Goal: Task Accomplishment & Management: Manage account settings

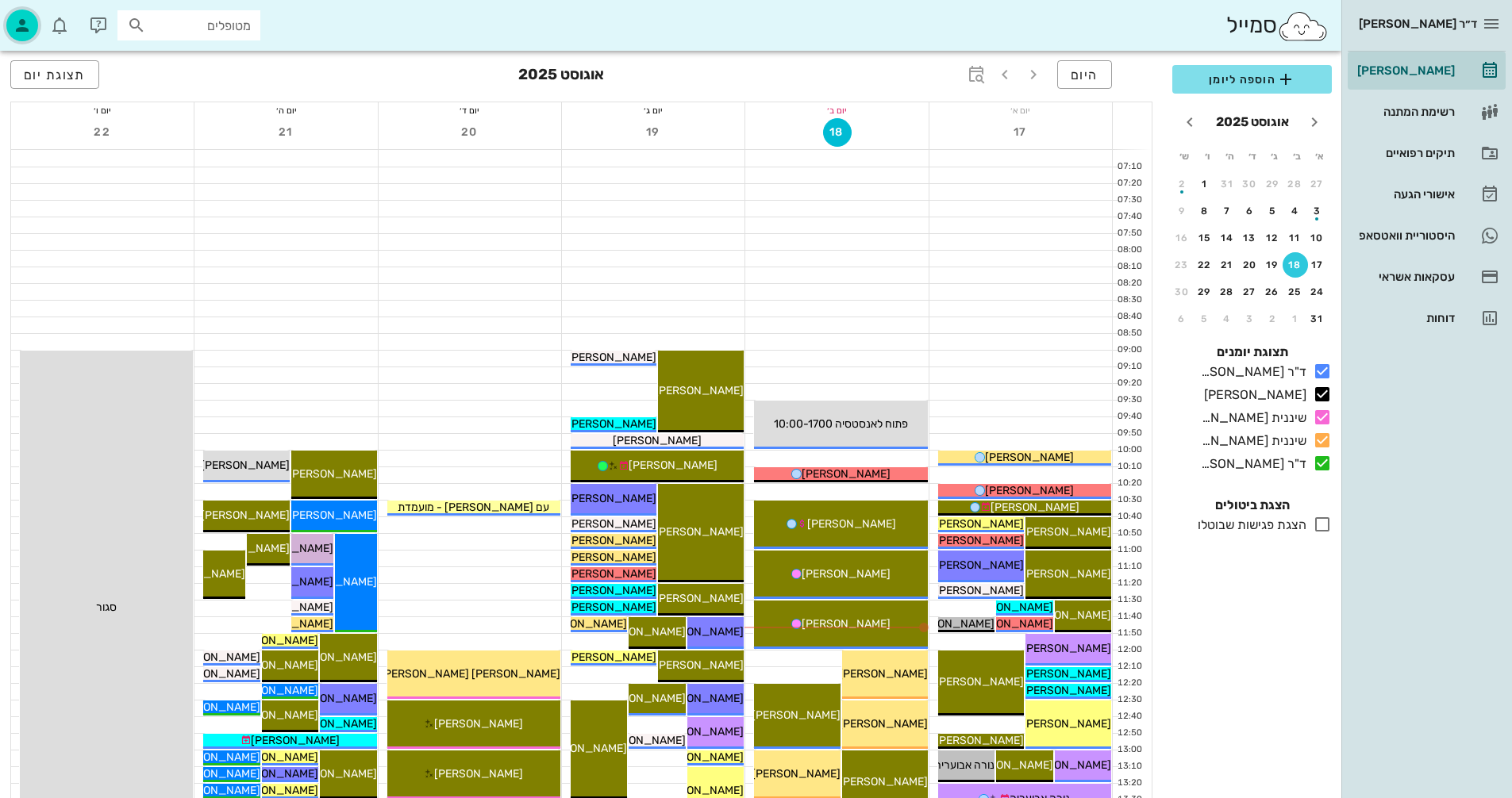
click at [17, 34] on icon "button" at bounding box center [23, 25] width 19 height 19
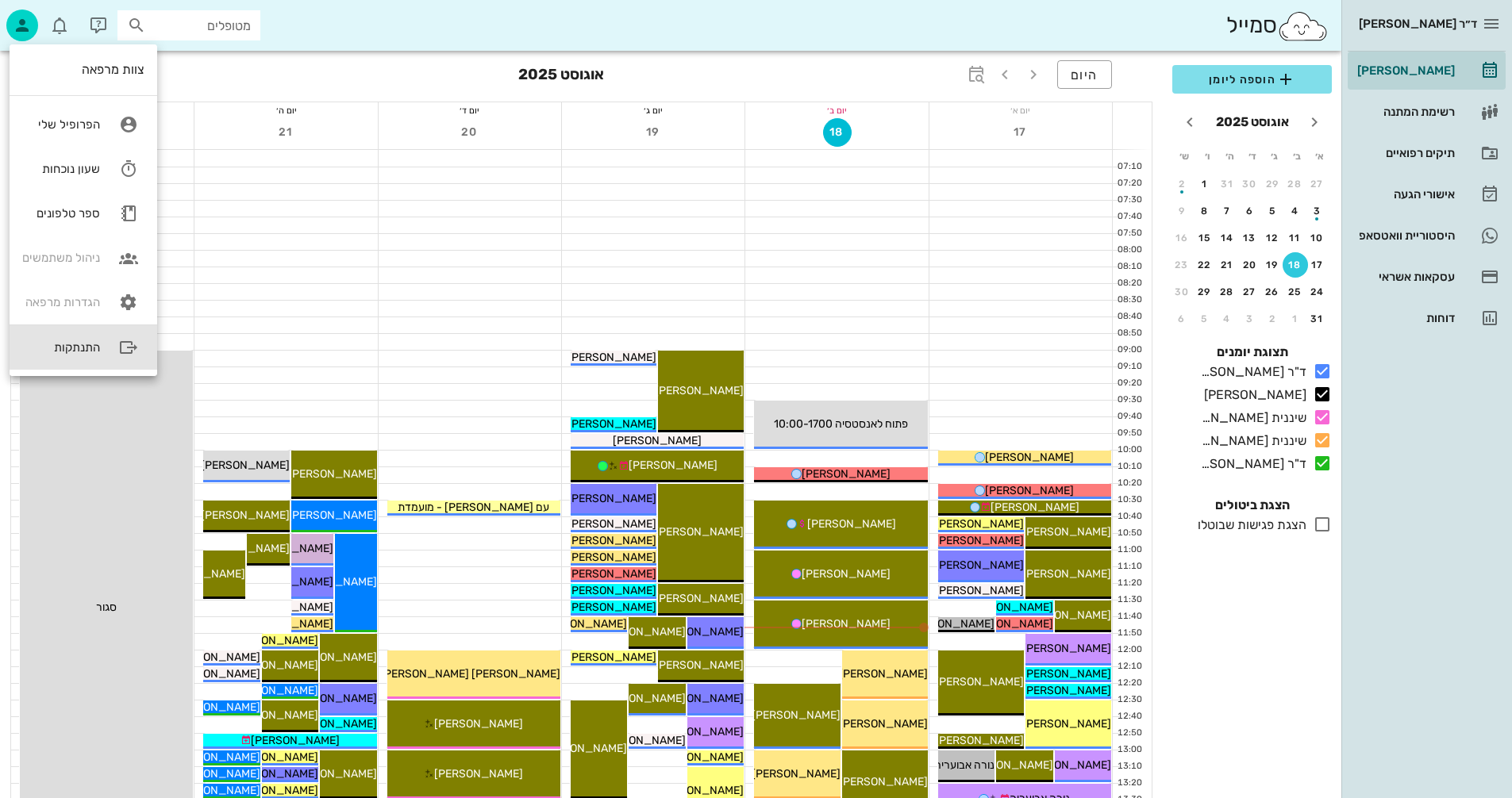
click at [74, 352] on div "התנתקות" at bounding box center [60, 347] width 78 height 14
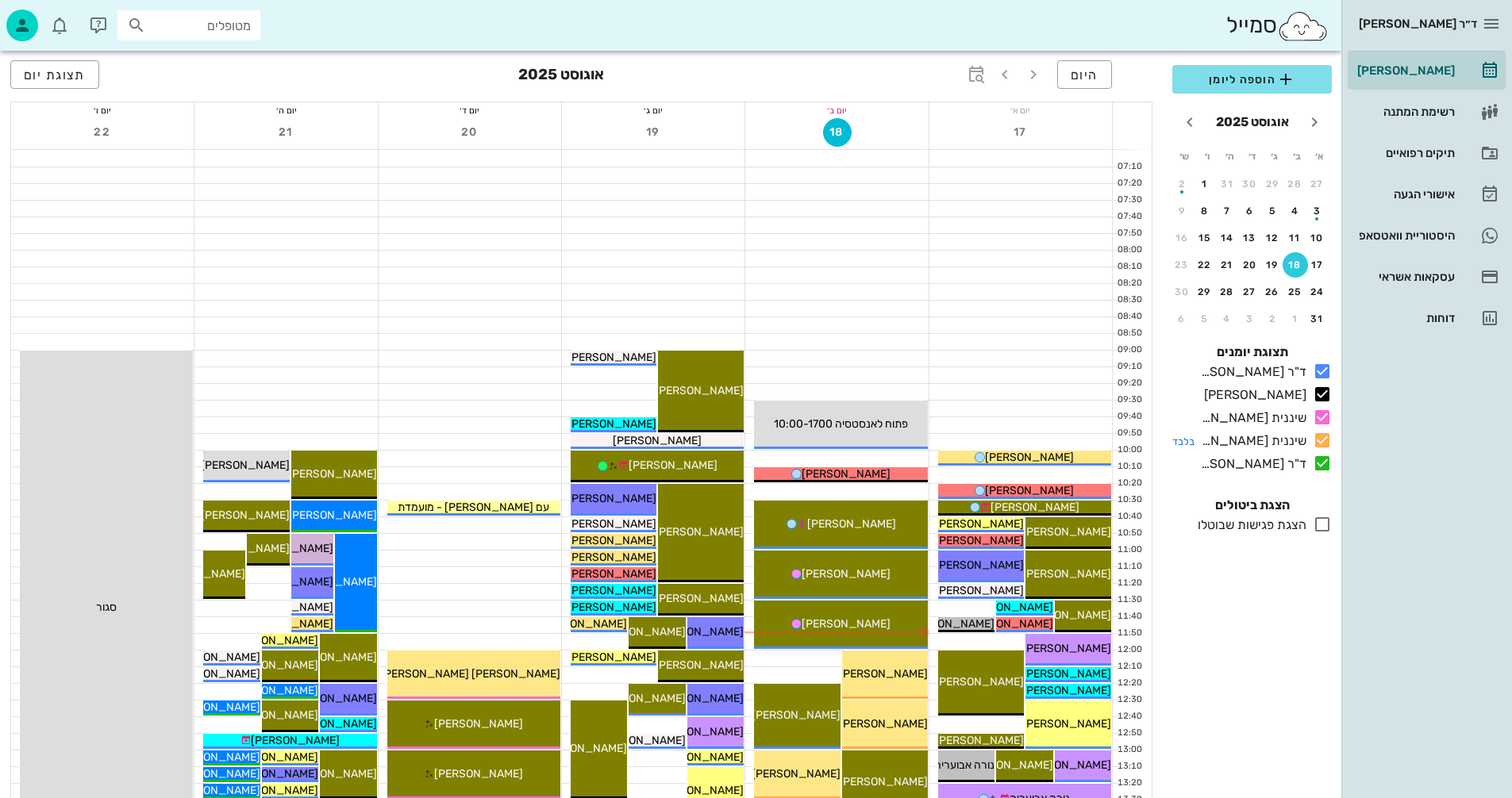
click at [1305, 444] on div "שיננית [PERSON_NAME]" at bounding box center [1250, 441] width 112 height 19
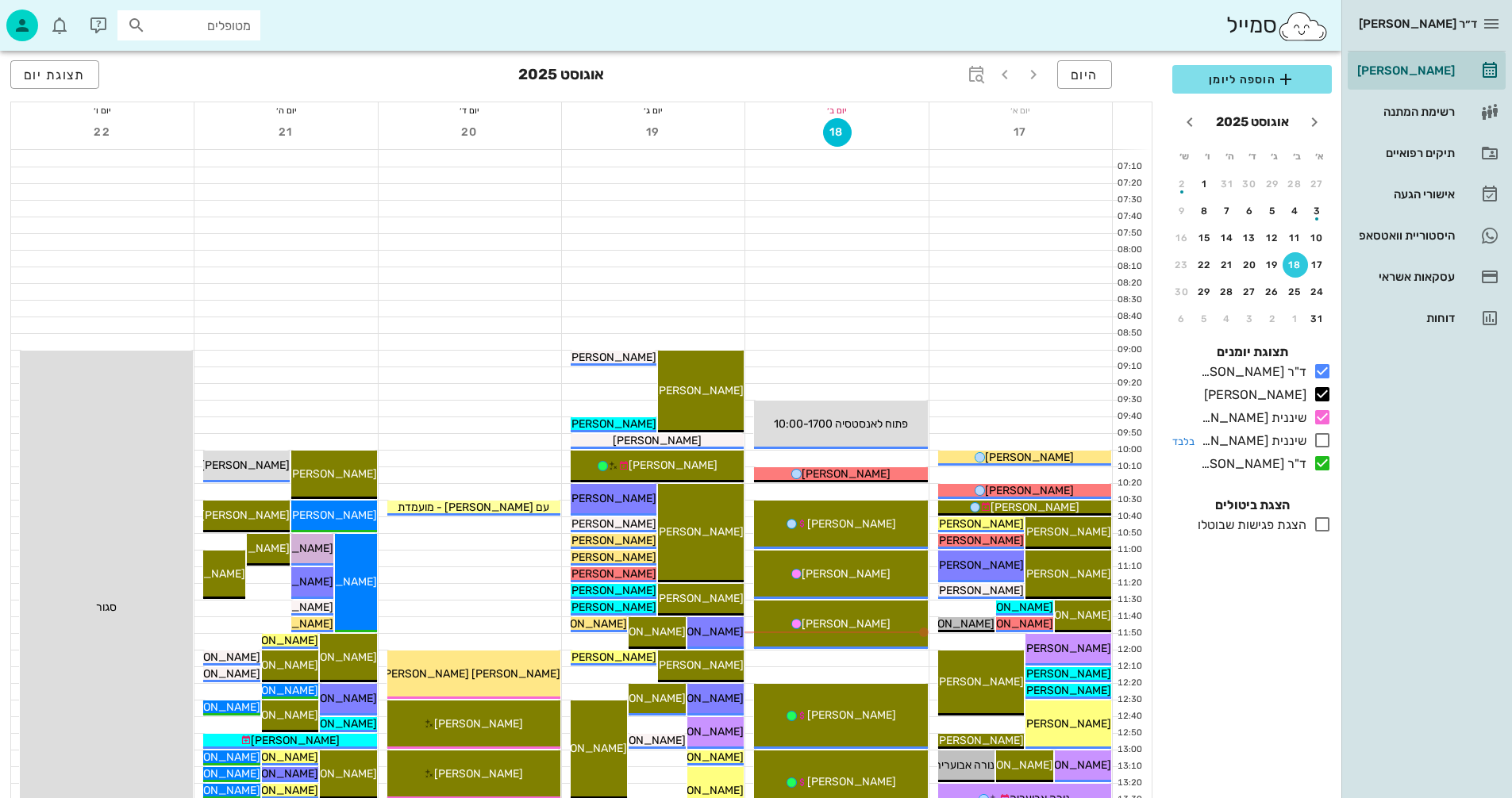
click at [1326, 446] on icon at bounding box center [1322, 441] width 19 height 19
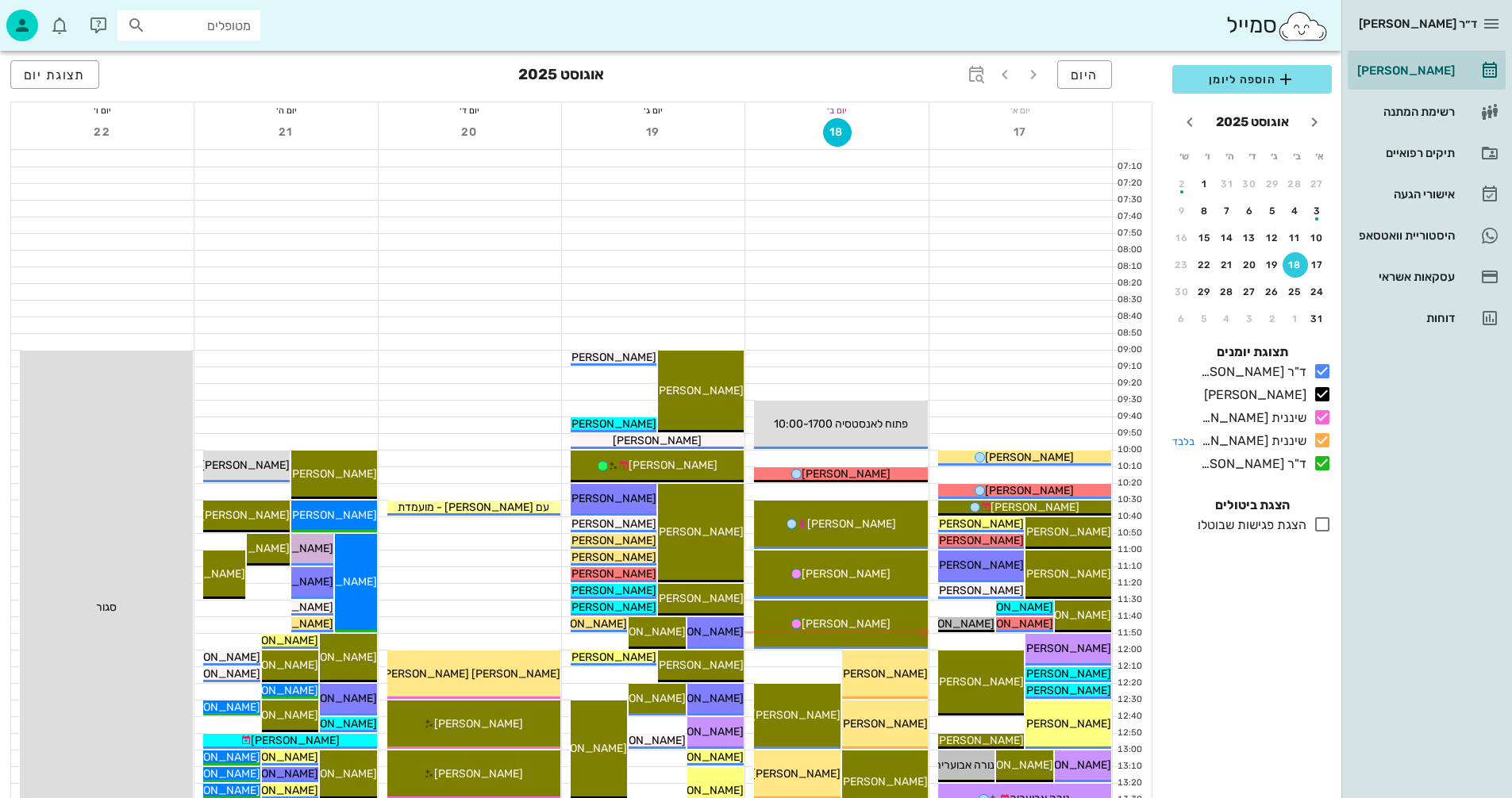
click at [1322, 439] on icon at bounding box center [1322, 441] width 19 height 19
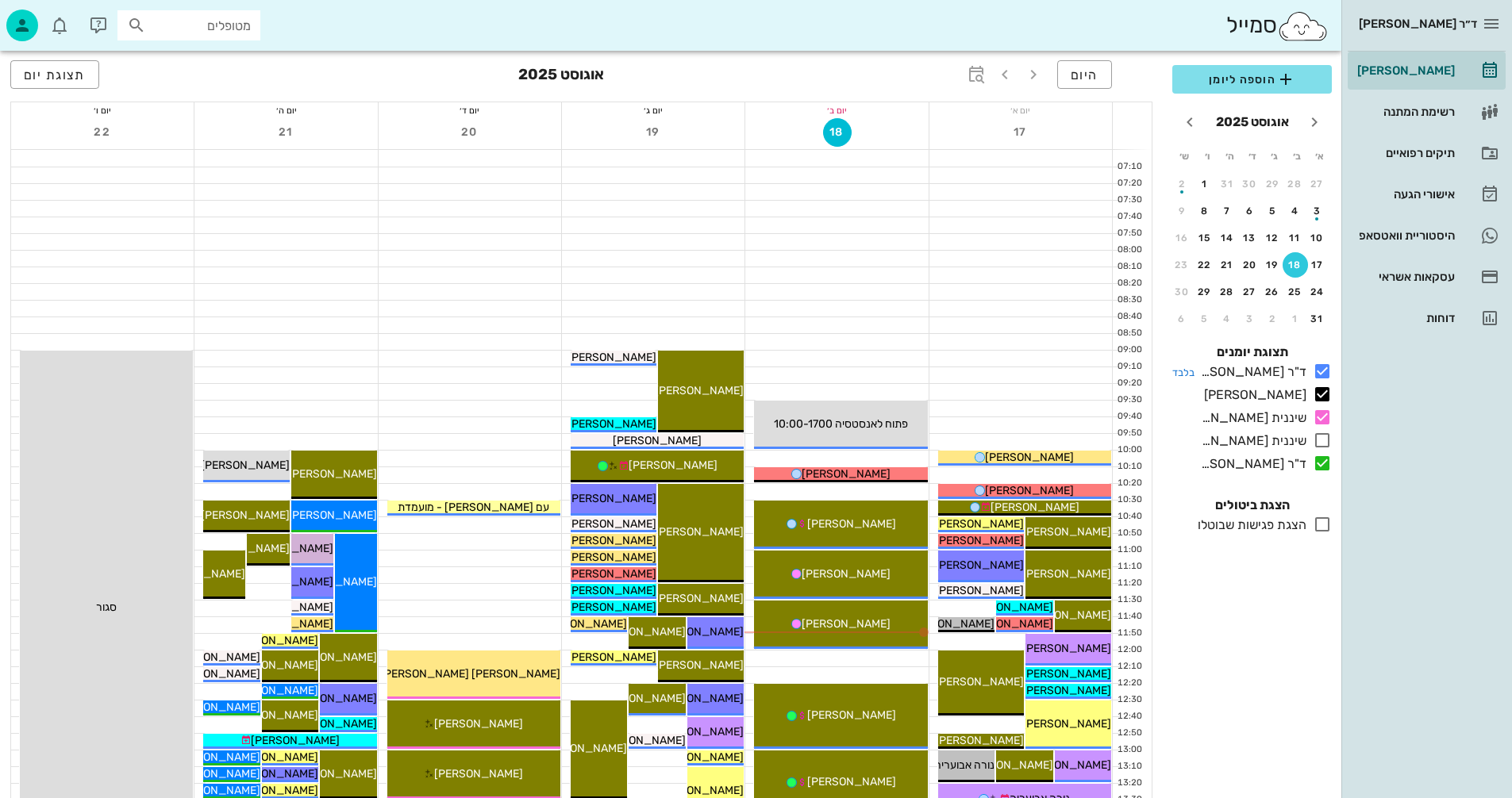
click at [1328, 372] on icon at bounding box center [1322, 371] width 19 height 19
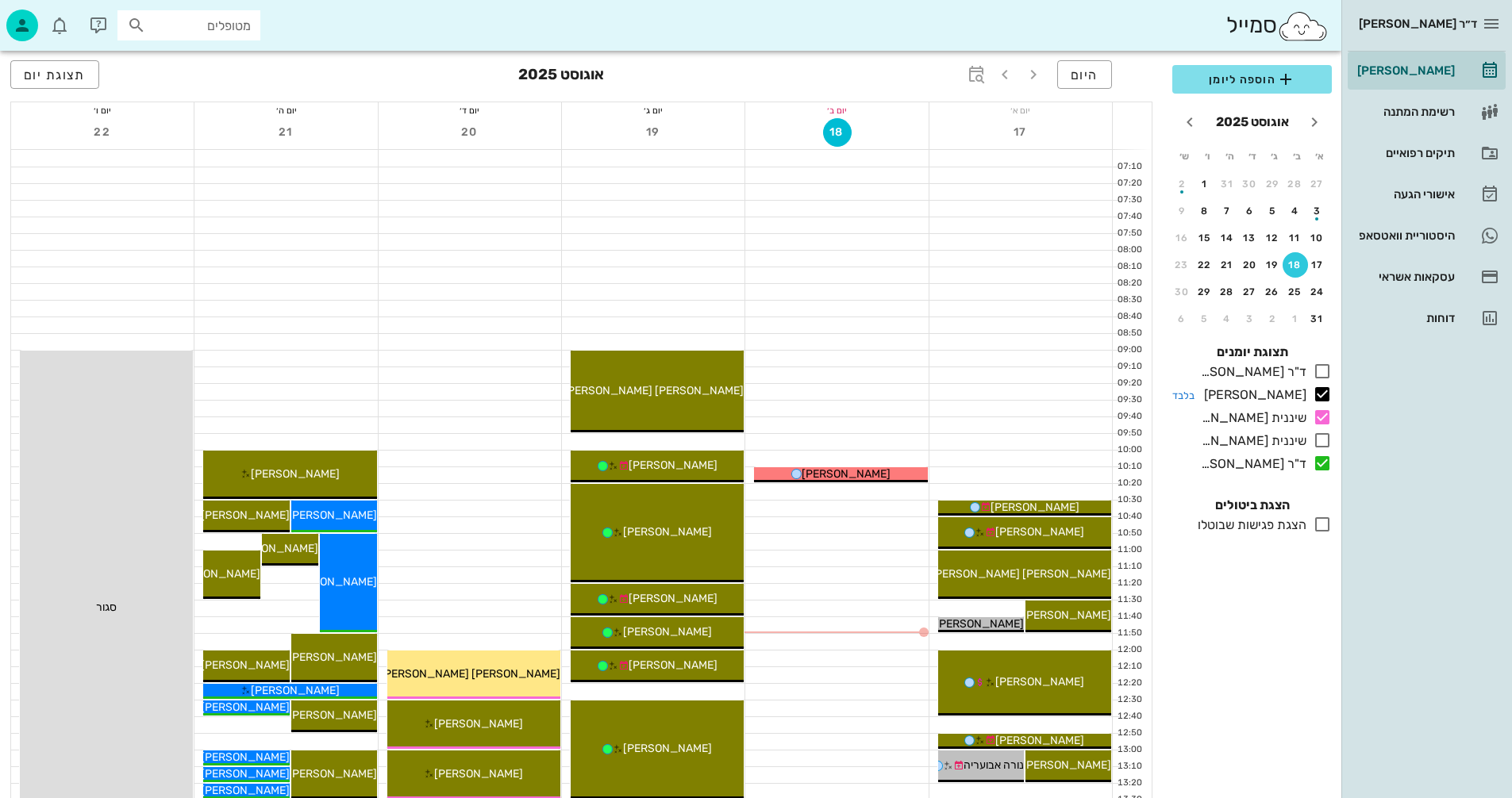
click at [1328, 394] on icon at bounding box center [1322, 395] width 19 height 19
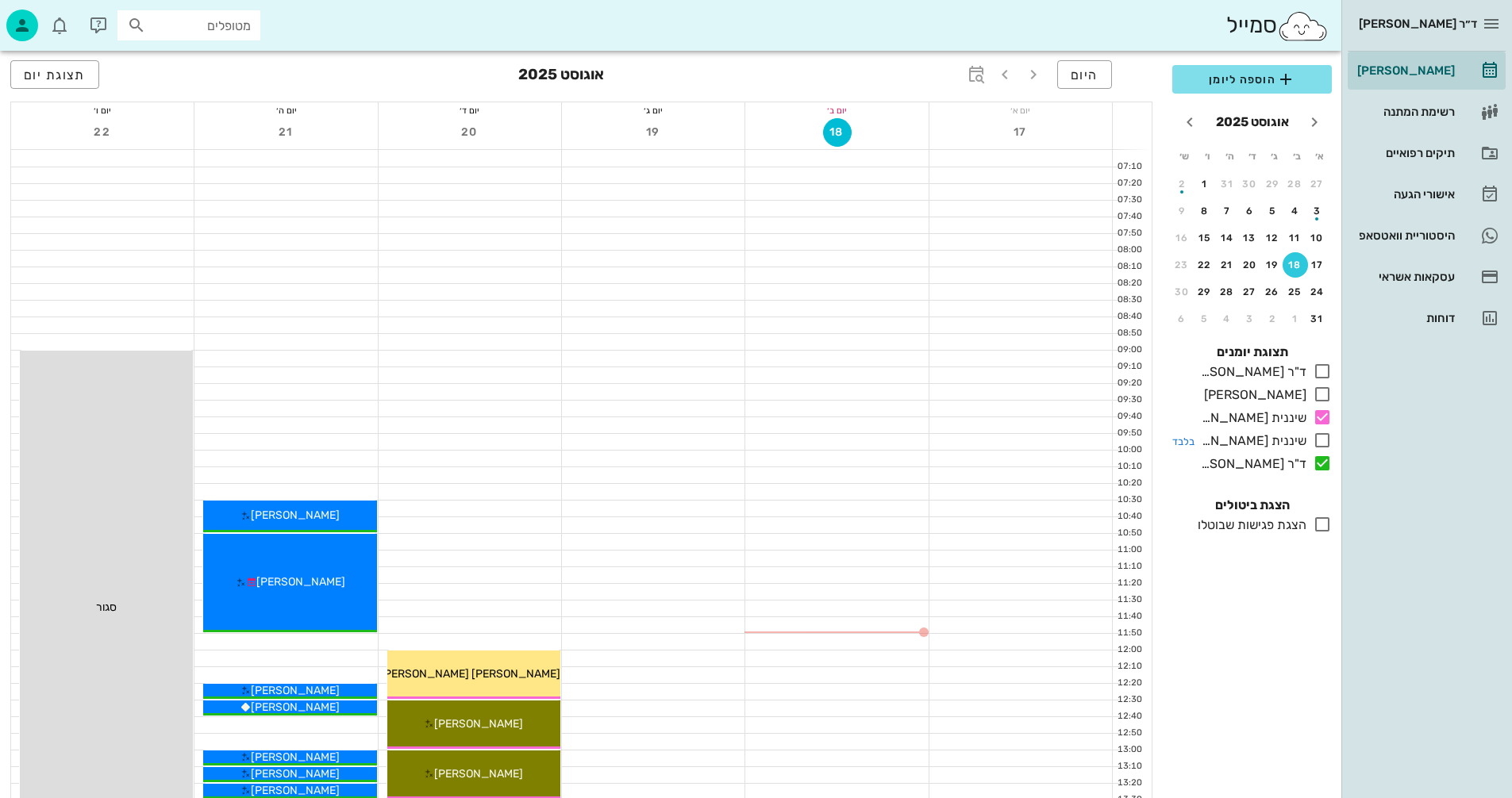
click at [1330, 445] on icon at bounding box center [1322, 441] width 19 height 19
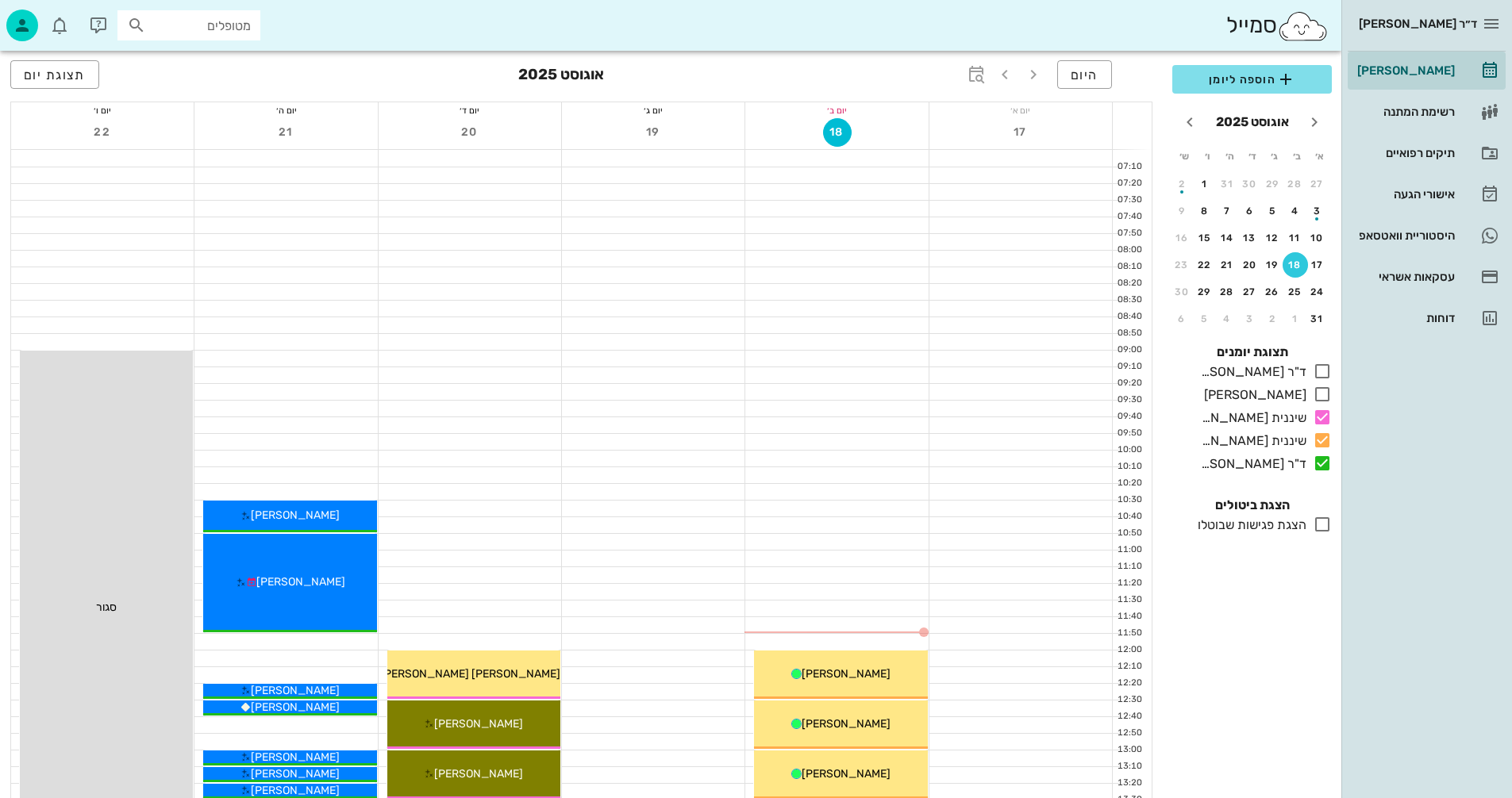
click at [1329, 429] on div "כולם תצוגת יומנים ד"ר [PERSON_NAME] בלבד [PERSON_NAME] בלבד שיננית [PERSON_NAME…" at bounding box center [1252, 409] width 179 height 153
click at [1326, 419] on icon at bounding box center [1322, 417] width 19 height 19
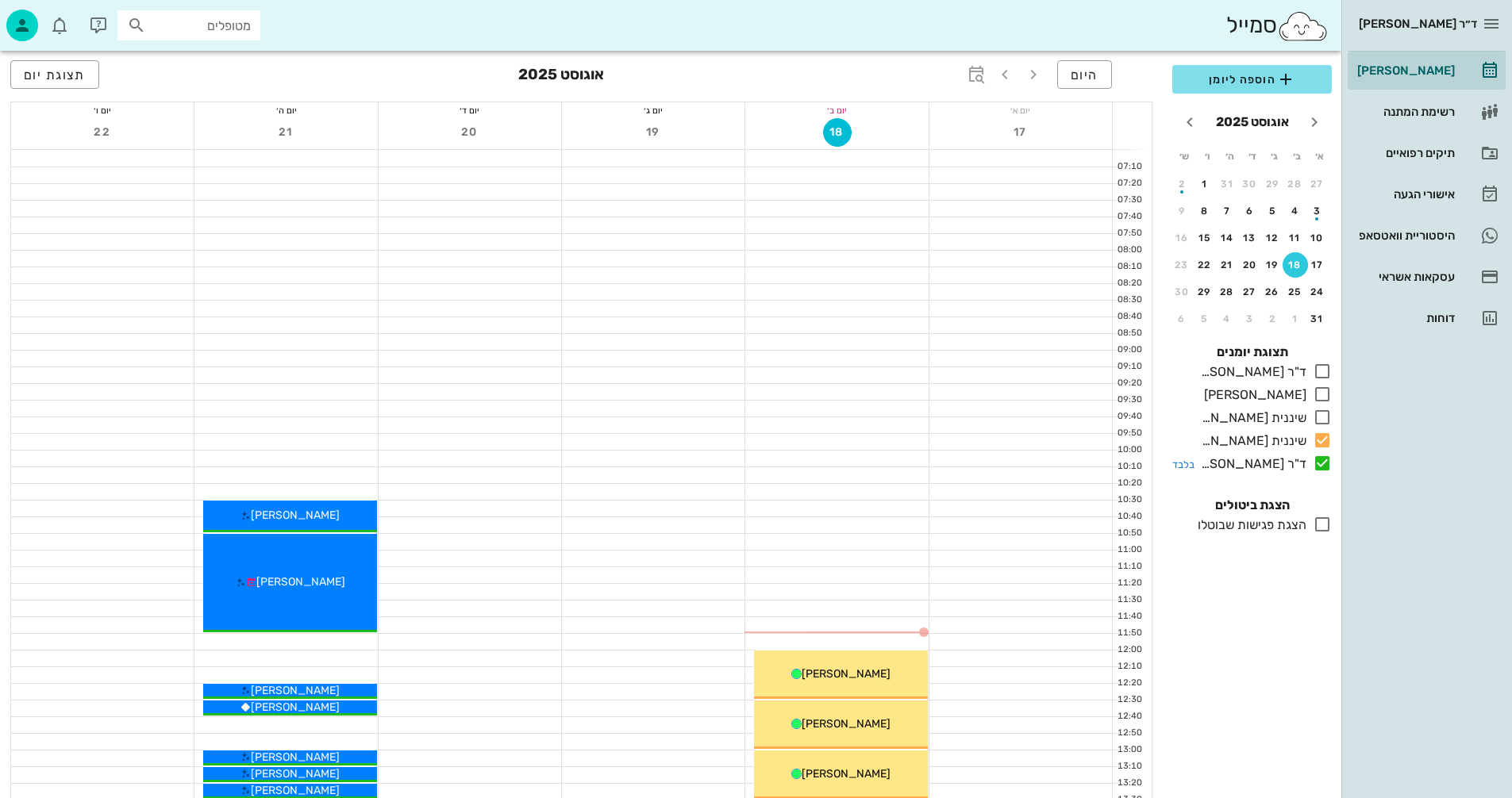
click at [1325, 466] on icon at bounding box center [1322, 464] width 19 height 19
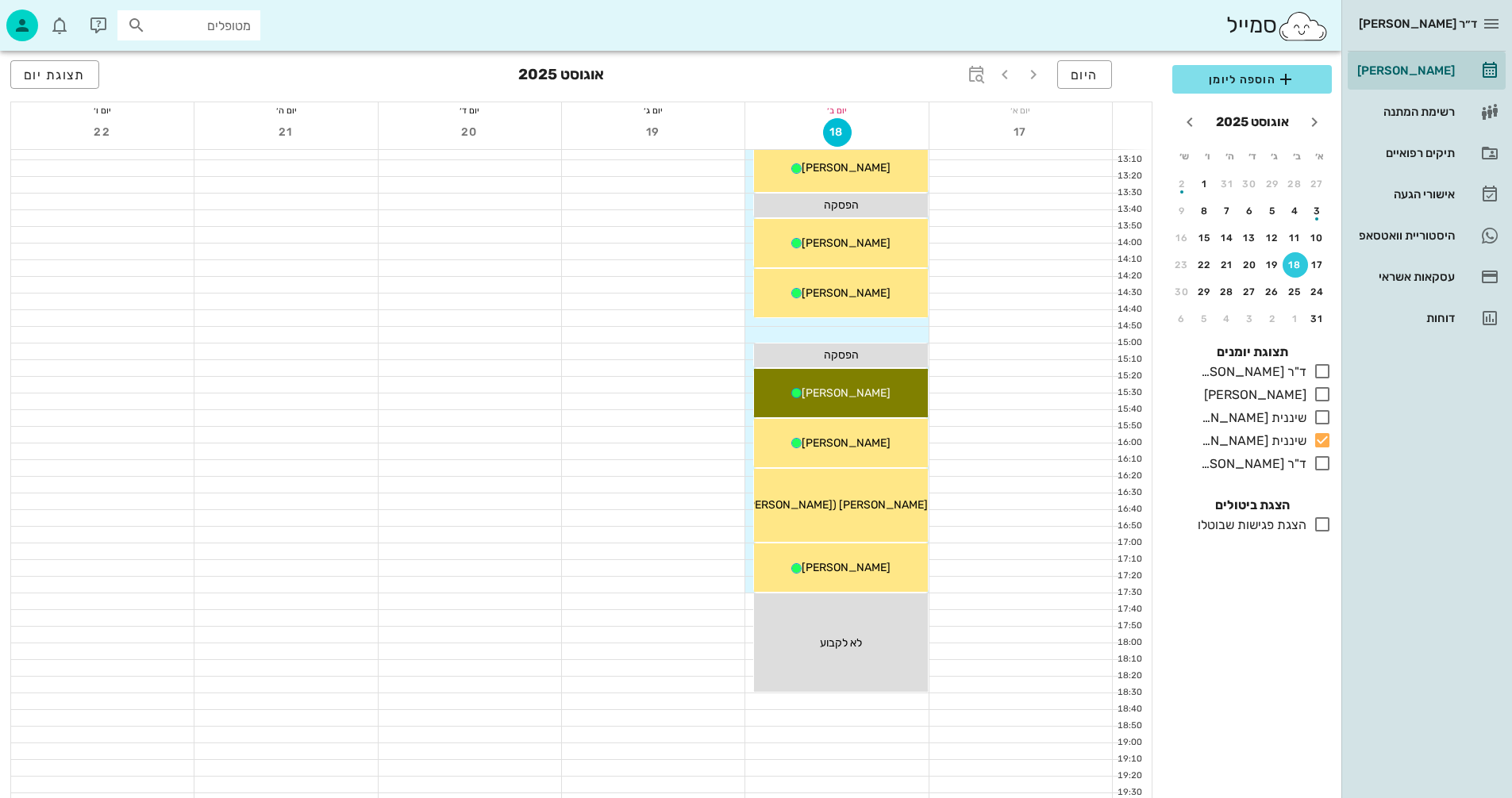
scroll to position [752, 0]
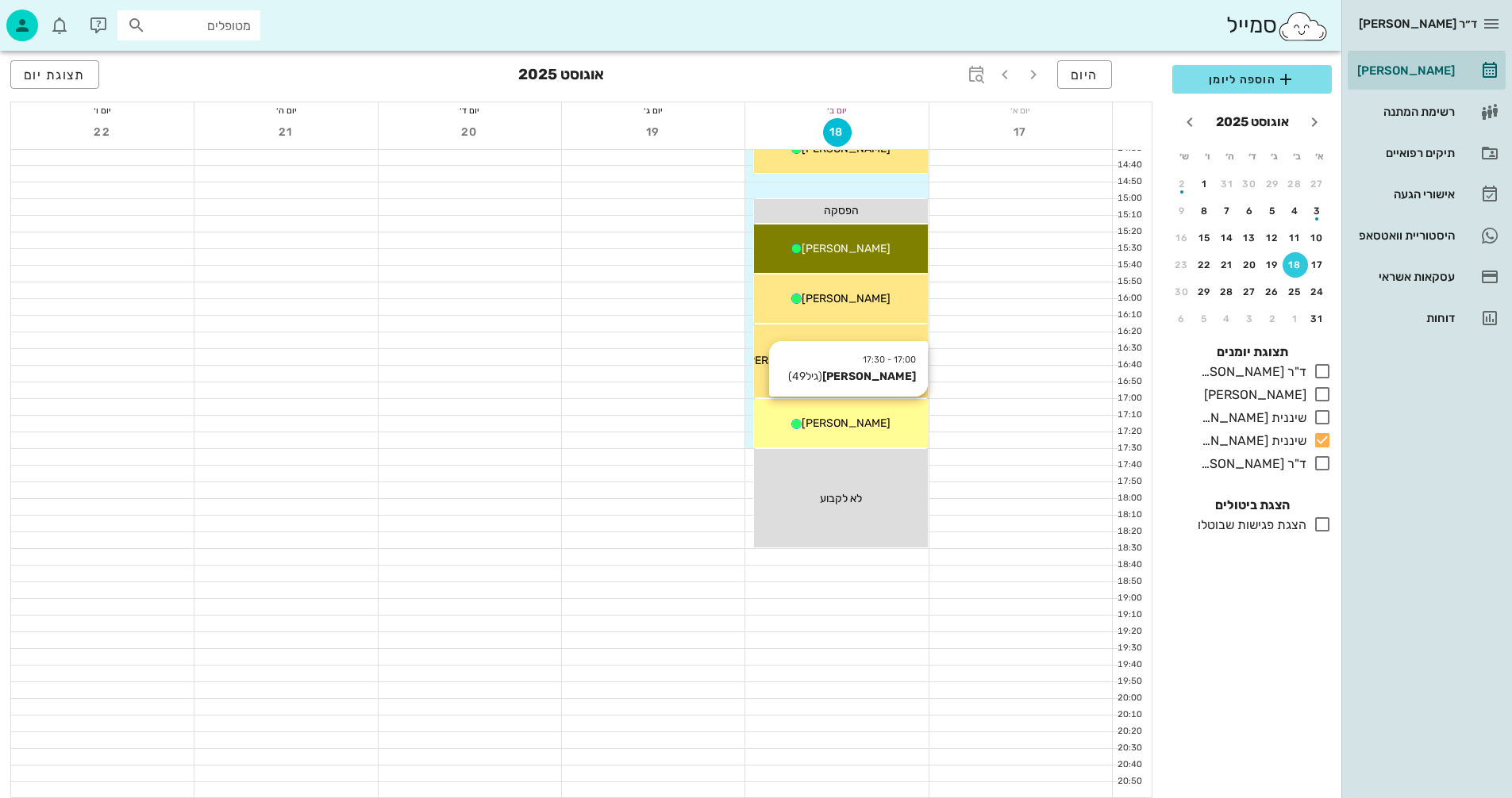
click at [911, 430] on div "[PERSON_NAME]" at bounding box center [841, 423] width 173 height 17
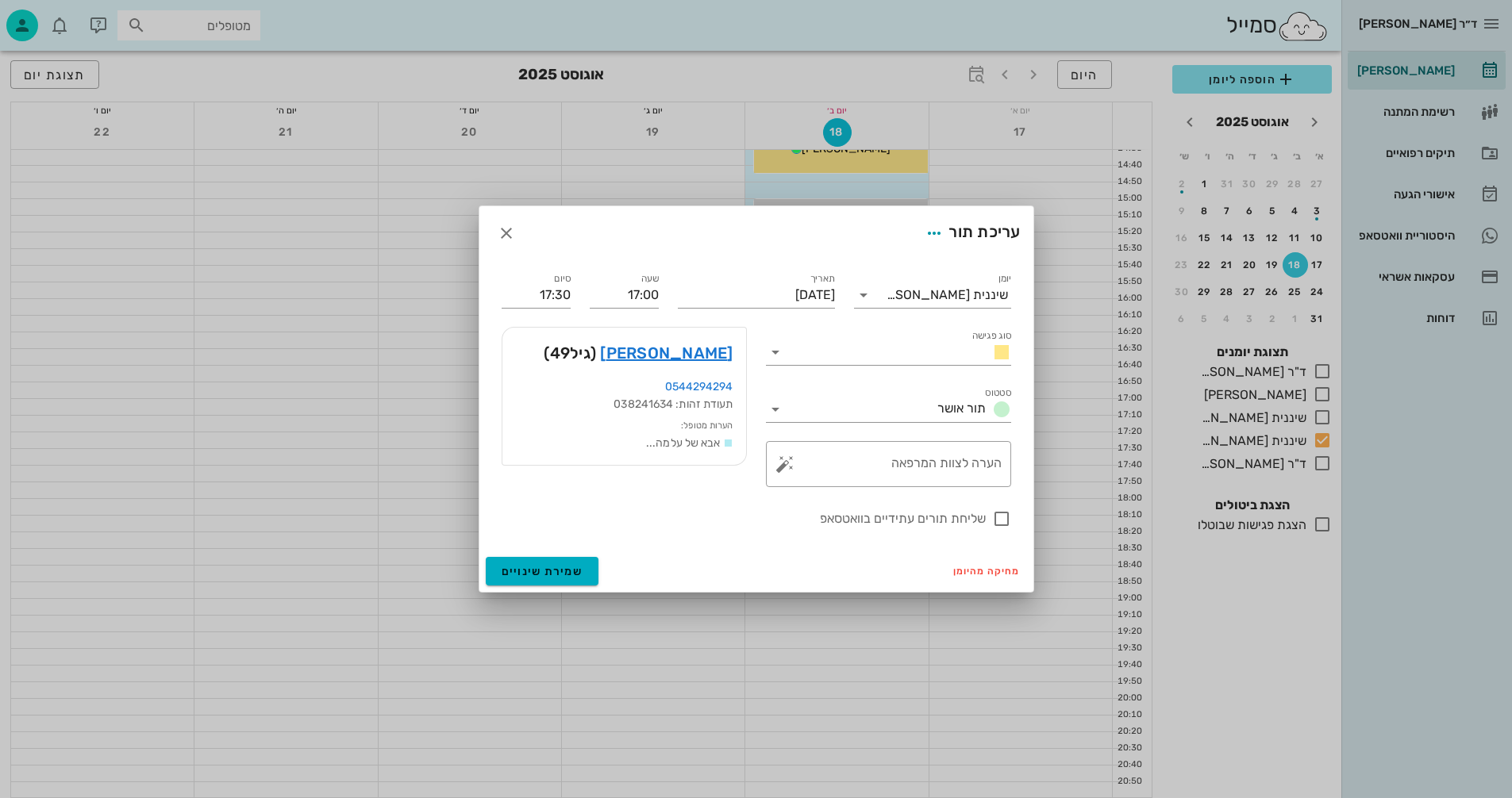
click at [911, 431] on div at bounding box center [756, 399] width 1512 height 798
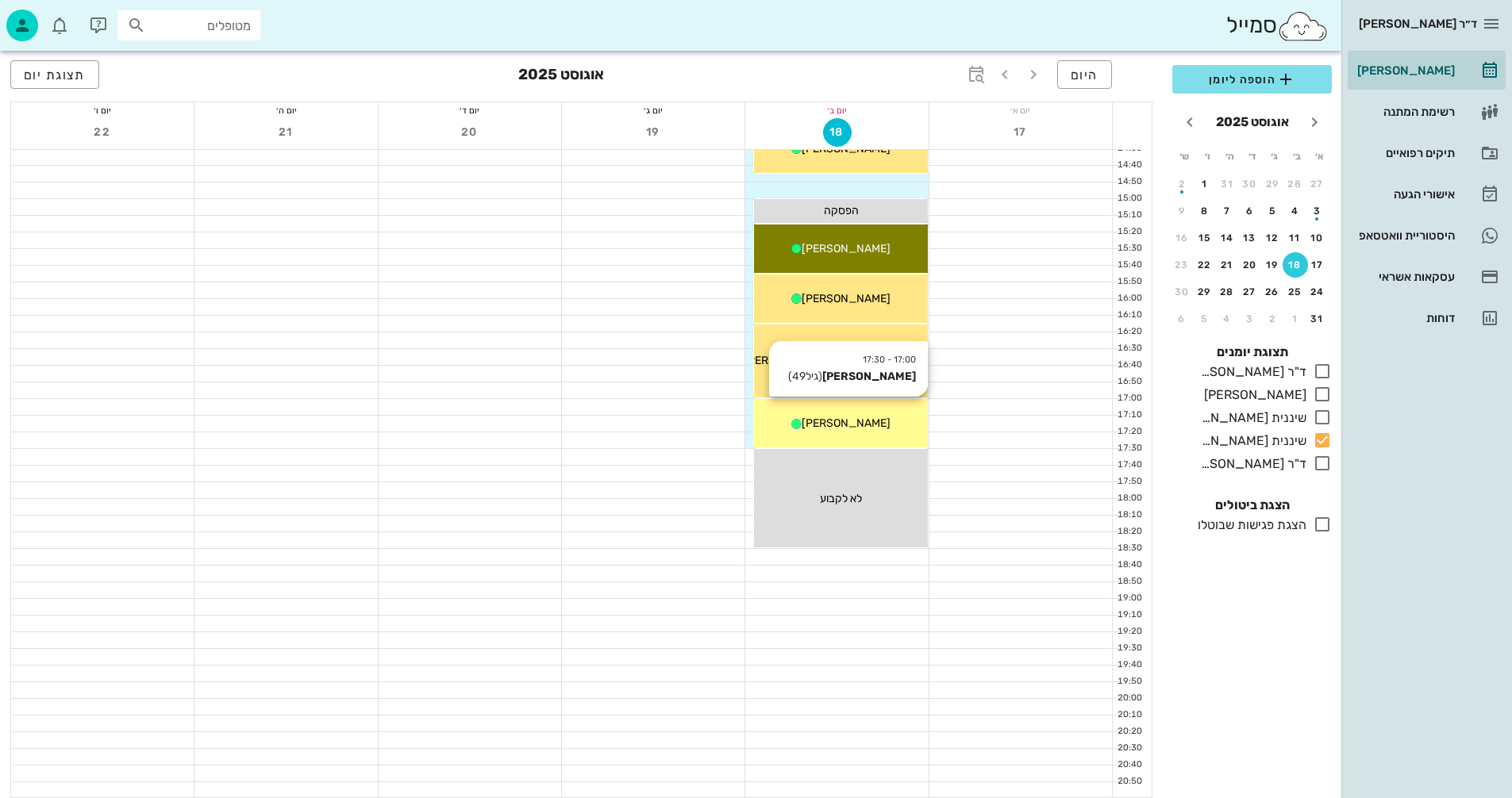
click at [842, 434] on div "17:00 - 17:30 [PERSON_NAME] (גיל 49 ) [PERSON_NAME]" at bounding box center [841, 423] width 173 height 48
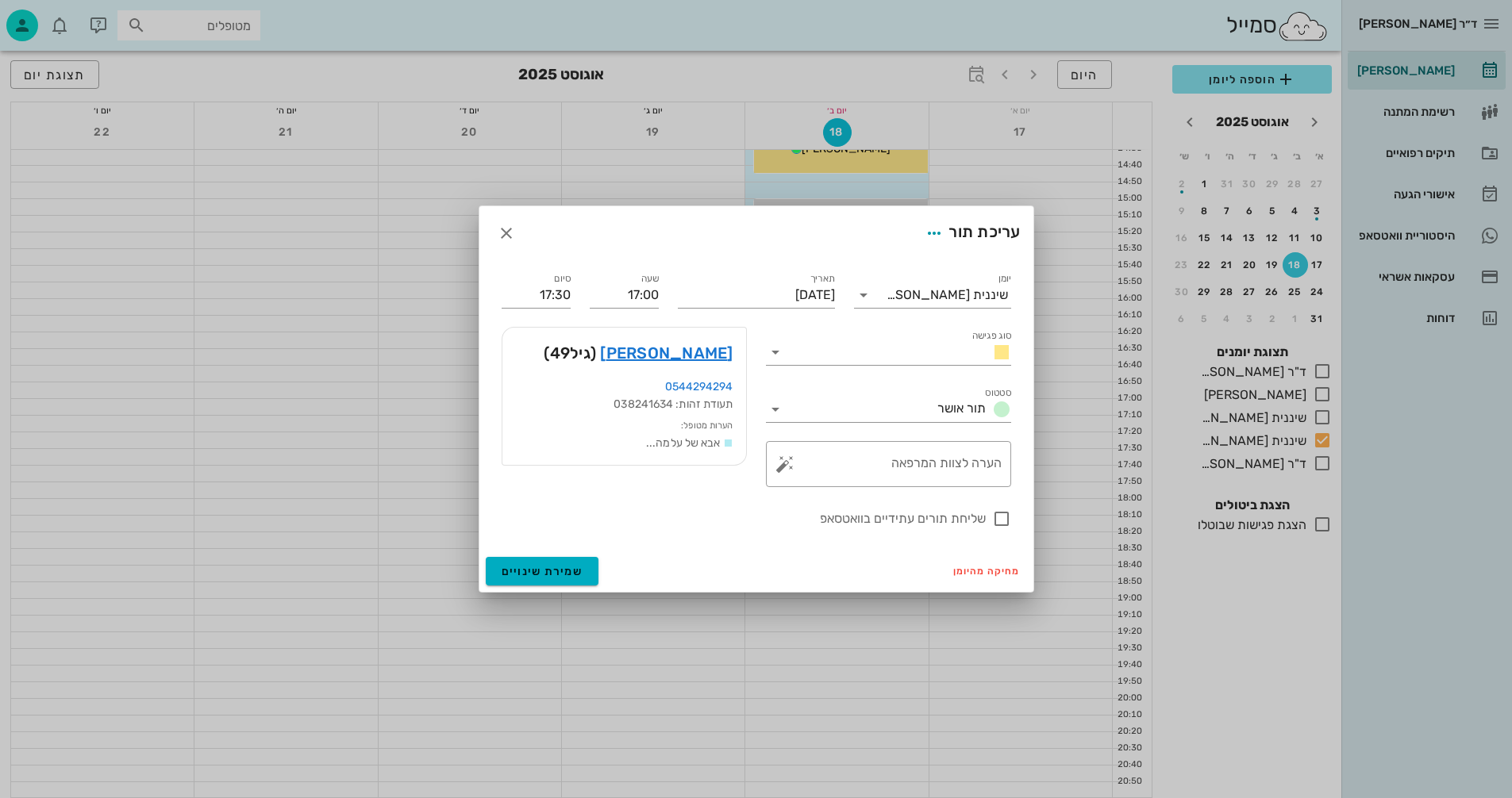
click at [842, 434] on div at bounding box center [756, 399] width 1512 height 798
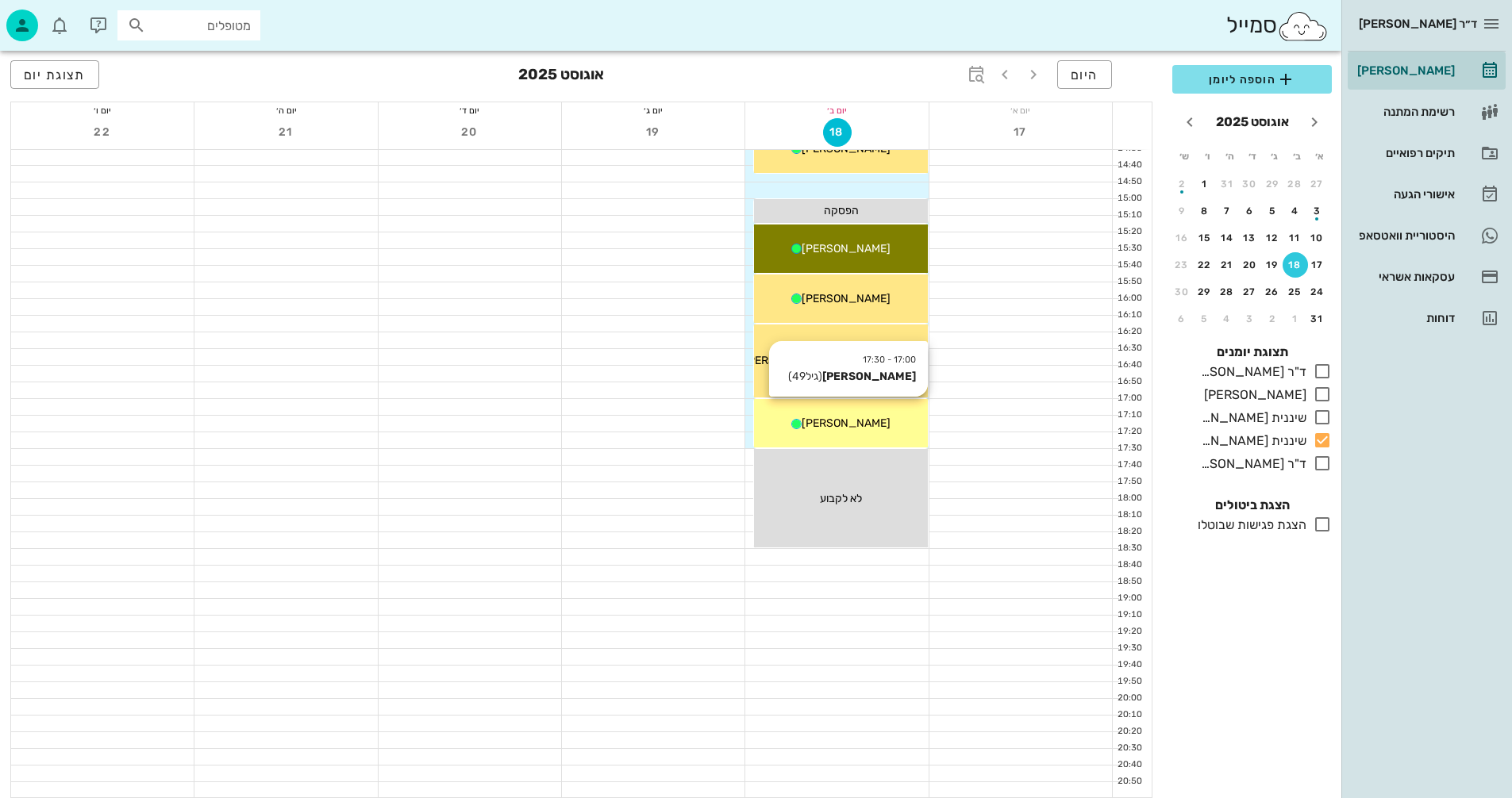
click at [842, 418] on span "[PERSON_NAME]" at bounding box center [846, 423] width 89 height 13
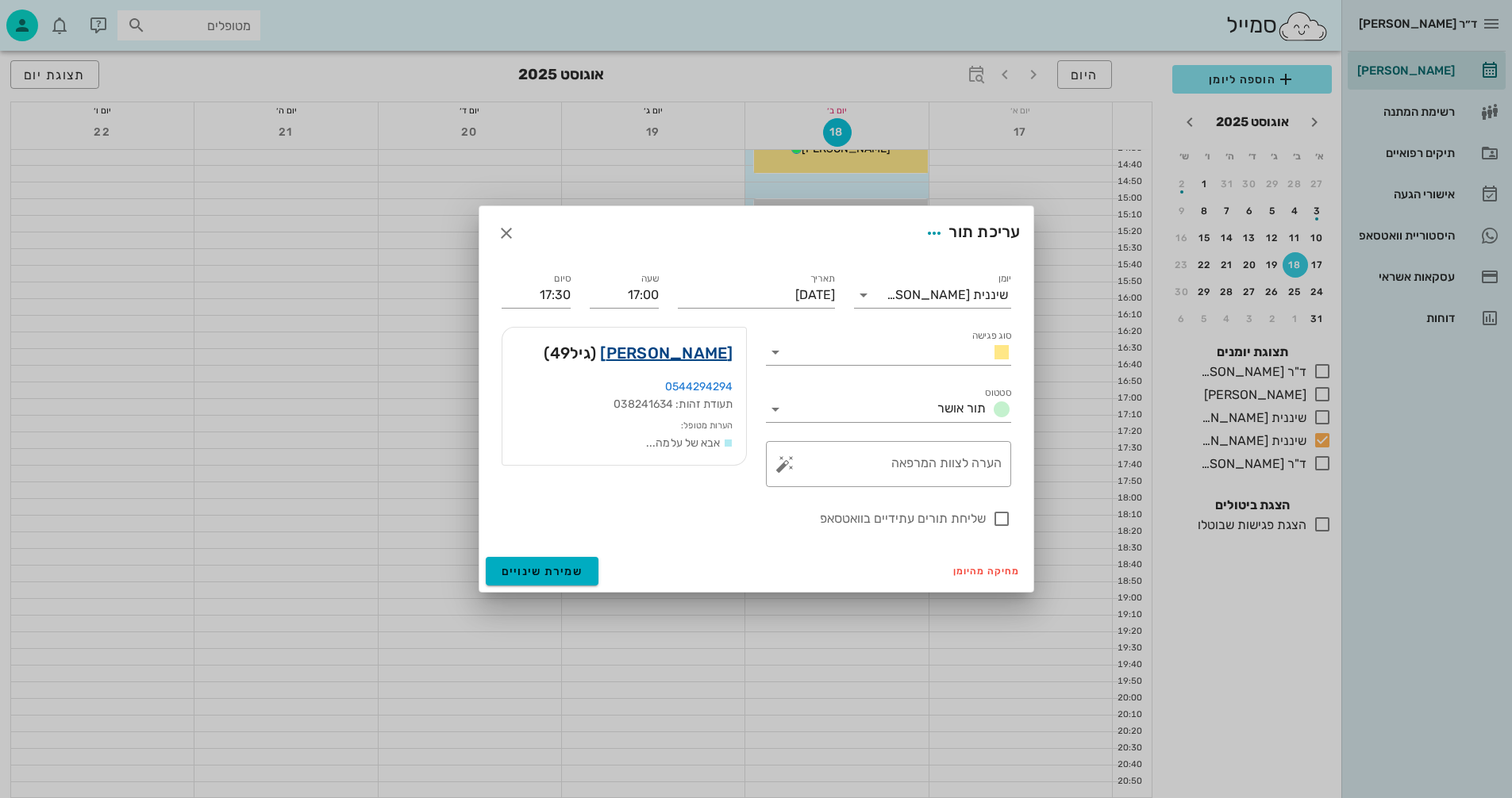
click at [684, 357] on link "[PERSON_NAME]" at bounding box center [666, 353] width 133 height 25
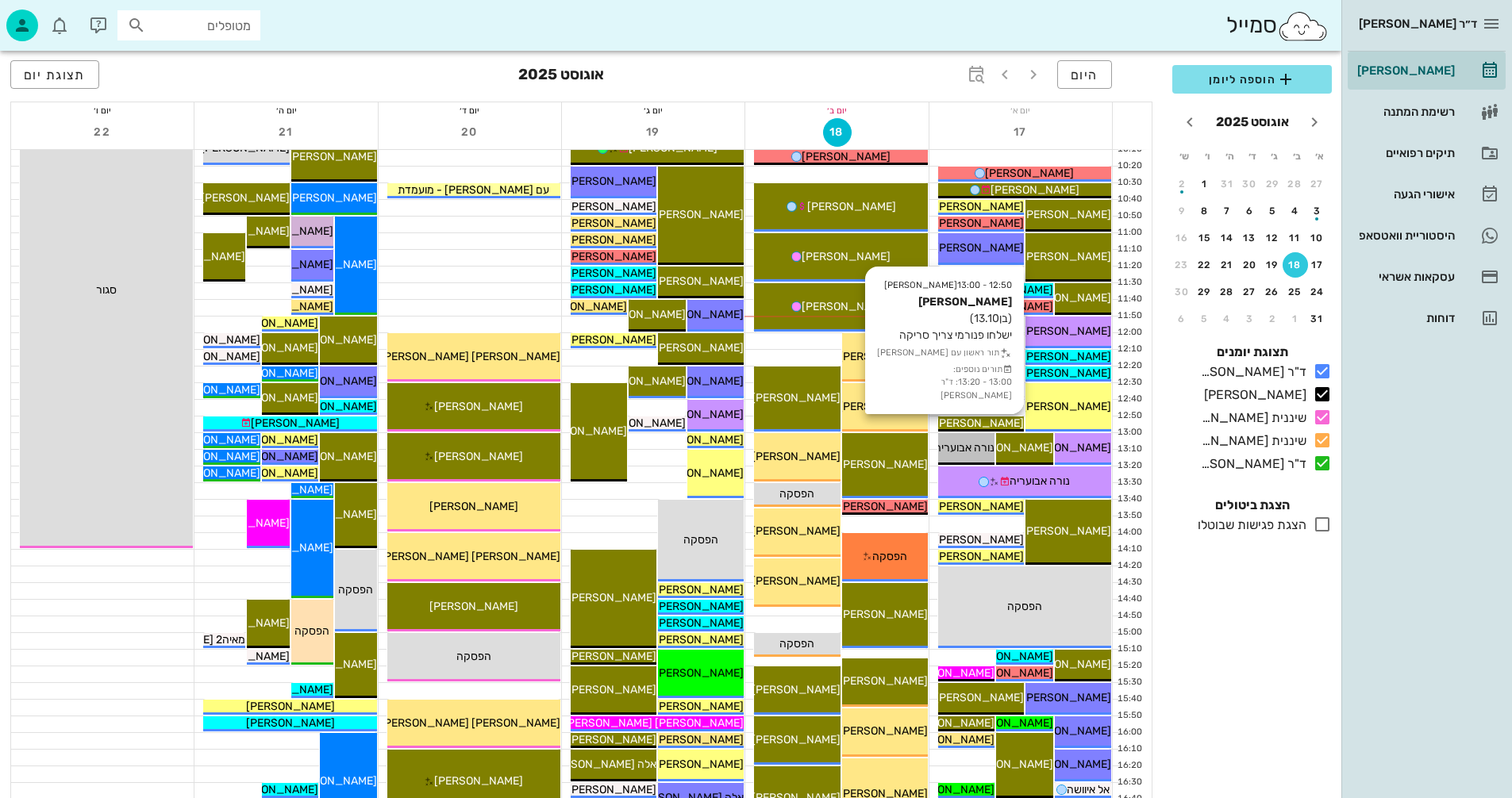
scroll to position [318, 0]
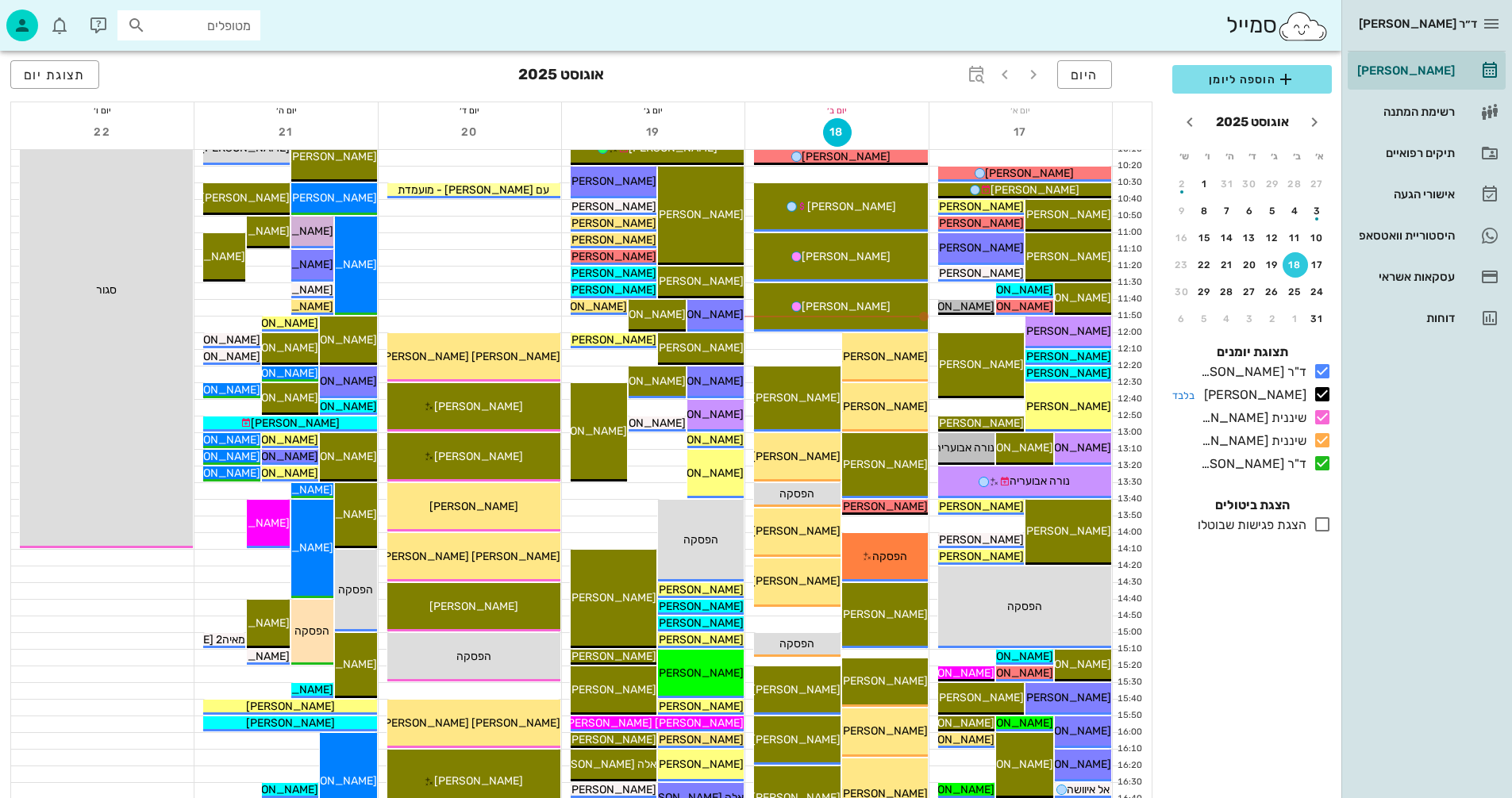
drag, startPoint x: 1321, startPoint y: 371, endPoint x: 1317, endPoint y: 391, distance: 20.4
click at [1321, 371] on icon at bounding box center [1322, 371] width 19 height 19
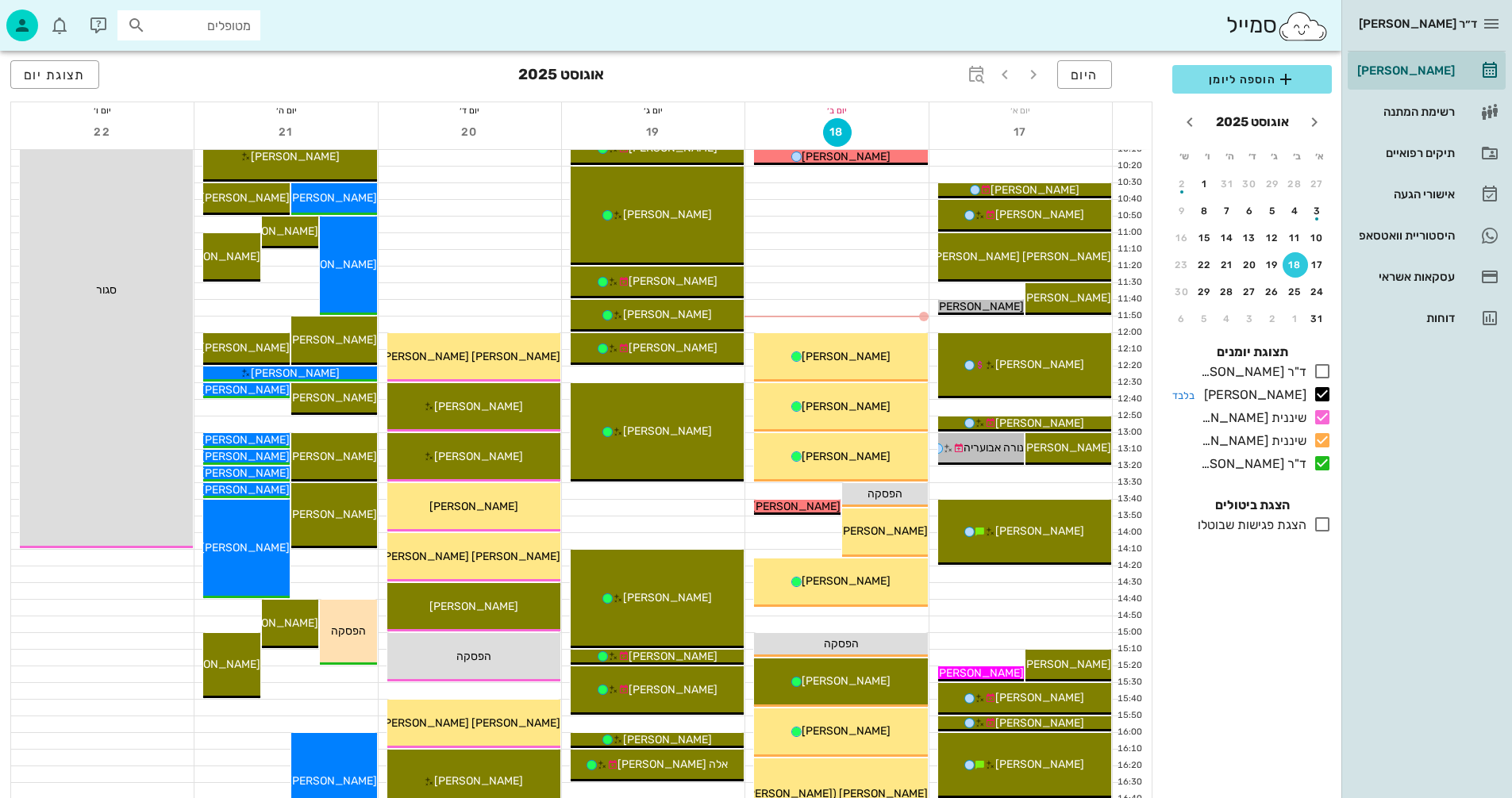
click at [1317, 389] on icon at bounding box center [1322, 395] width 19 height 19
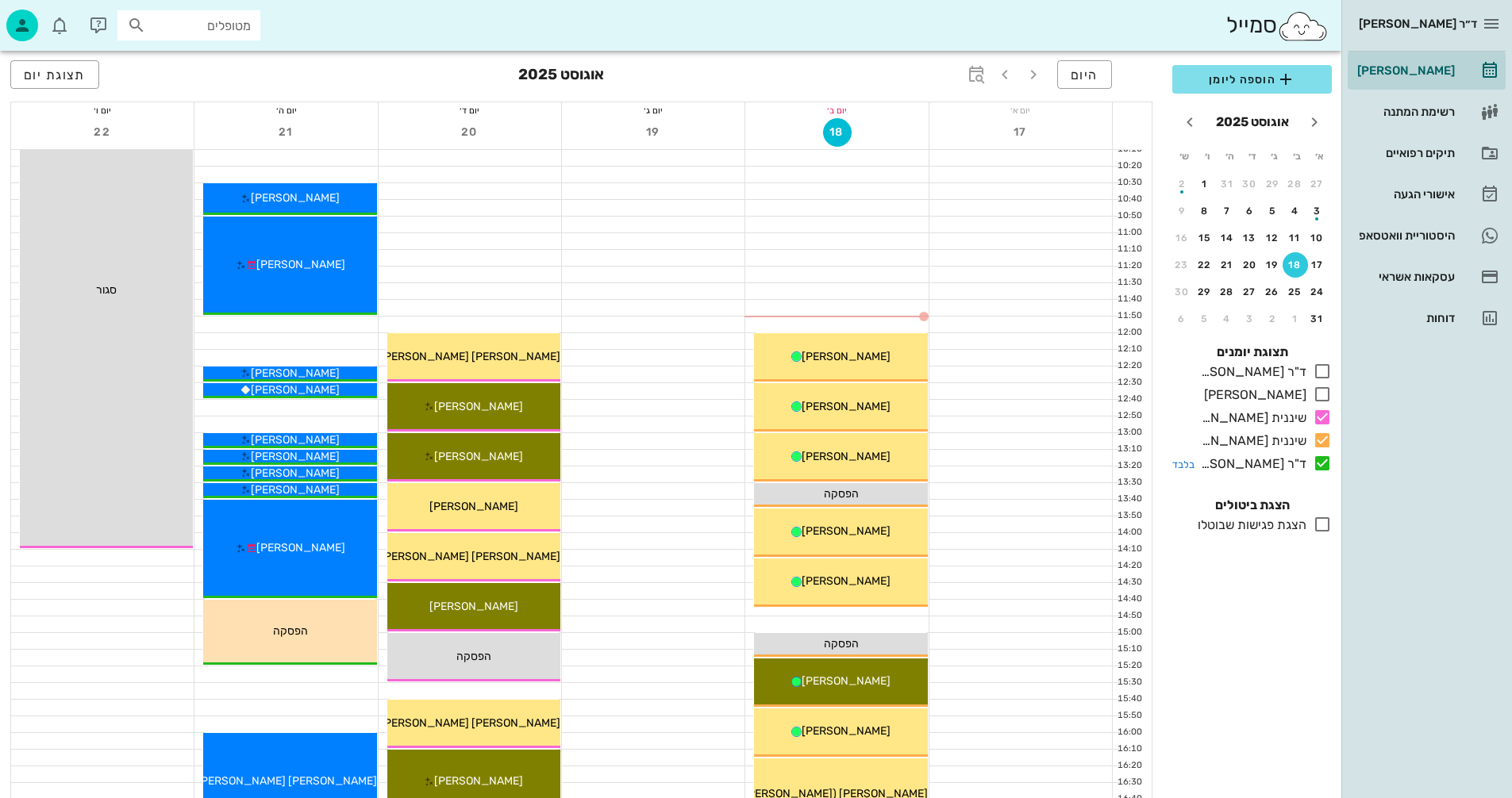
click at [1321, 464] on icon at bounding box center [1322, 464] width 19 height 19
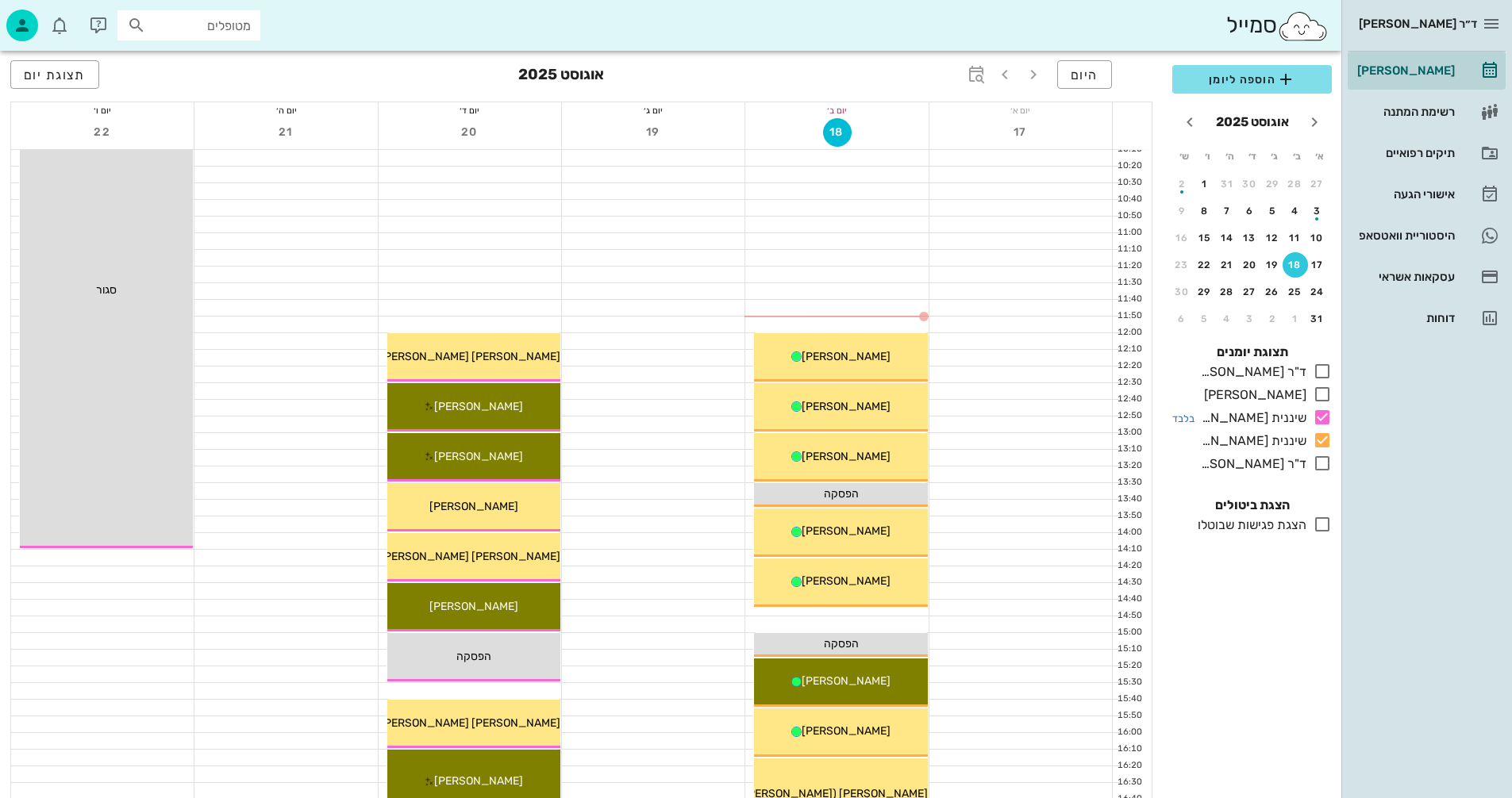
click at [1322, 415] on icon at bounding box center [1322, 417] width 19 height 19
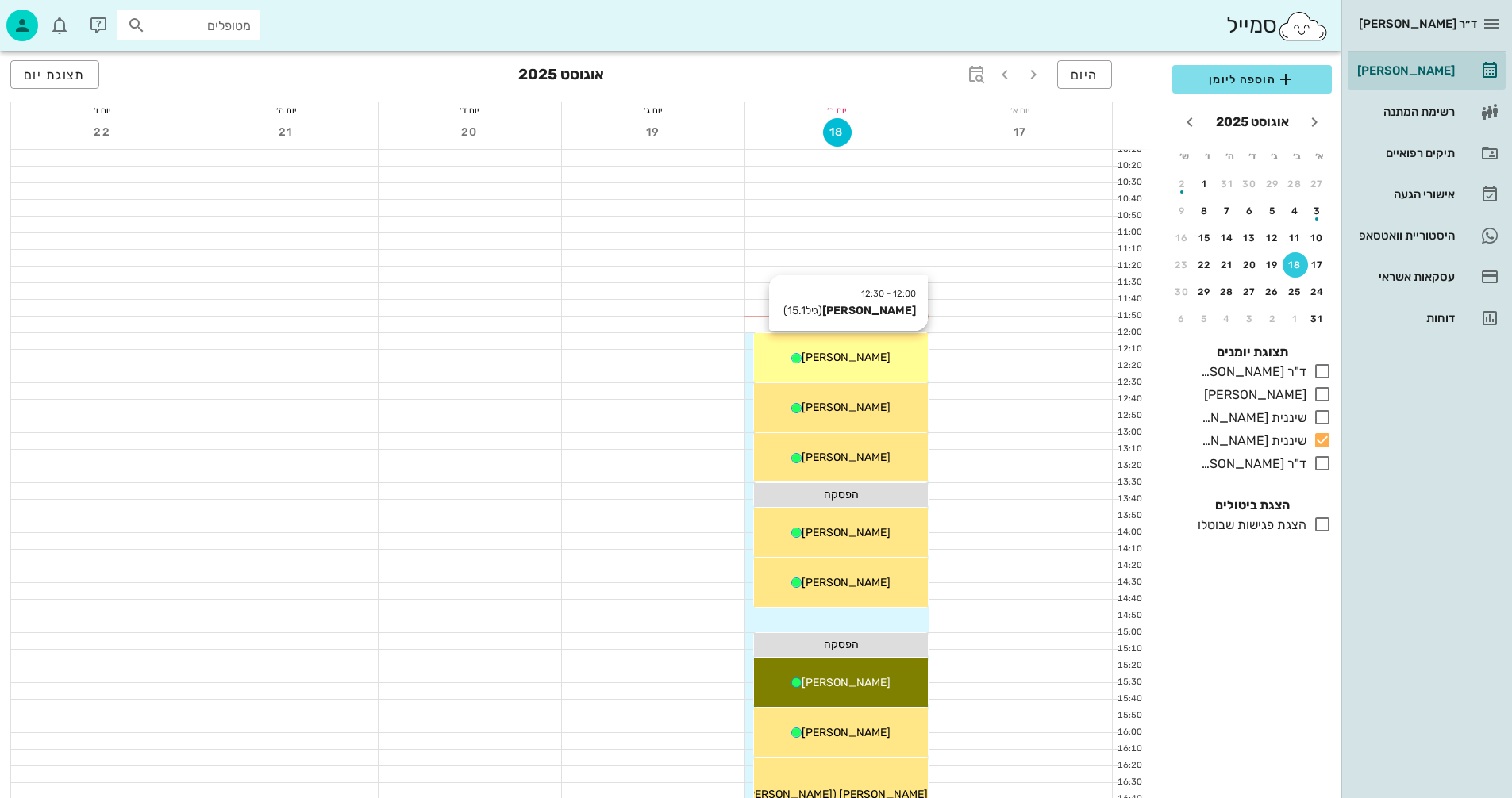
click at [881, 358] on div "[PERSON_NAME]" at bounding box center [841, 357] width 173 height 17
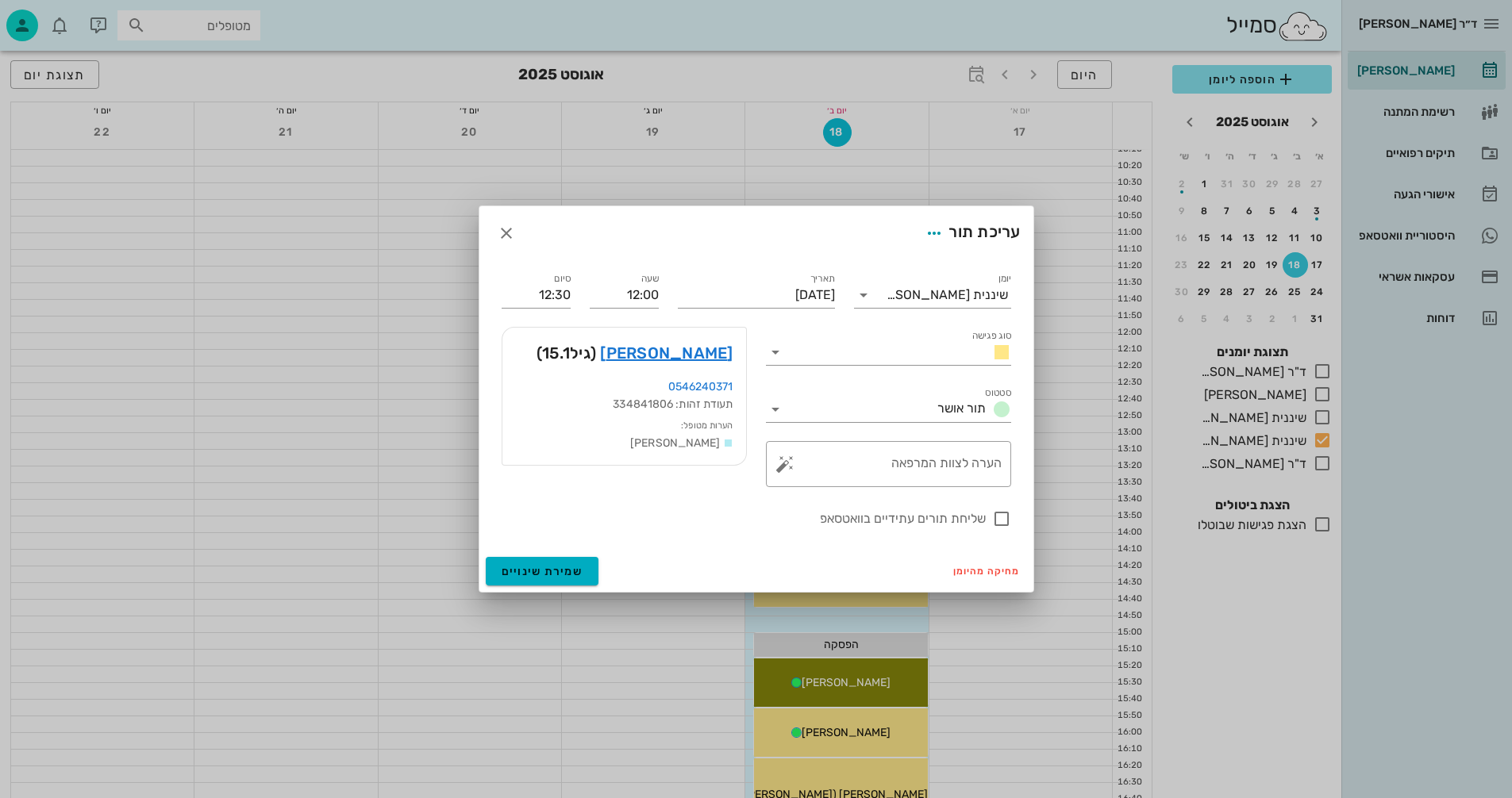
click at [881, 358] on div at bounding box center [756, 399] width 1512 height 798
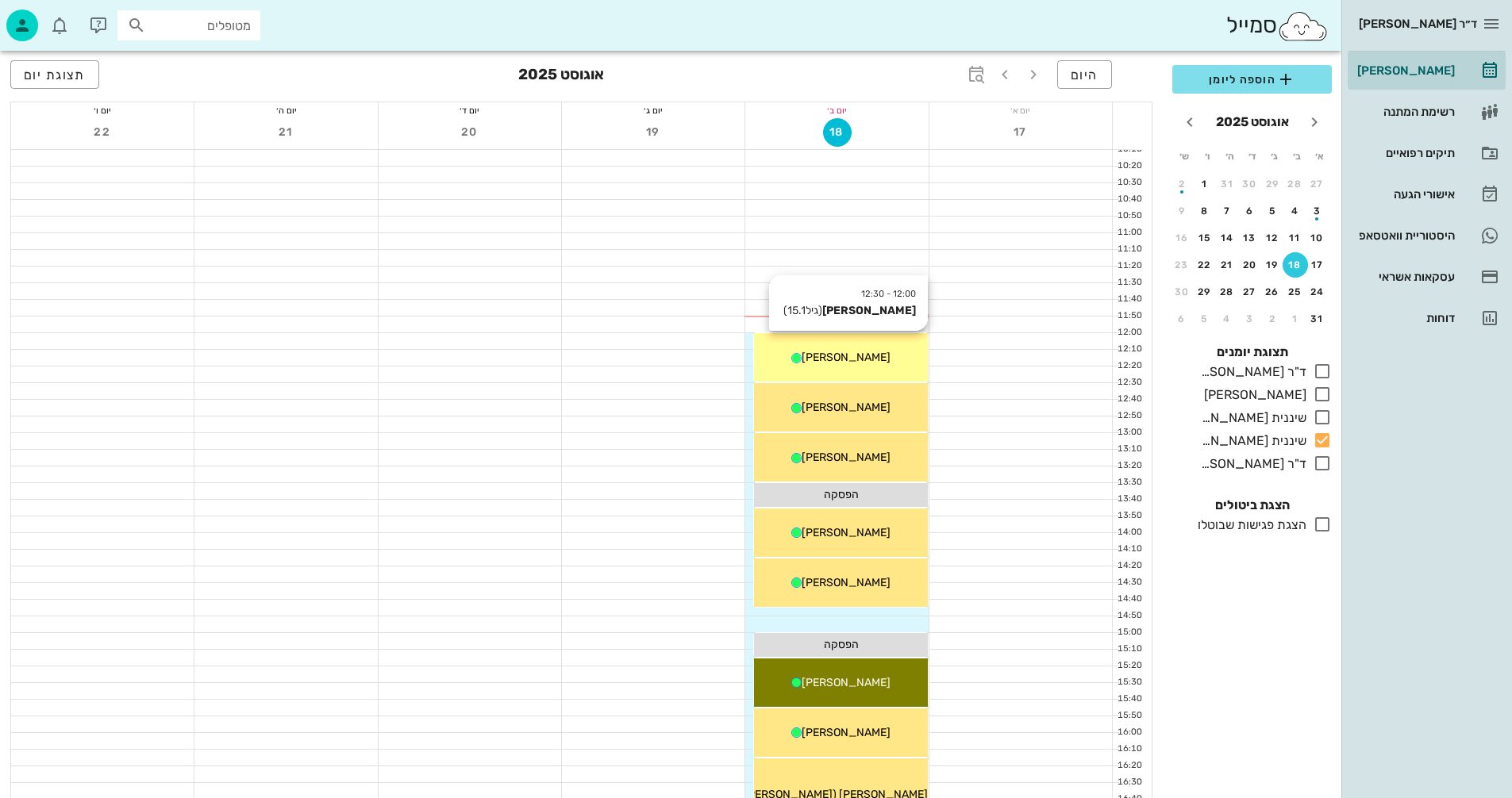
click at [882, 358] on div "[PERSON_NAME]" at bounding box center [841, 357] width 173 height 17
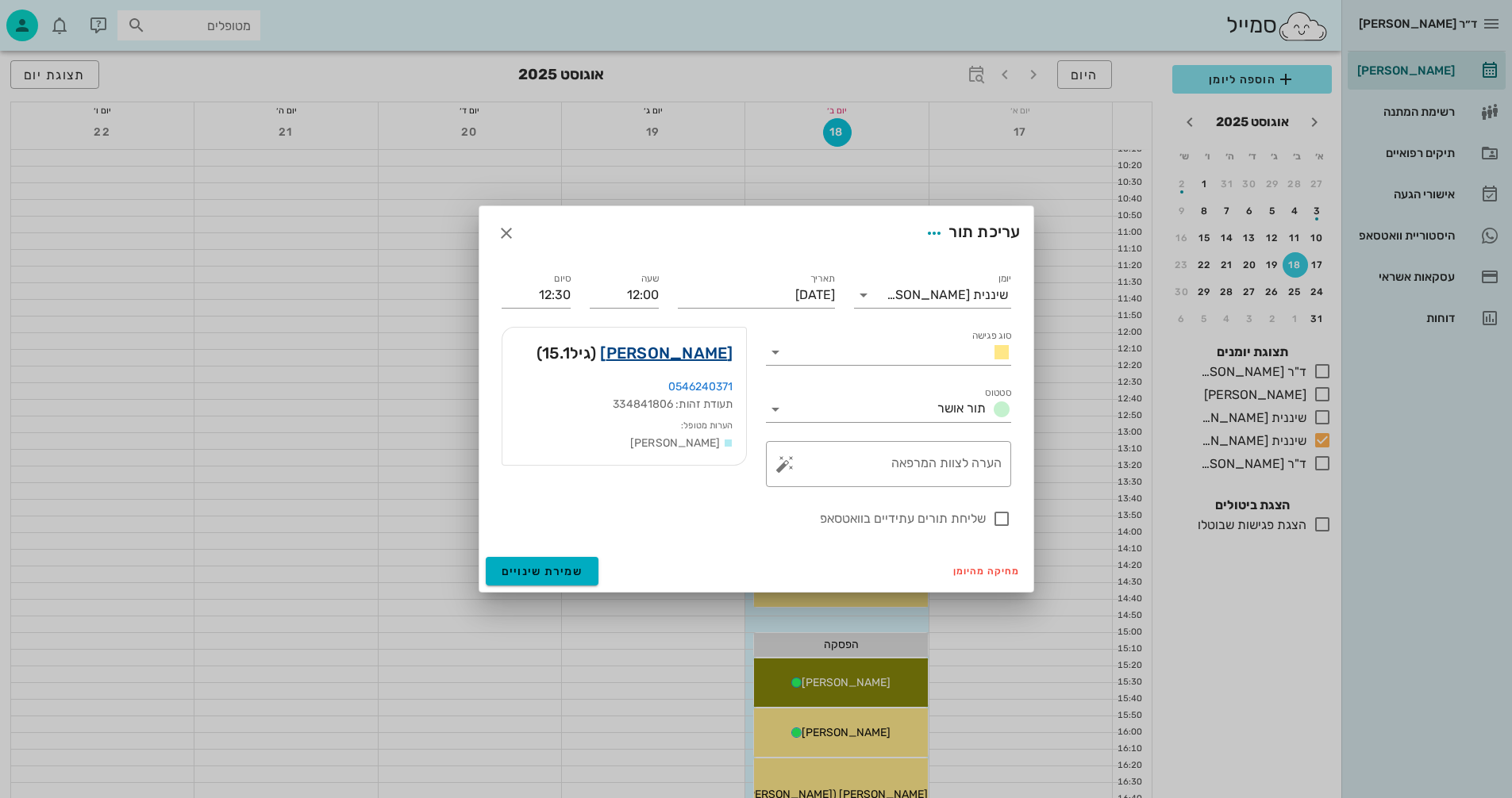
click at [698, 349] on link "עידן פלאצי" at bounding box center [666, 353] width 133 height 25
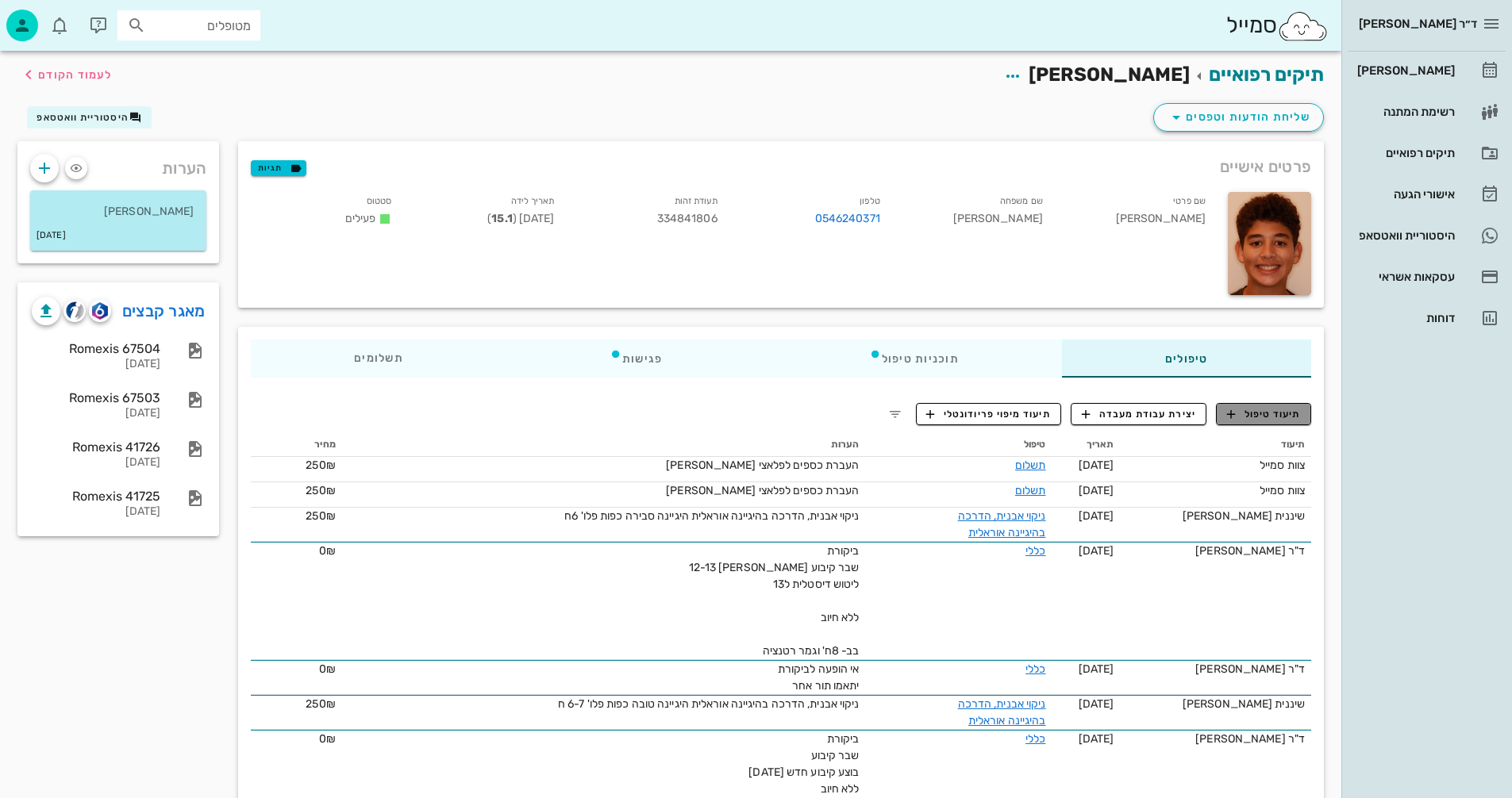
click at [1258, 417] on span "תיעוד טיפול" at bounding box center [1263, 414] width 74 height 14
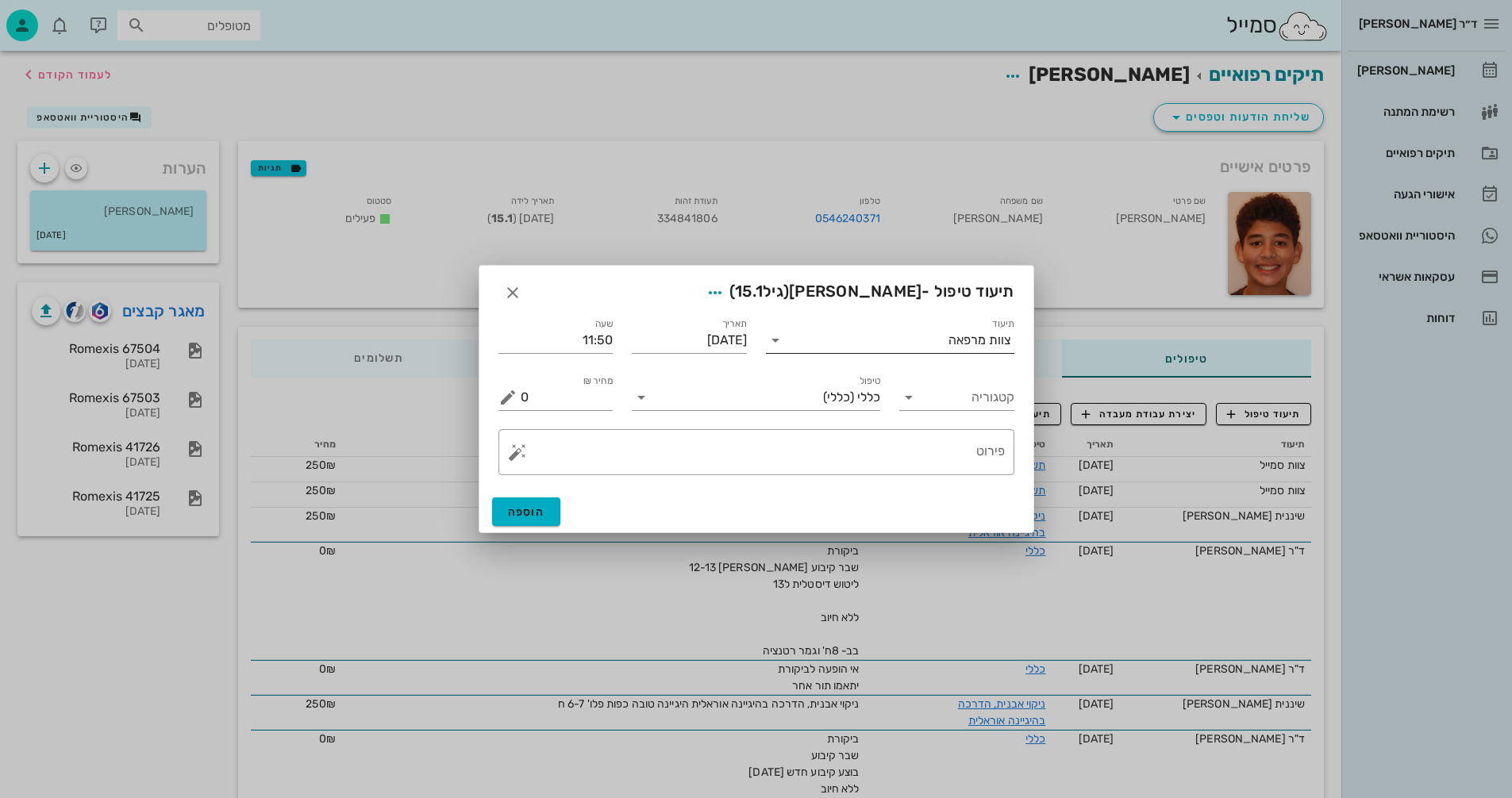
click at [773, 341] on icon at bounding box center [775, 341] width 19 height 19
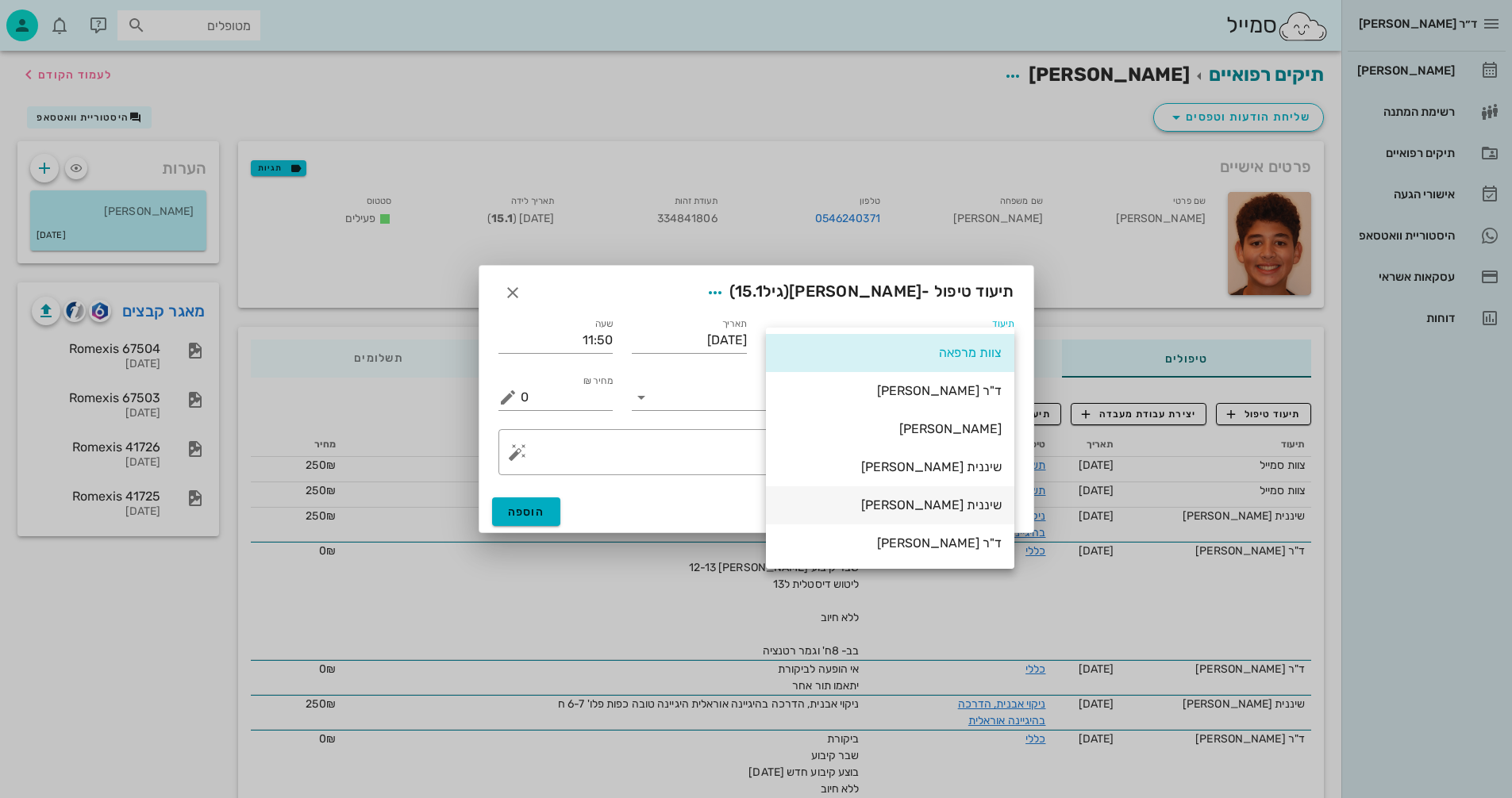
drag, startPoint x: 986, startPoint y: 499, endPoint x: 1024, endPoint y: 505, distance: 38.5
click at [987, 499] on div "שיננית [PERSON_NAME]" at bounding box center [890, 505] width 223 height 15
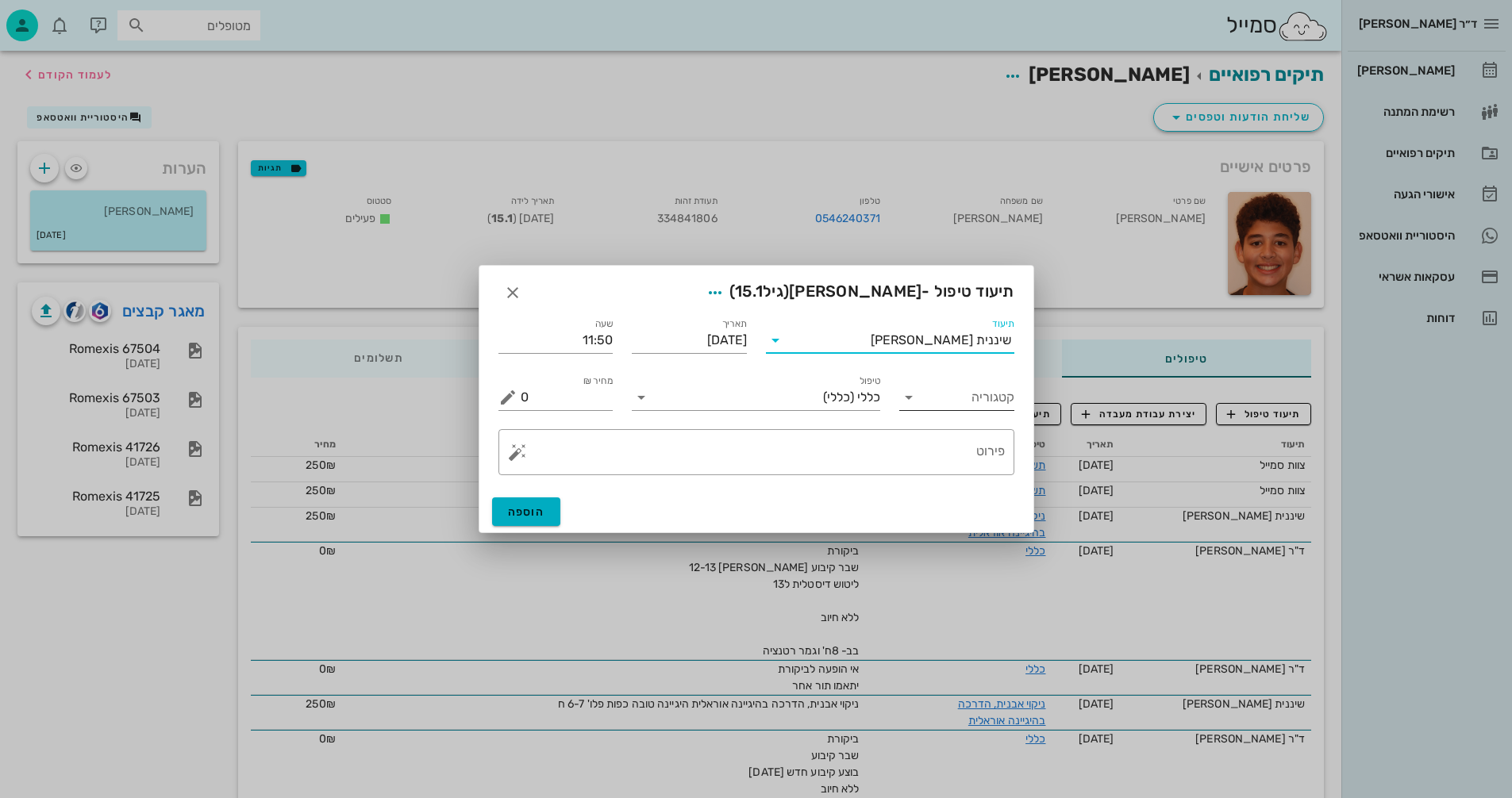
click at [902, 401] on icon at bounding box center [909, 397] width 19 height 19
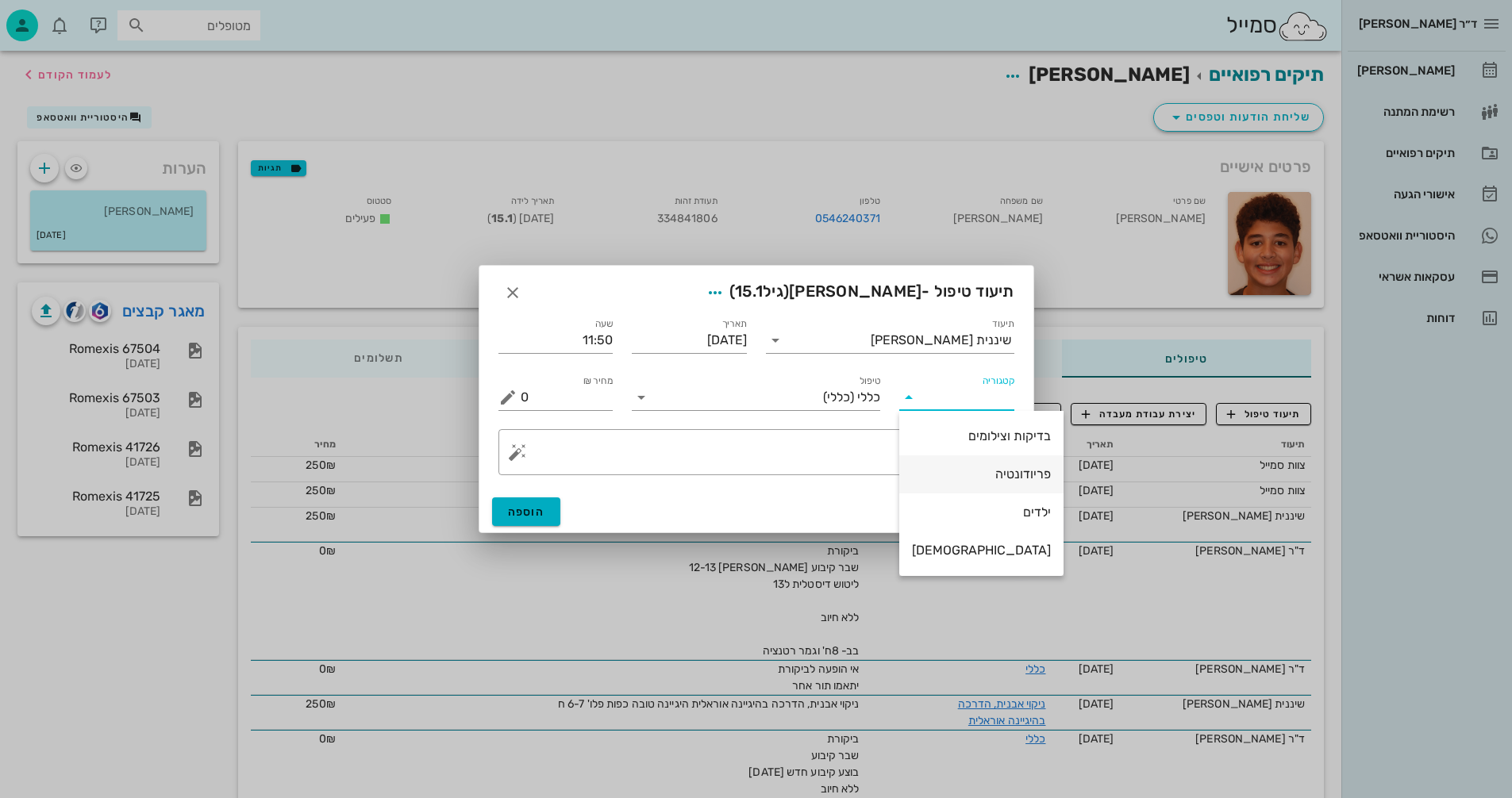
click at [973, 475] on div "פריודונטיה" at bounding box center [980, 473] width 139 height 15
type input "פריודונטיה"
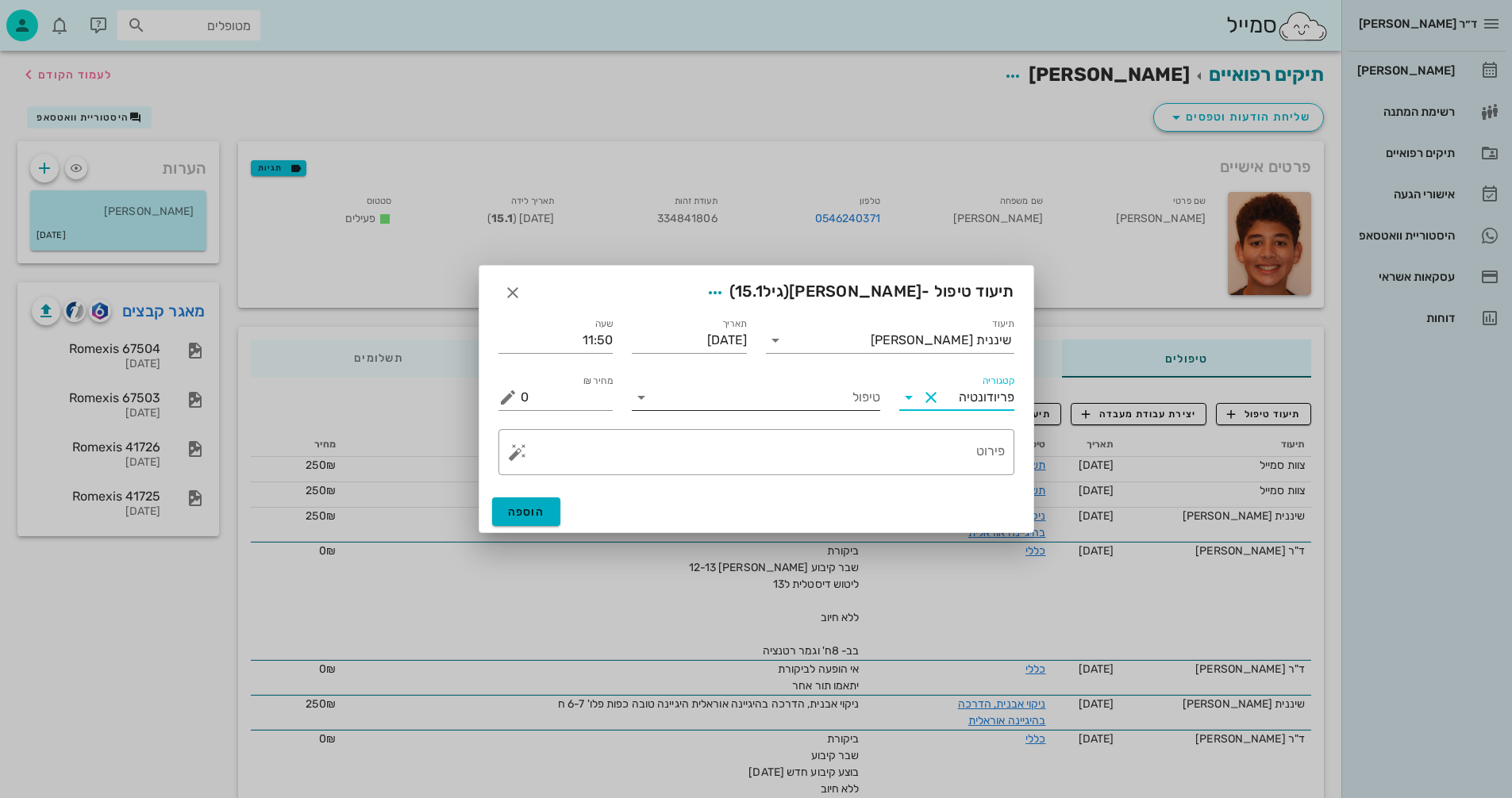
click at [639, 400] on icon at bounding box center [642, 397] width 19 height 19
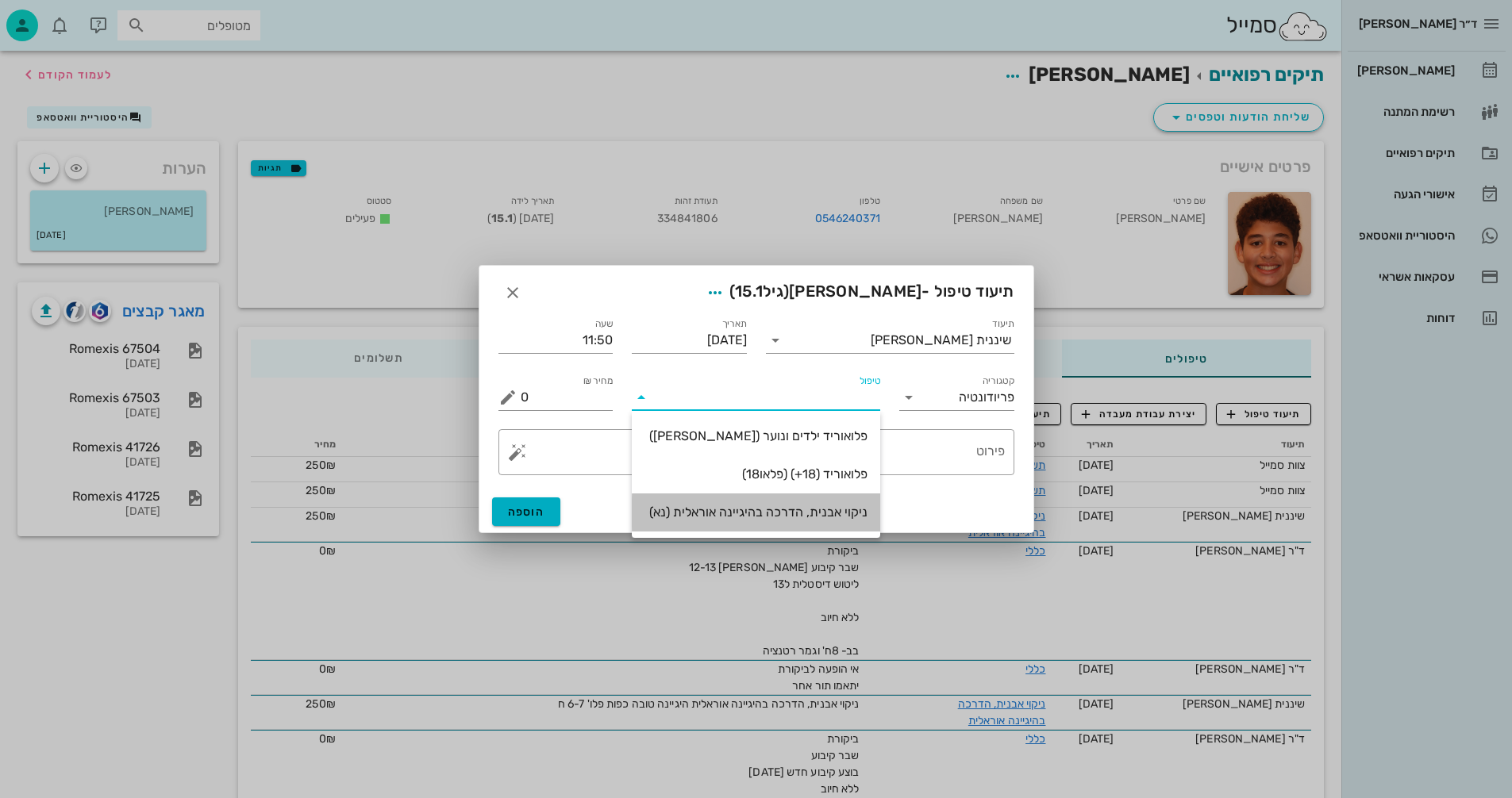
click at [854, 516] on div "ניקוי אבנית, הדרכה בהיגיינה אוראלית (נא)" at bounding box center [755, 512] width 223 height 15
type input "300"
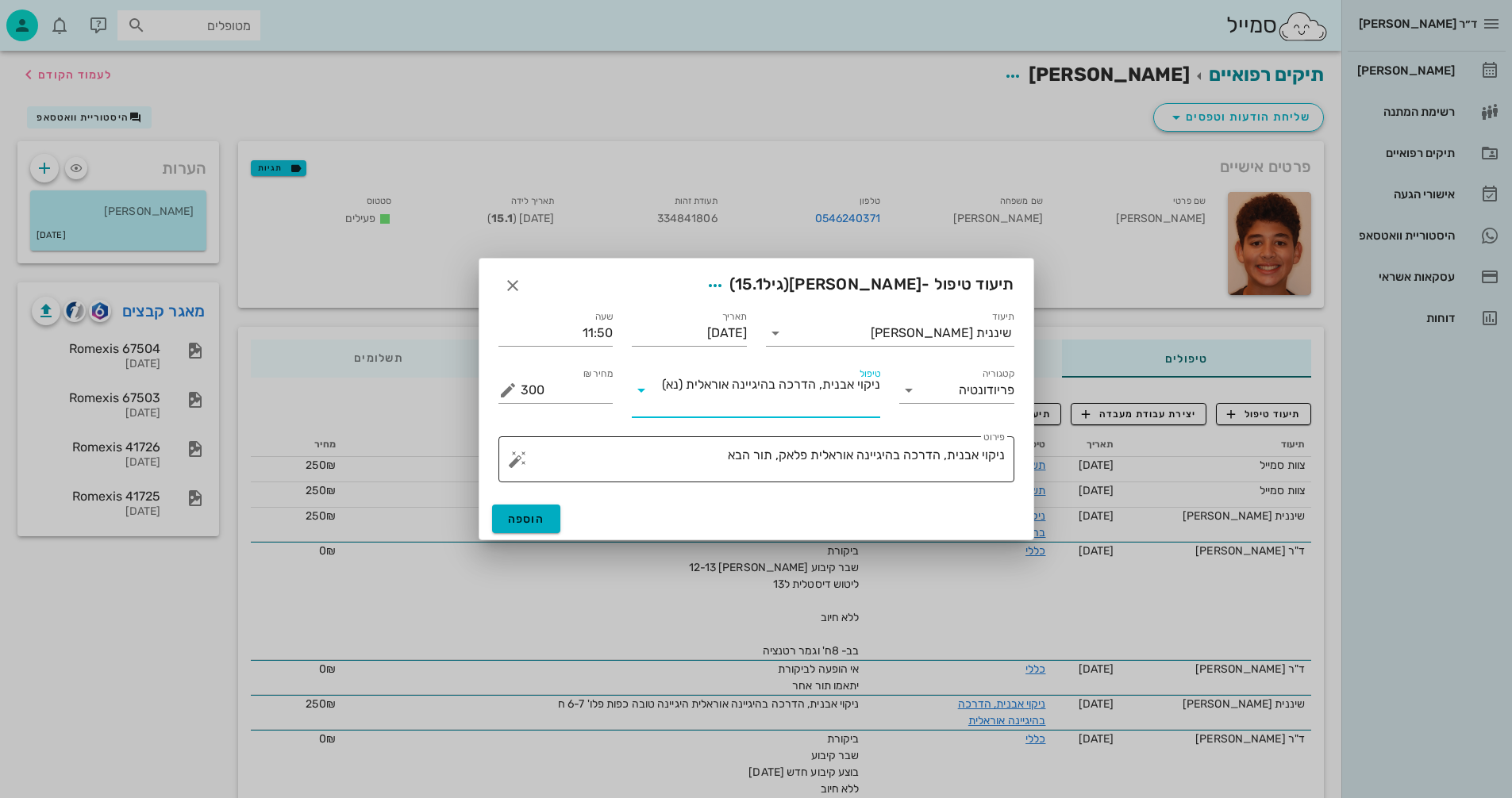
click at [627, 469] on textarea "ניקוי אבנית, הדרכה בהיגיינה אוראלית פלאק, תור הבא" at bounding box center [762, 464] width 484 height 38
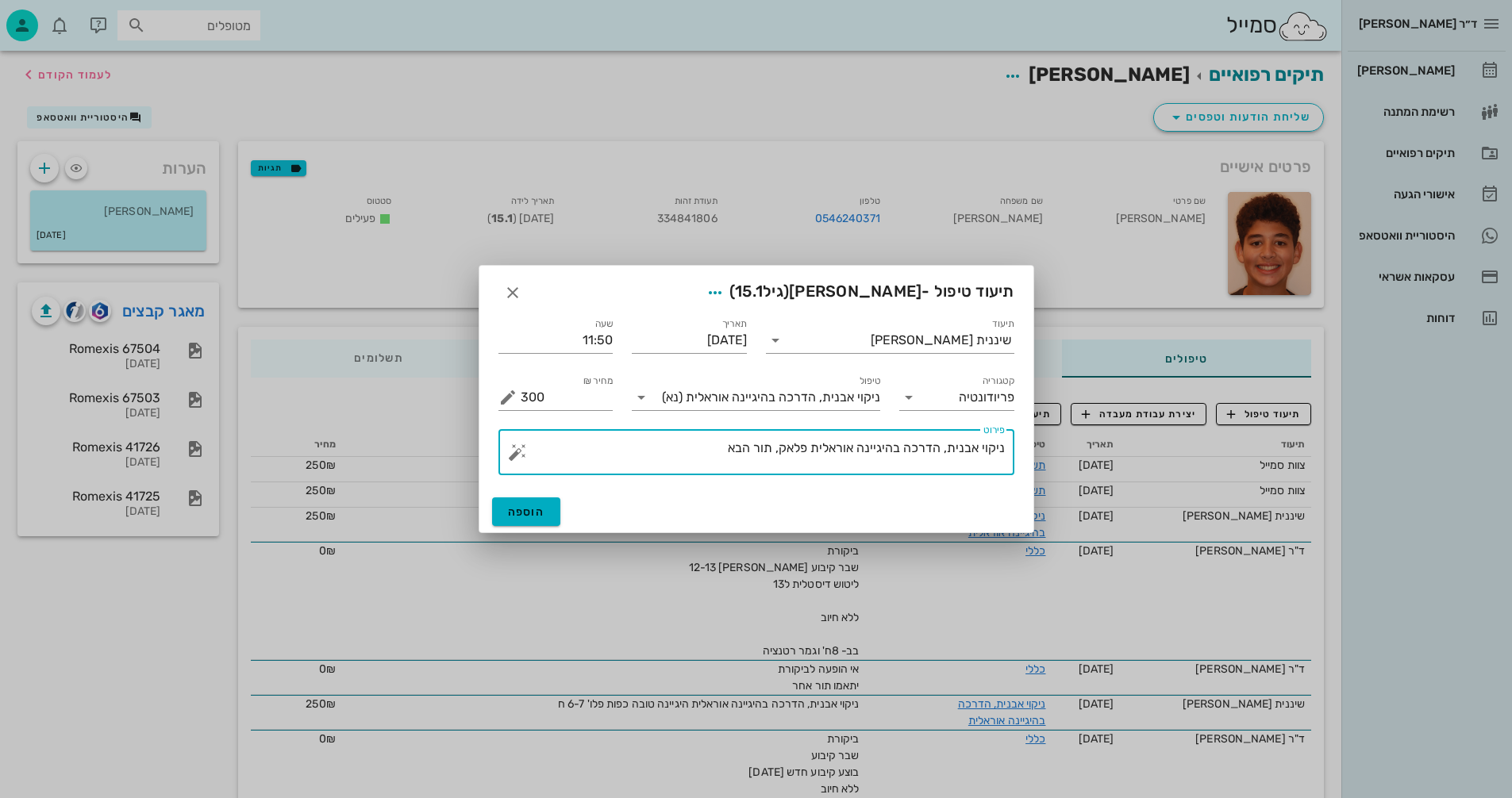
click at [775, 446] on textarea "ניקוי אבנית, הדרכה בהיגיינה אוראלית פלאק, תור הבא" at bounding box center [762, 457] width 484 height 38
click at [554, 449] on textarea "ניקוי אבנית, הדרכה בהיגיינה אוראלית פלאק, היגיינה סבירה, כפות פלואוריד ,תור הבא" at bounding box center [762, 457] width 484 height 38
type textarea "ניקוי אבנית, הדרכה בהיגיינה אוראלית פלאק, היגיינה סבירה, כפות פלואוריד ,תור הבא…"
click at [528, 516] on span "הוספה" at bounding box center [526, 512] width 38 height 13
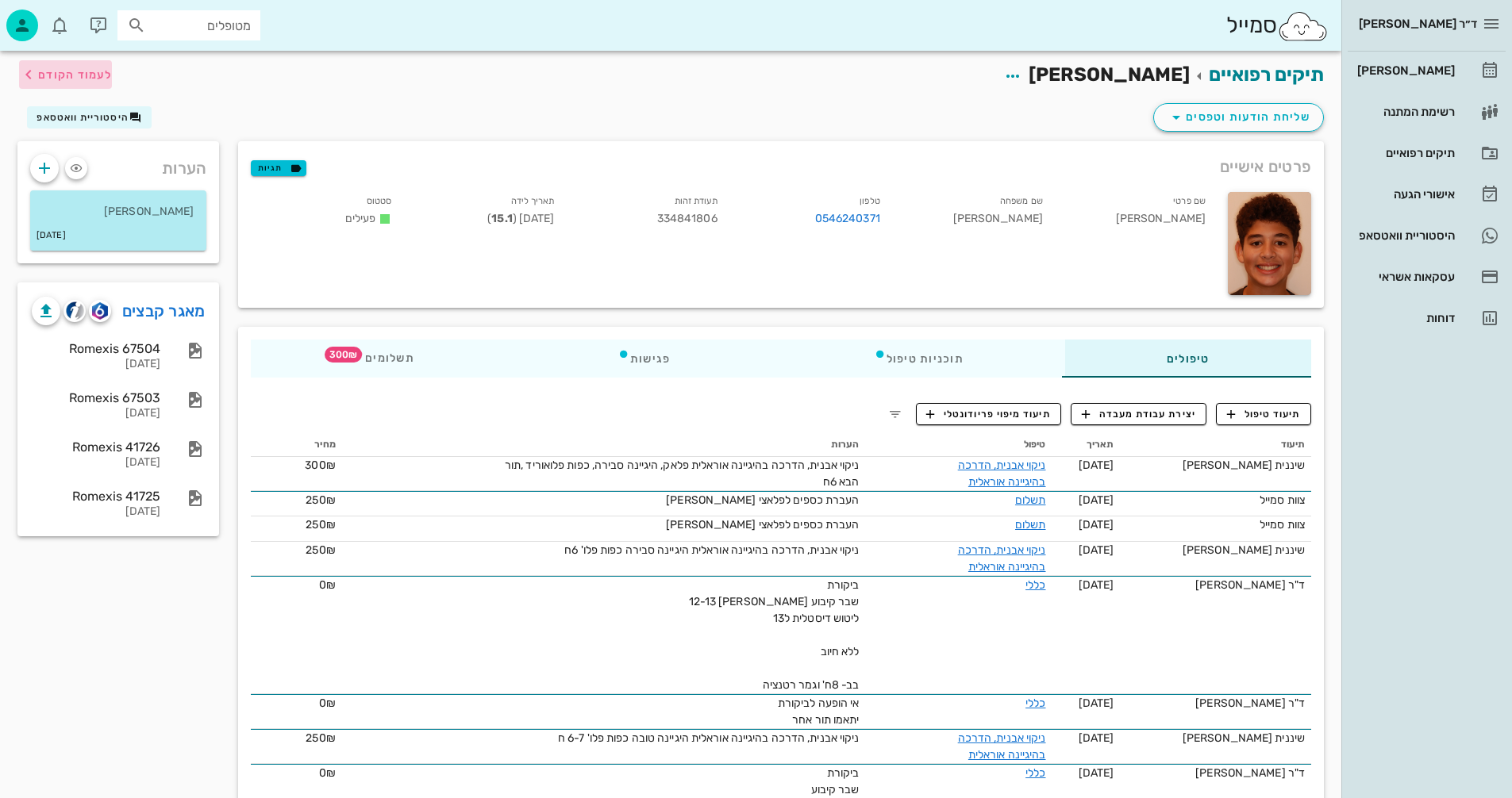
click at [83, 69] on span "לעמוד הקודם" at bounding box center [75, 74] width 74 height 13
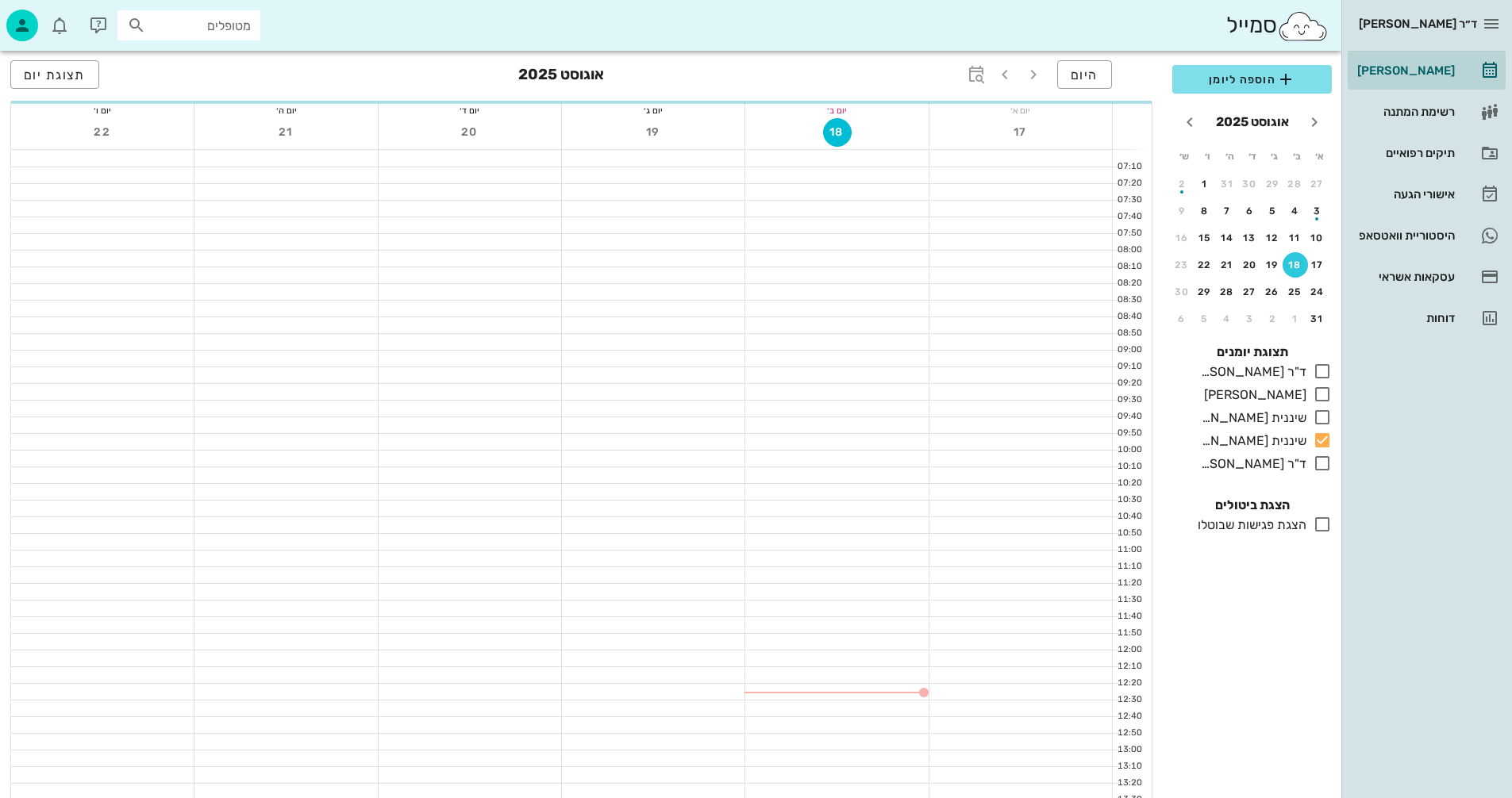
scroll to position [318, 0]
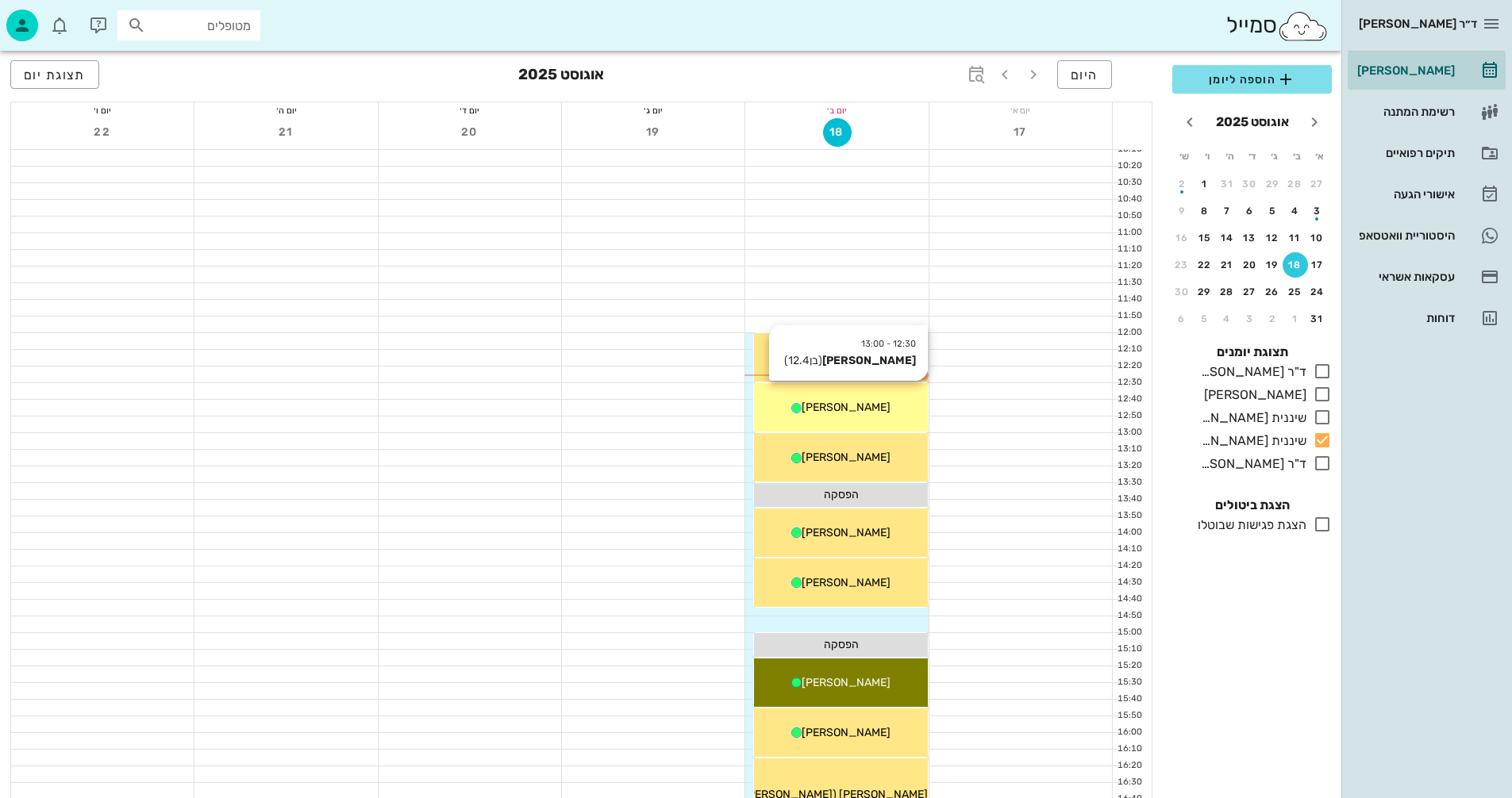
click at [834, 407] on span "[PERSON_NAME]" at bounding box center [846, 407] width 89 height 13
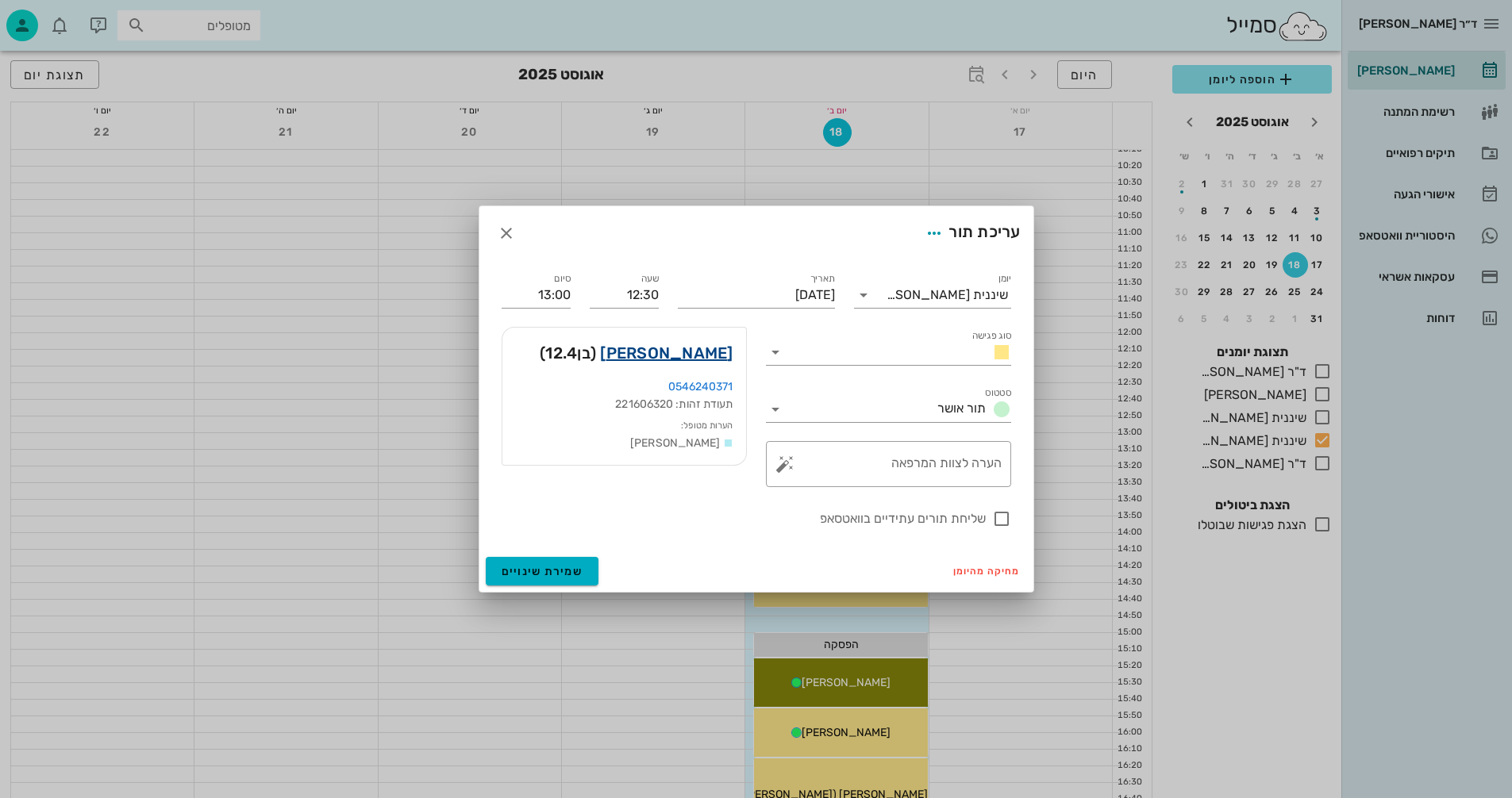
click at [698, 349] on link "אופיר פלאצי" at bounding box center [666, 353] width 133 height 25
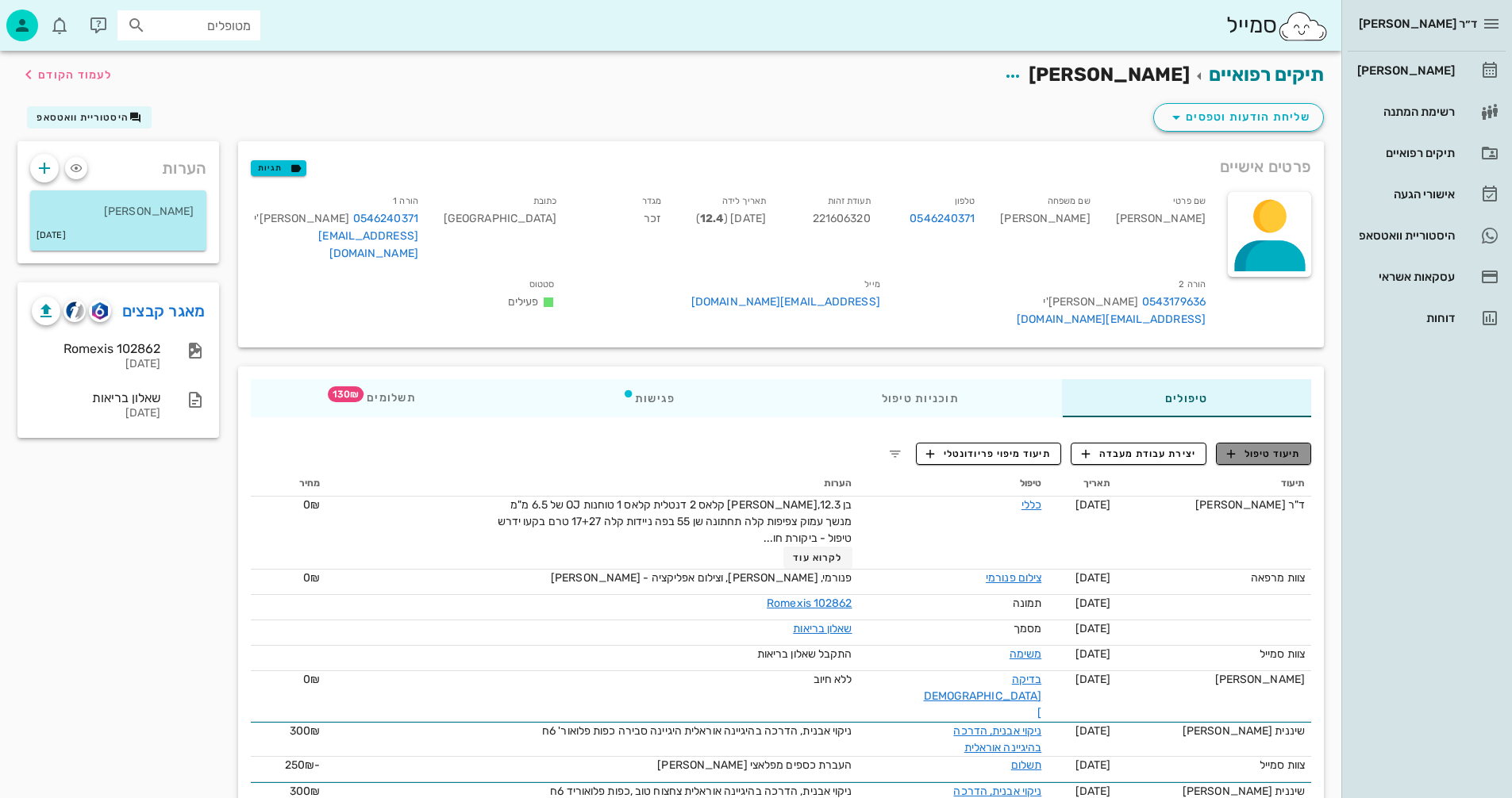
click at [1268, 447] on span "תיעוד טיפול" at bounding box center [1263, 454] width 74 height 14
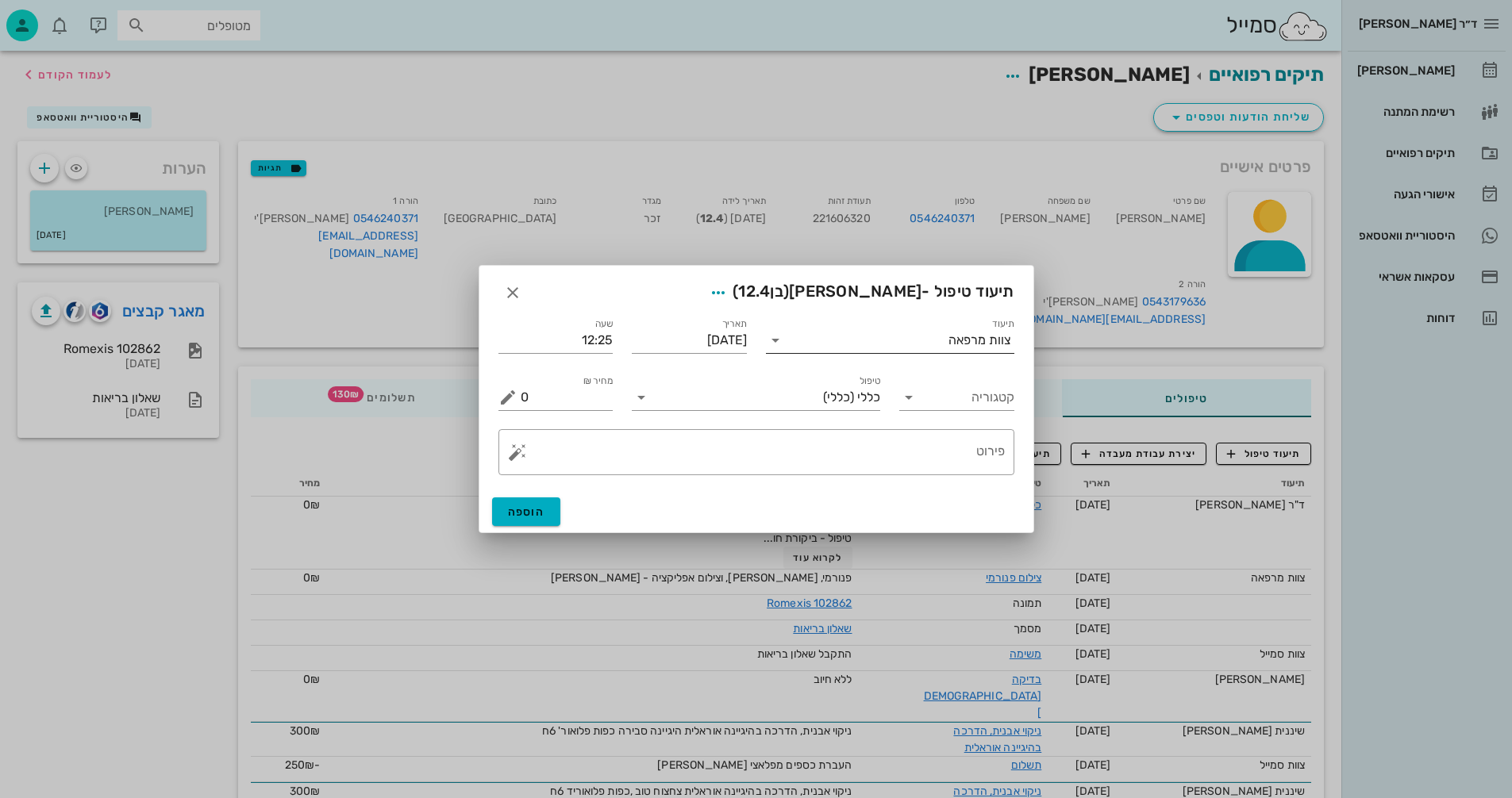
click at [913, 333] on input "תיעוד" at bounding box center [869, 340] width 161 height 25
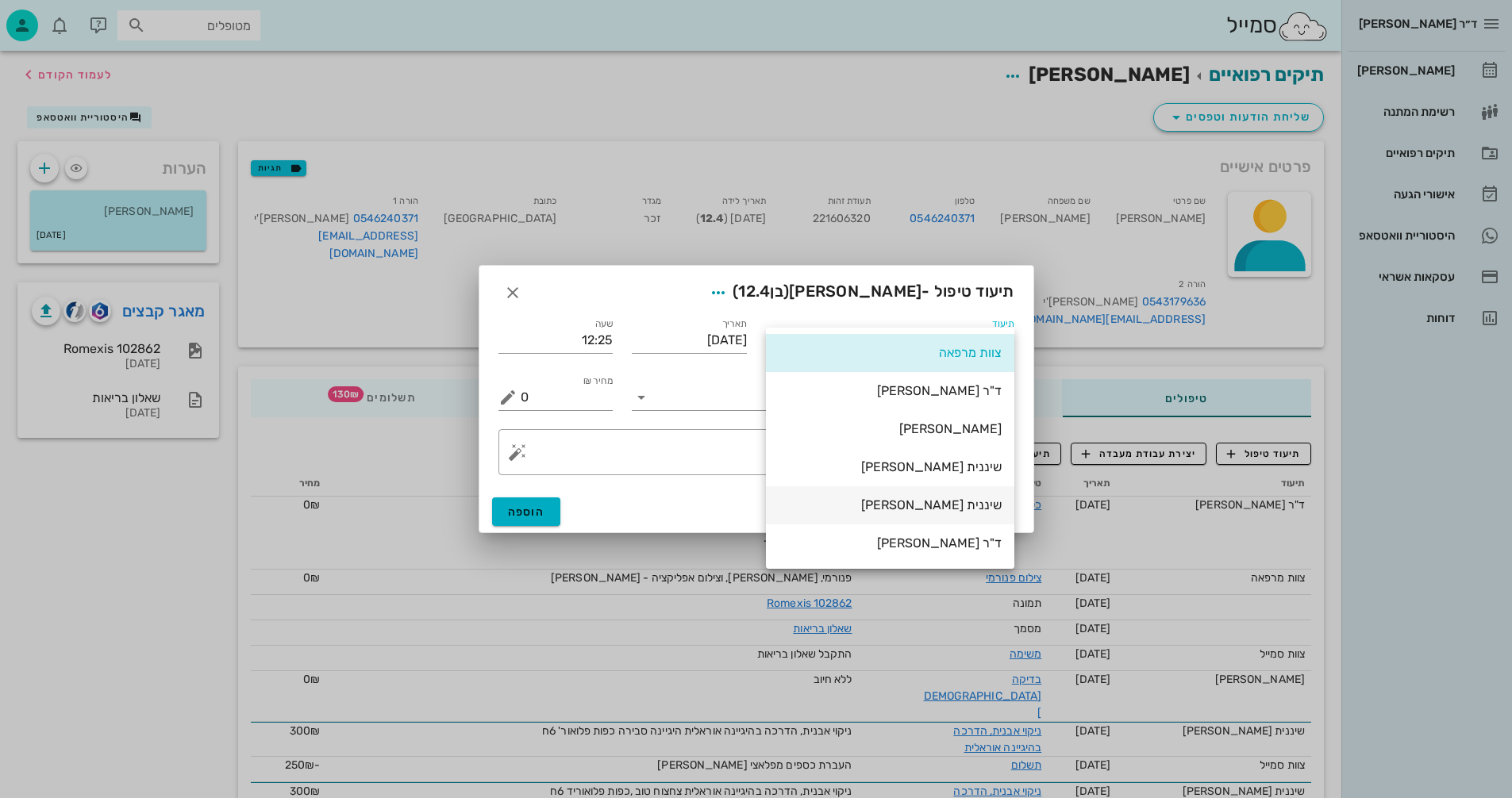
click at [968, 507] on div "שיננית [PERSON_NAME]" at bounding box center [890, 505] width 223 height 15
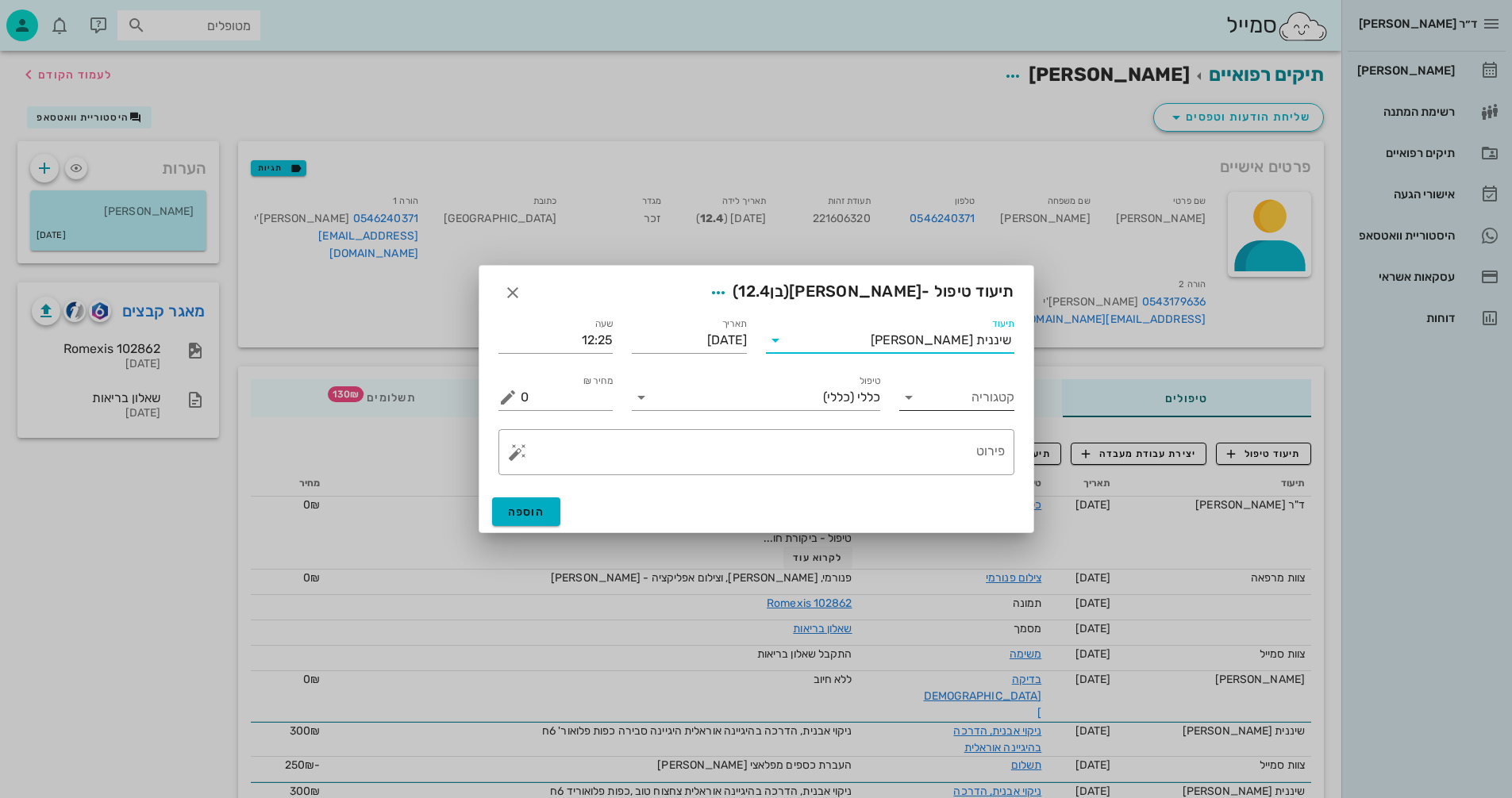
click at [903, 402] on icon at bounding box center [909, 397] width 19 height 19
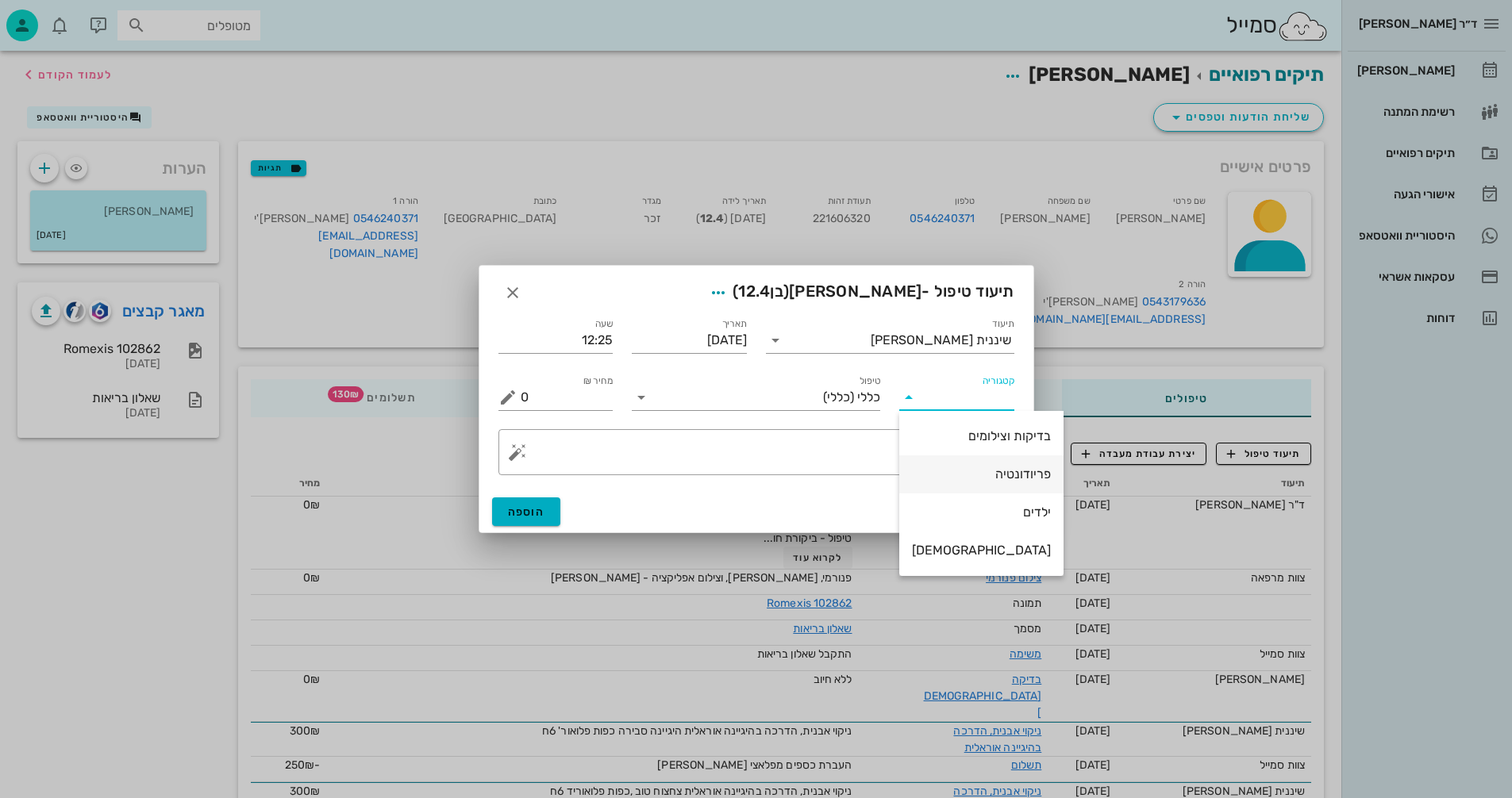
click at [966, 473] on div "פריודונטיה" at bounding box center [980, 473] width 139 height 15
type input "פריודונטיה"
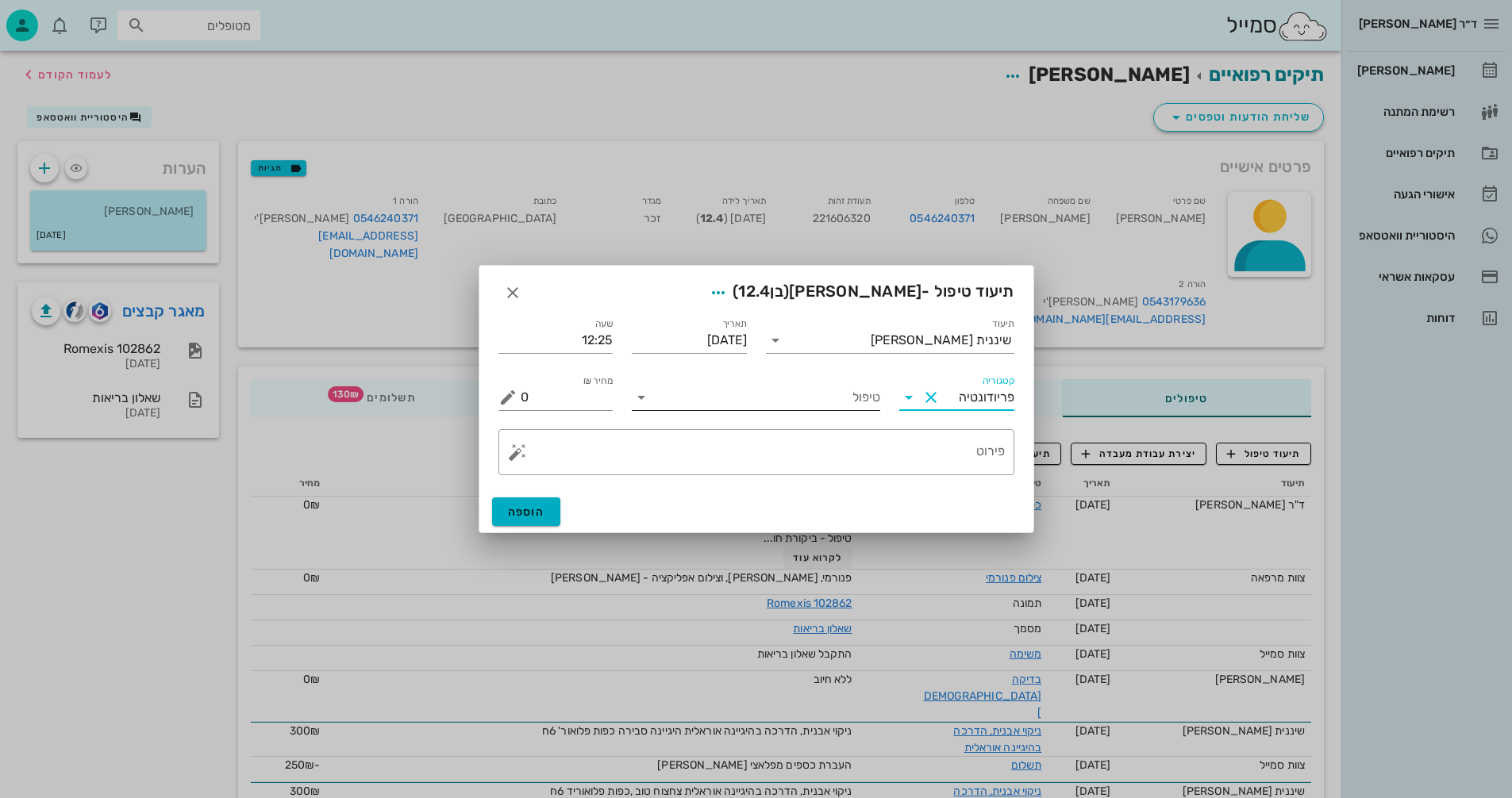
click at [782, 408] on input "טיפול" at bounding box center [766, 397] width 226 height 25
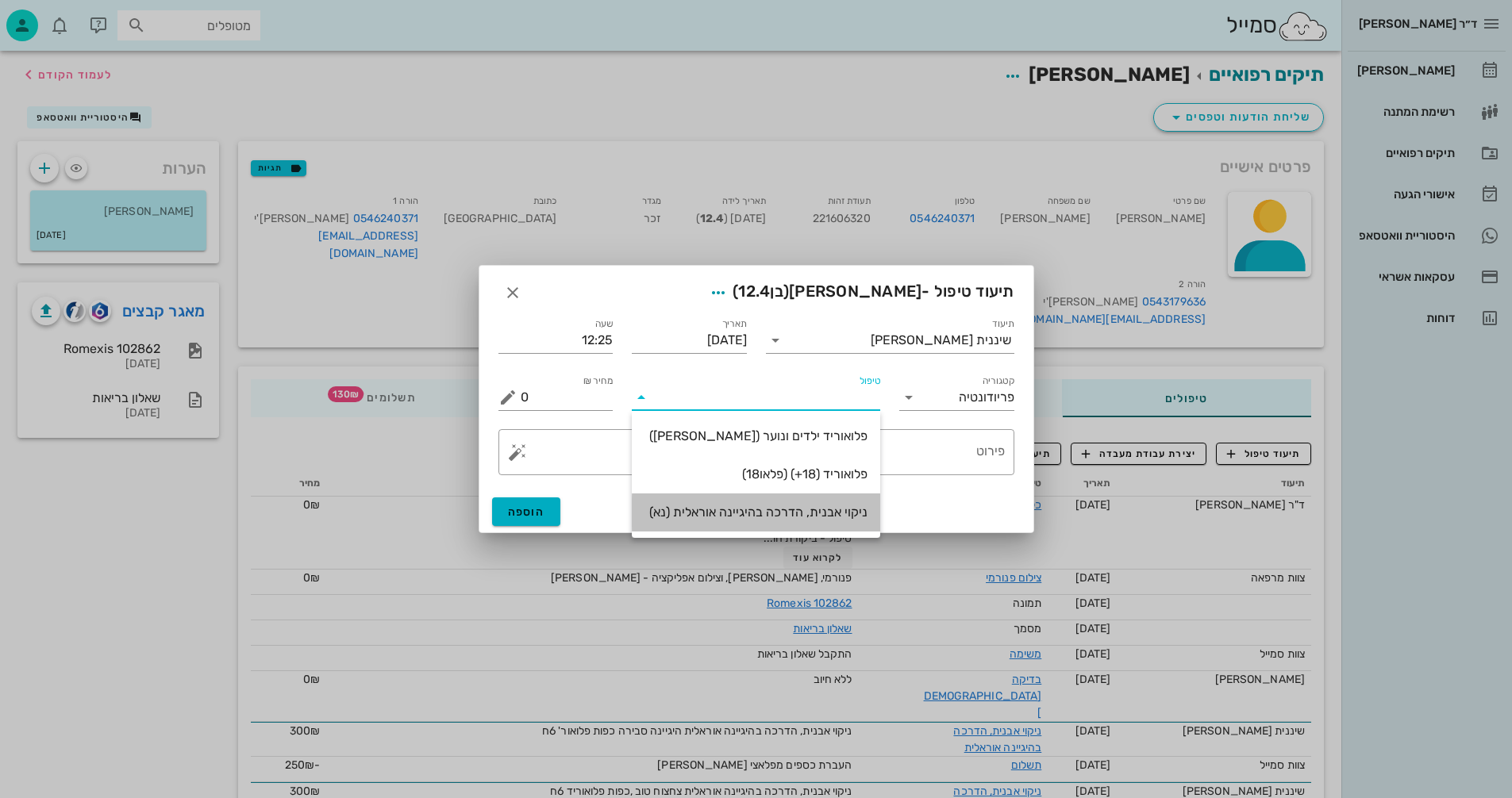
click at [838, 513] on div "ניקוי אבנית, הדרכה בהיגיינה אוראלית (נא)" at bounding box center [755, 512] width 223 height 15
type input "300"
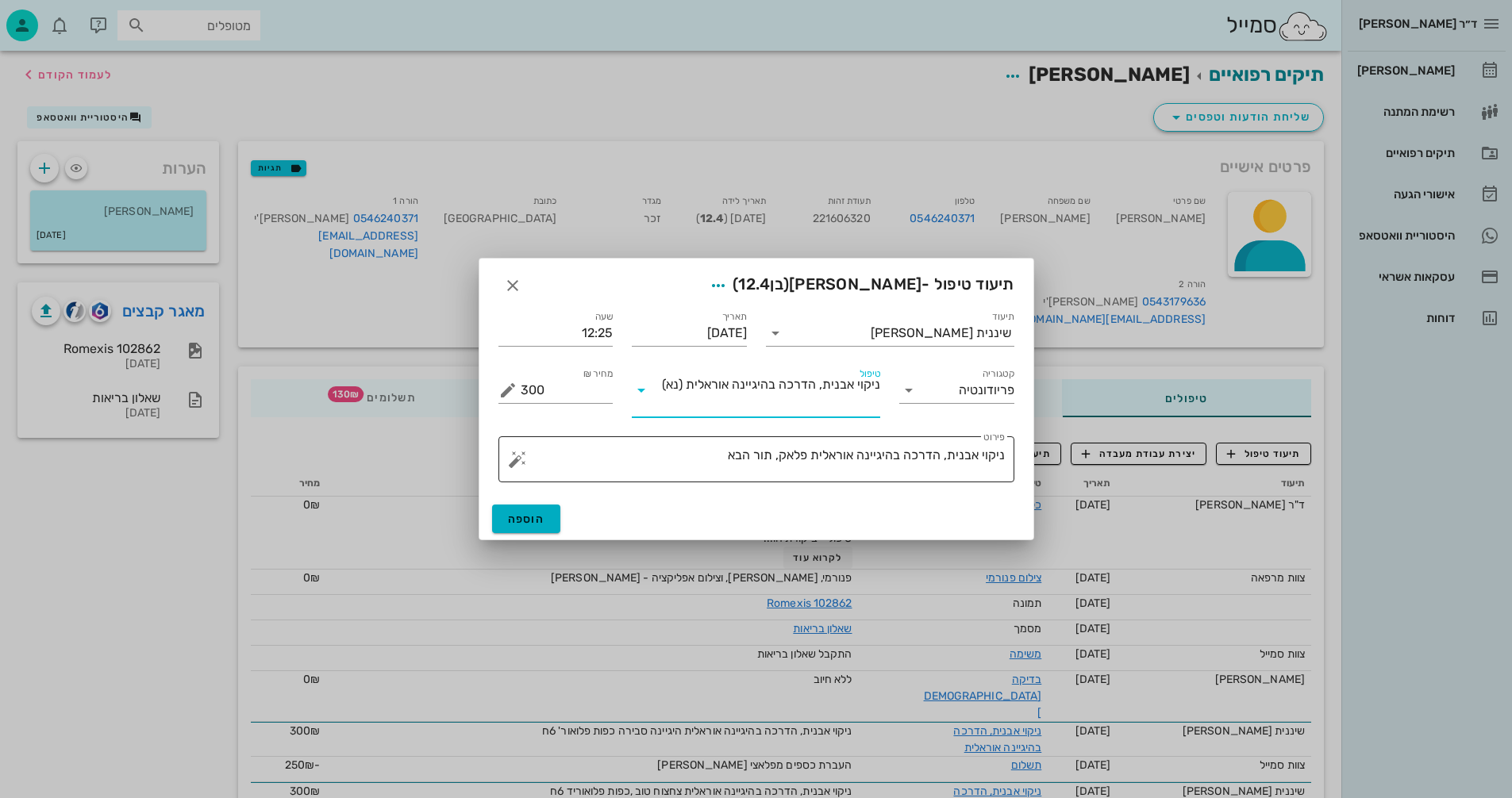
click at [775, 457] on textarea "ניקוי אבנית, הדרכה בהיגיינה אוראלית פלאק, תור הבא" at bounding box center [762, 464] width 484 height 38
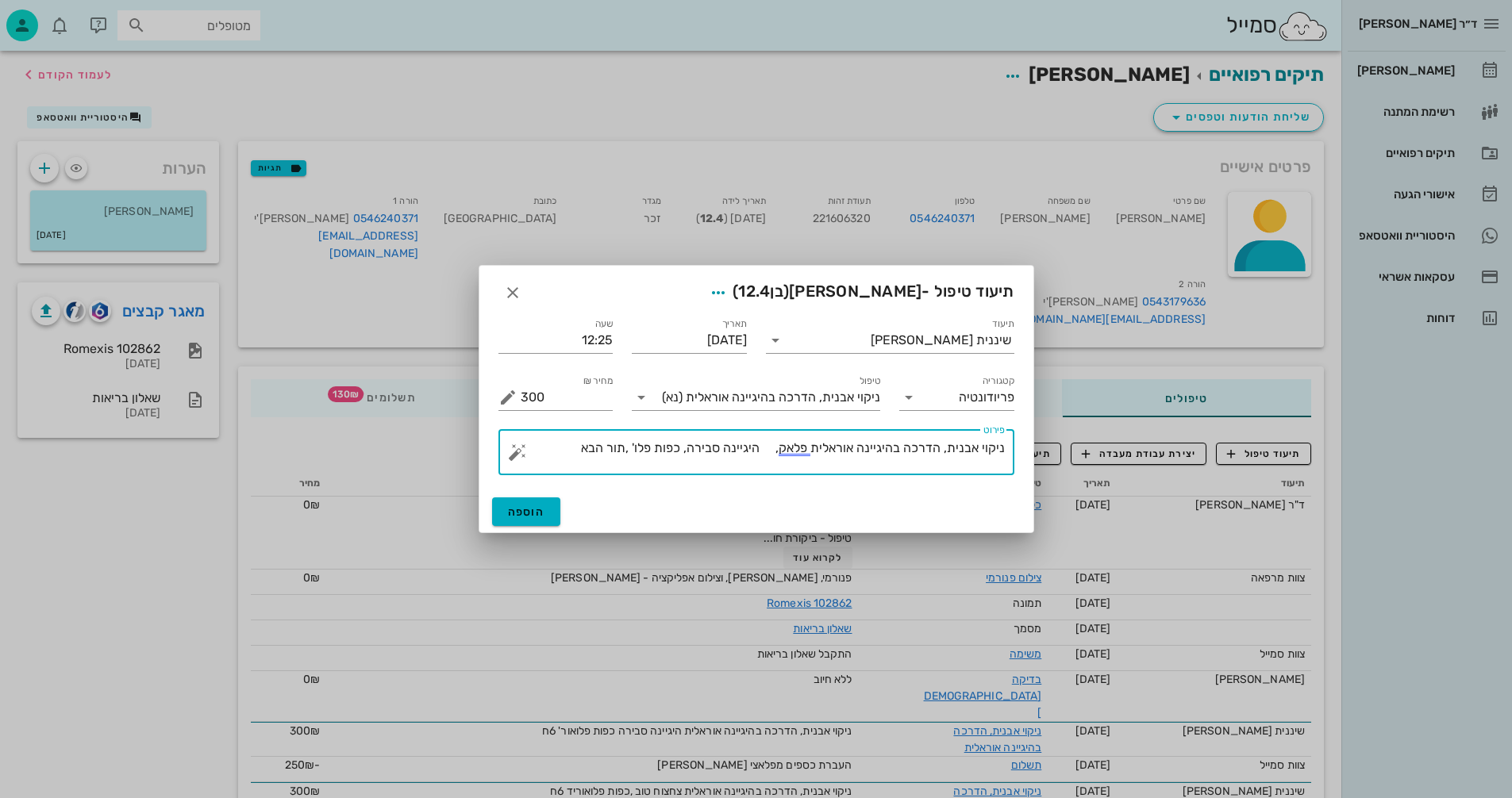
click at [562, 449] on textarea "ניקוי אבנית, הדרכה בהיגיינה אוראלית פלאק, היגיינה סבירה, כפות פלו' ,תור הבא" at bounding box center [762, 457] width 484 height 38
type textarea "ניקוי אבנית, הדרכה בהיגיינה אוראלית פלאק, היגיינה סבירה, כפות פלו' ,תור הבא 6ח"
click at [536, 506] on span "הוספה" at bounding box center [526, 512] width 38 height 13
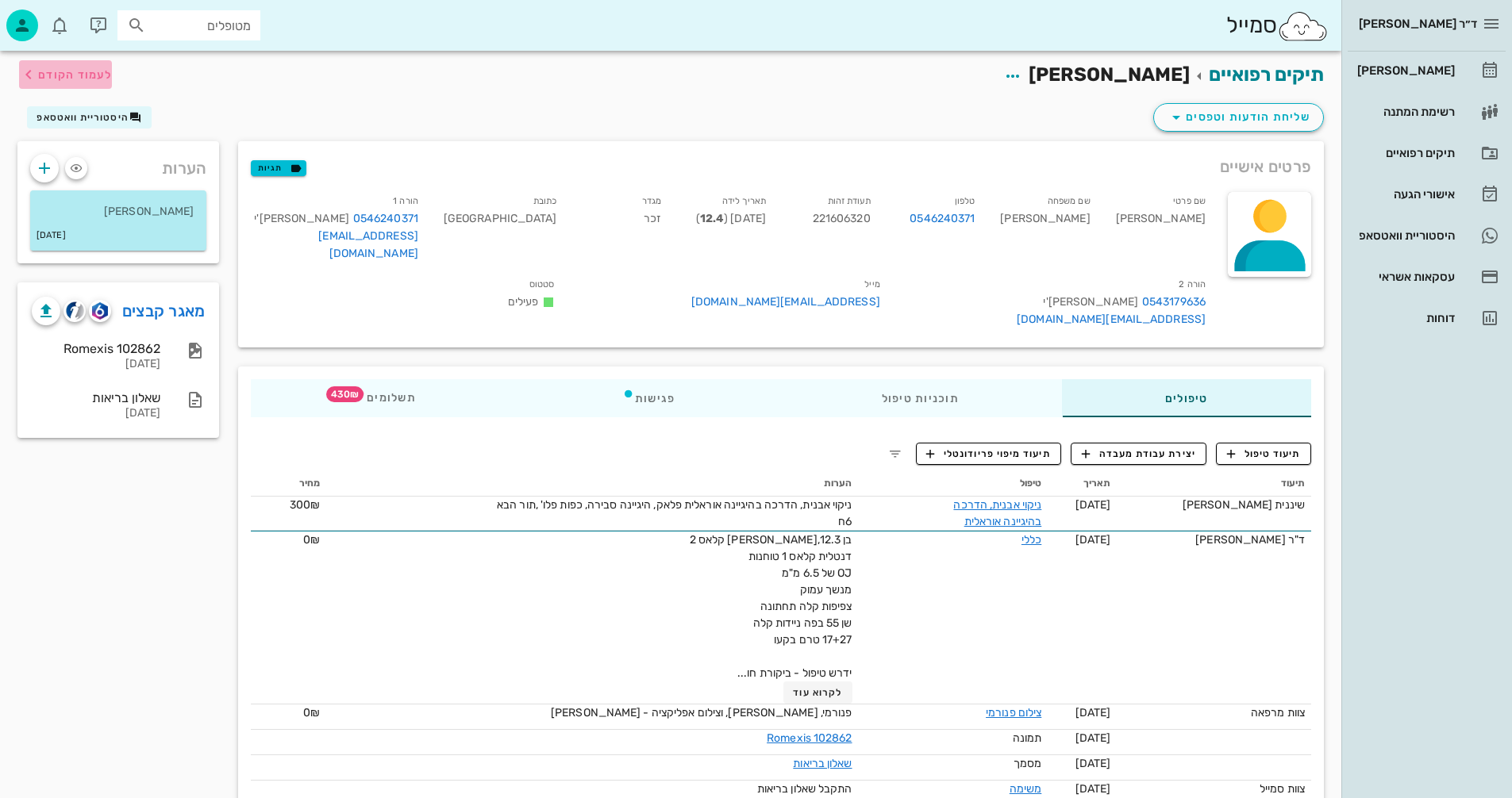
click at [86, 85] on button "לעמוד הקודם" at bounding box center [65, 74] width 93 height 29
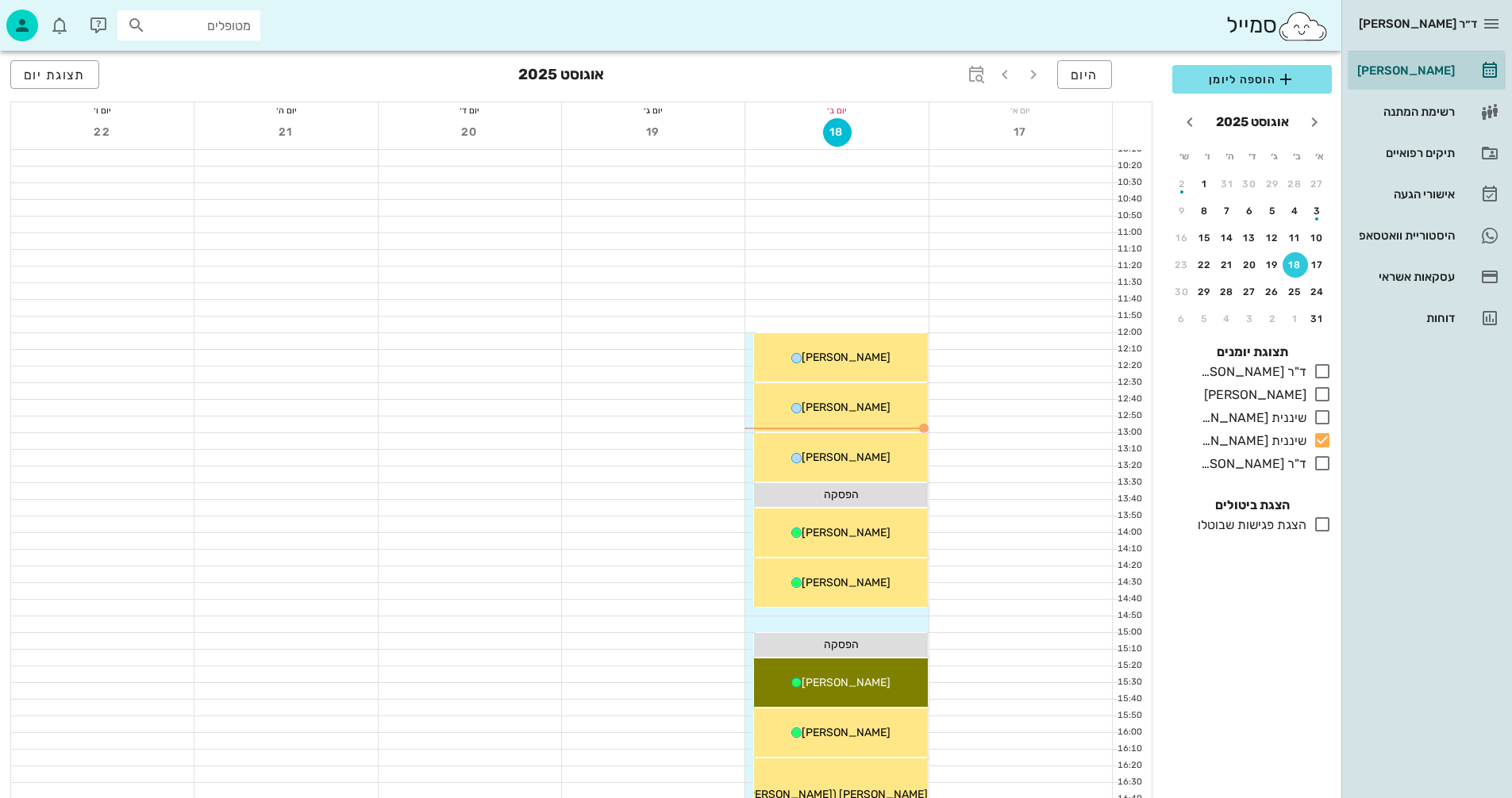
drag, startPoint x: 868, startPoint y: 351, endPoint x: 475, endPoint y: 306, distance: 395.6
click at [475, 306] on div at bounding box center [470, 308] width 182 height 16
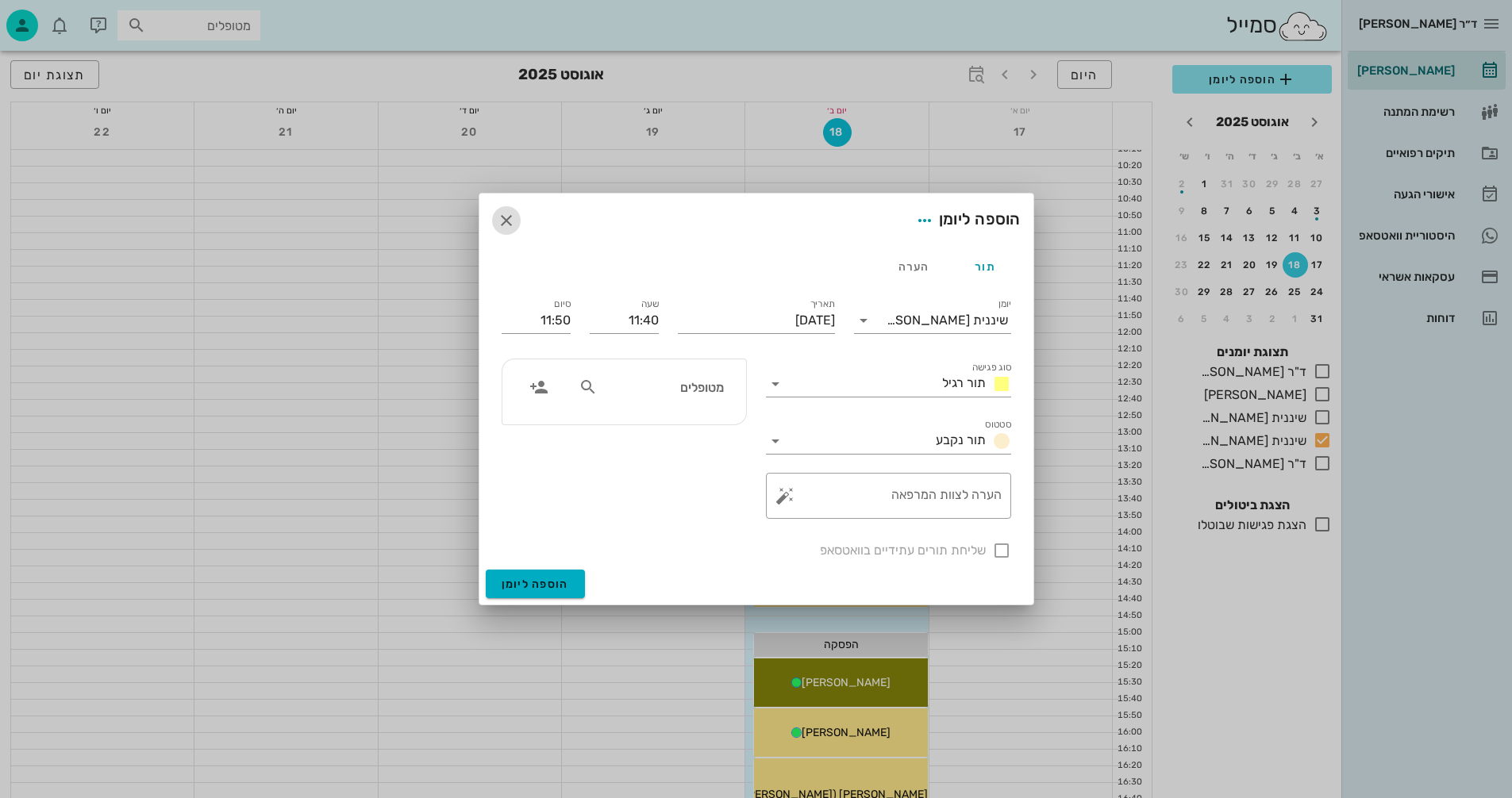
click at [505, 221] on icon "button" at bounding box center [506, 221] width 19 height 19
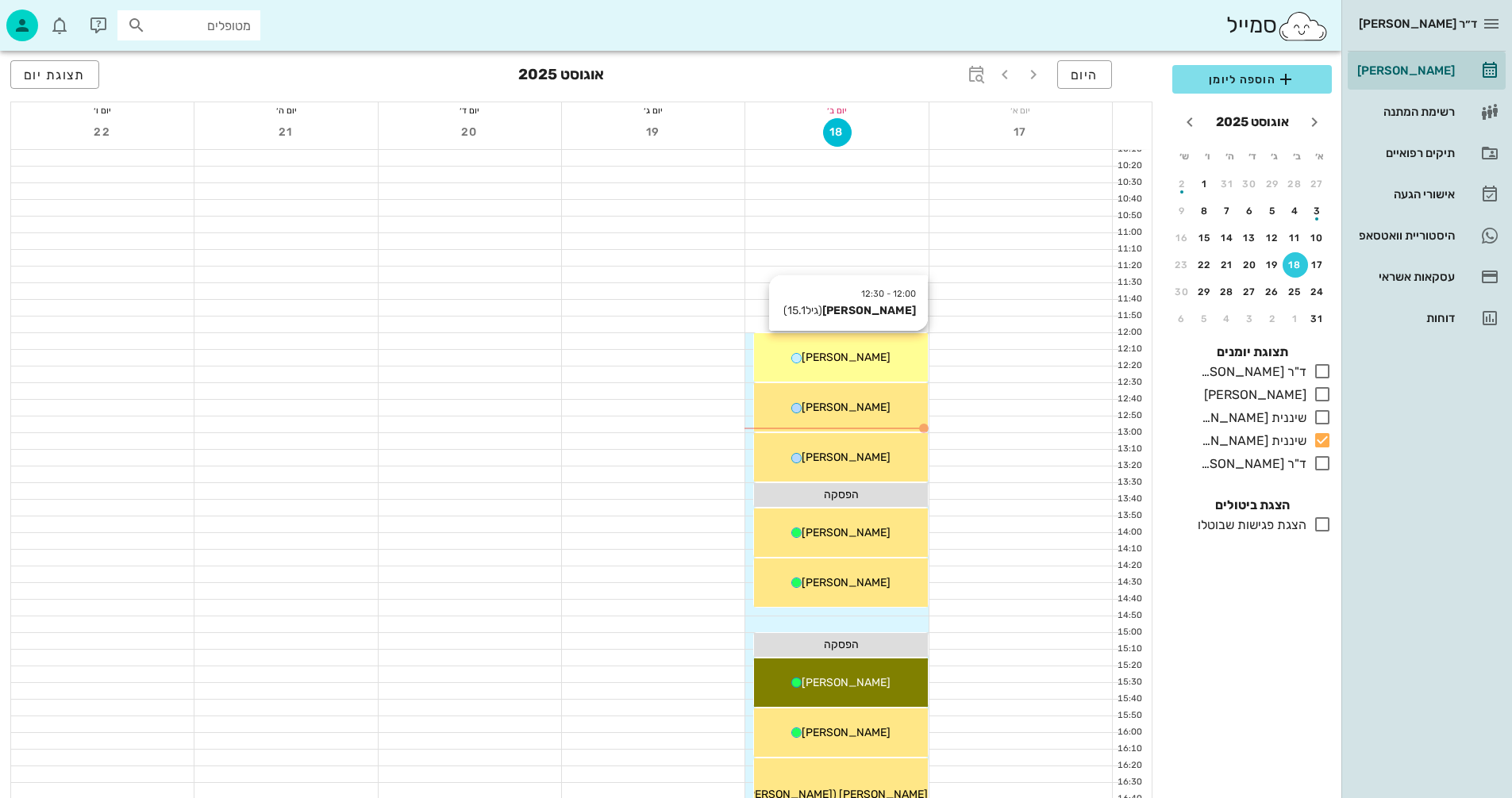
click at [863, 370] on div "12:00 - 12:30 עידן פלאצי (גיל 15.1 ) עידן פלאצי" at bounding box center [841, 357] width 173 height 48
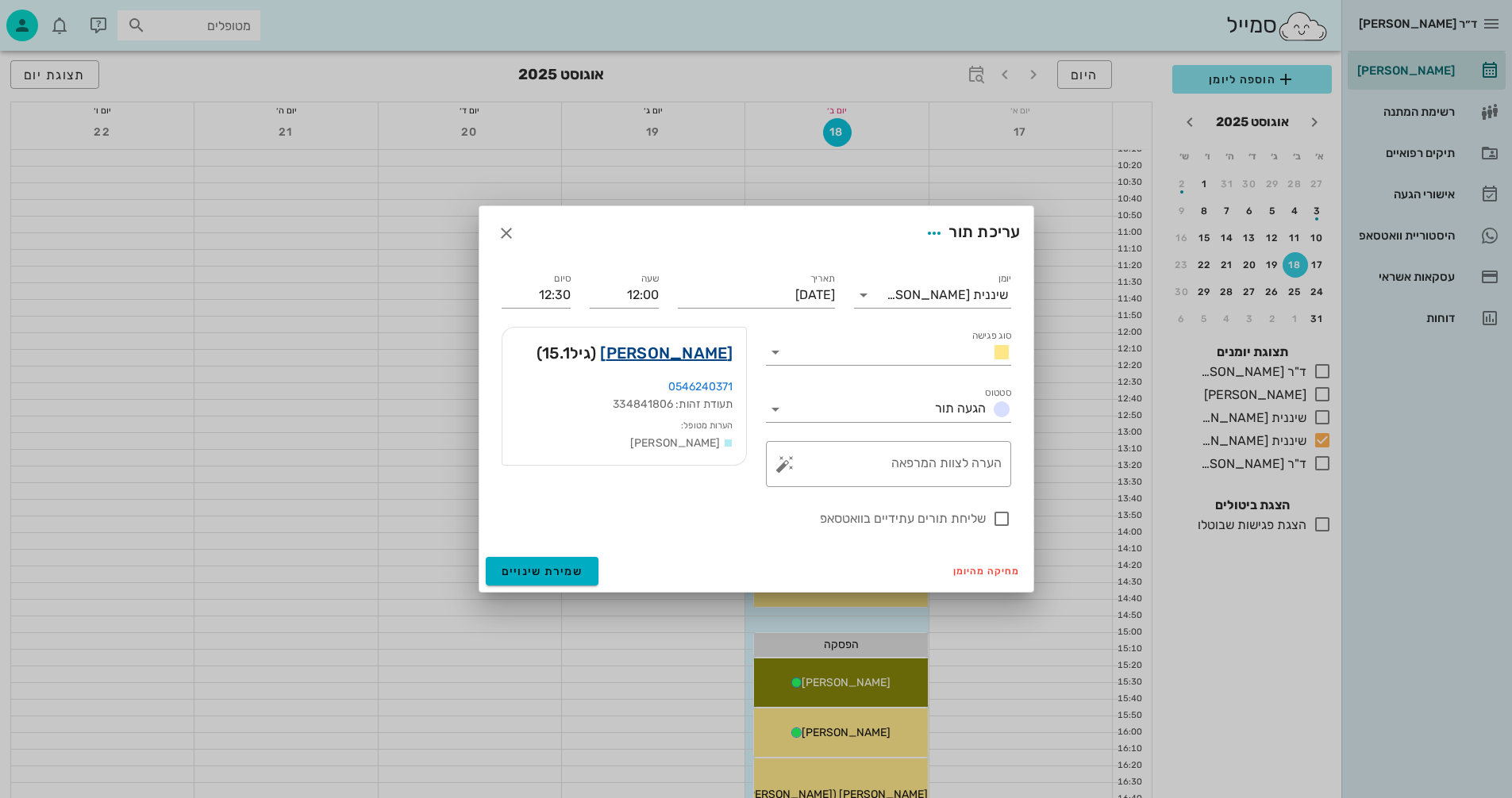
click at [700, 350] on link "עידן פלאצי" at bounding box center [666, 353] width 133 height 25
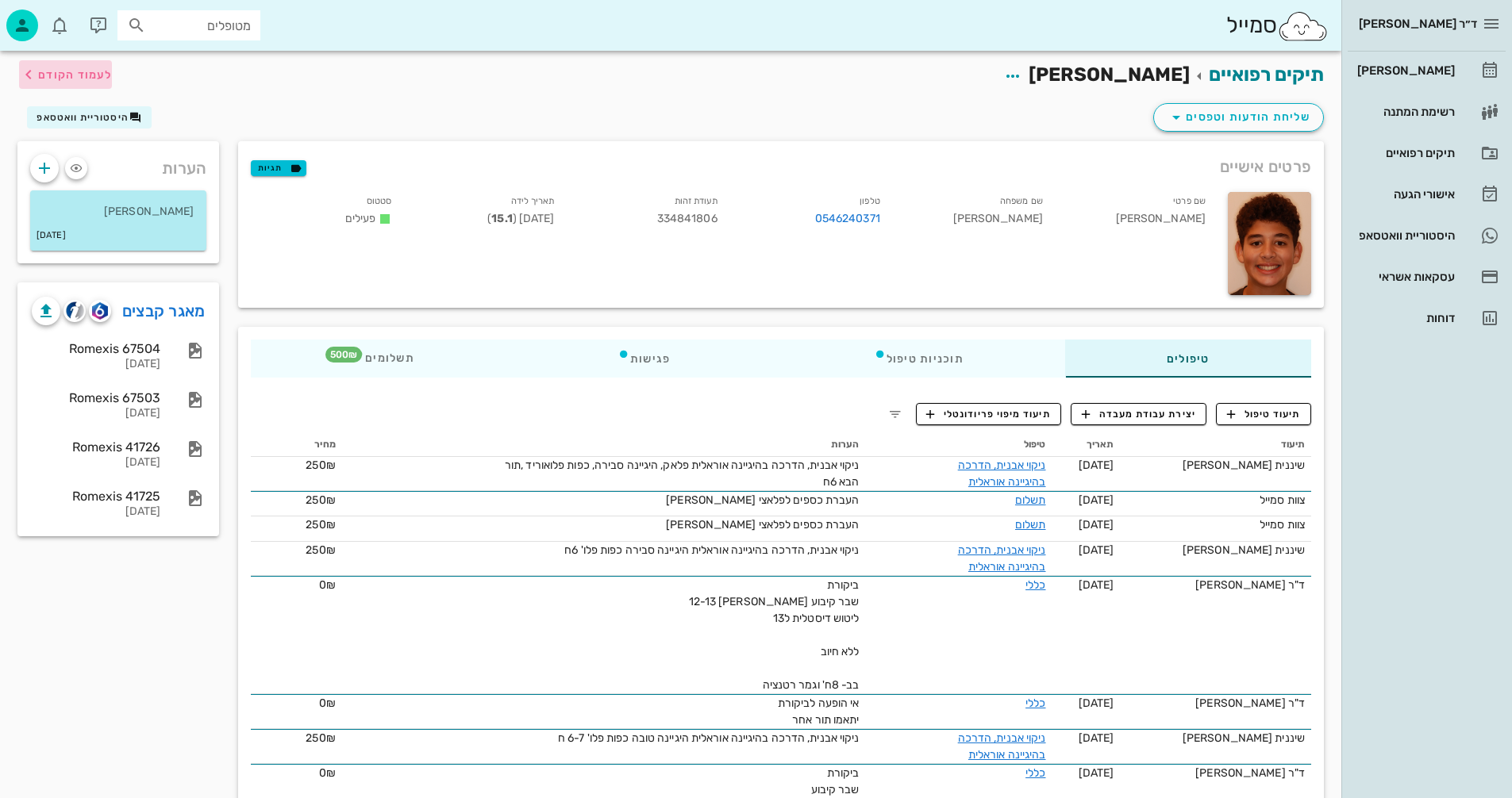
click at [69, 74] on span "לעמוד הקודם" at bounding box center [75, 74] width 74 height 13
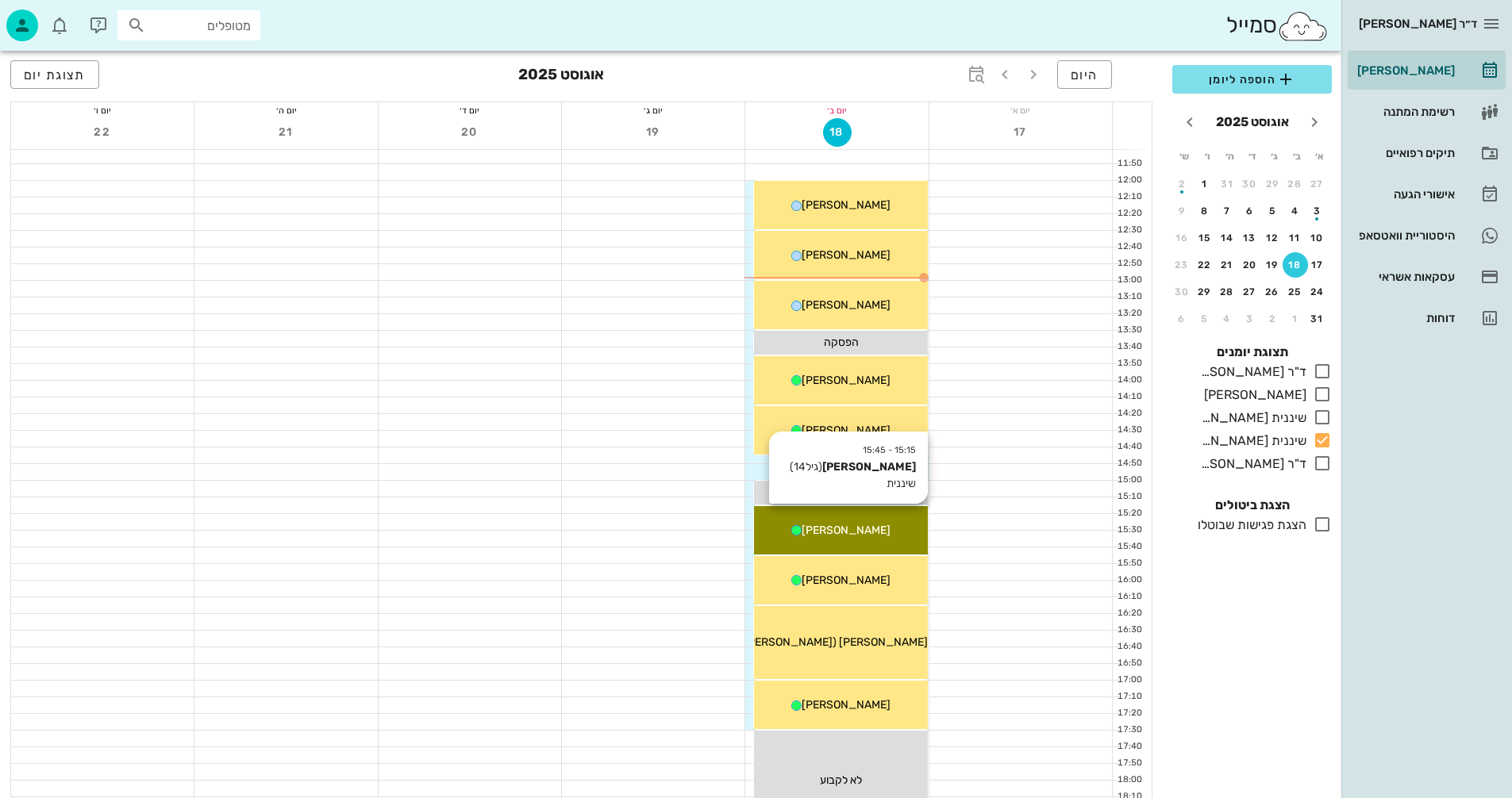
scroll to position [238, 0]
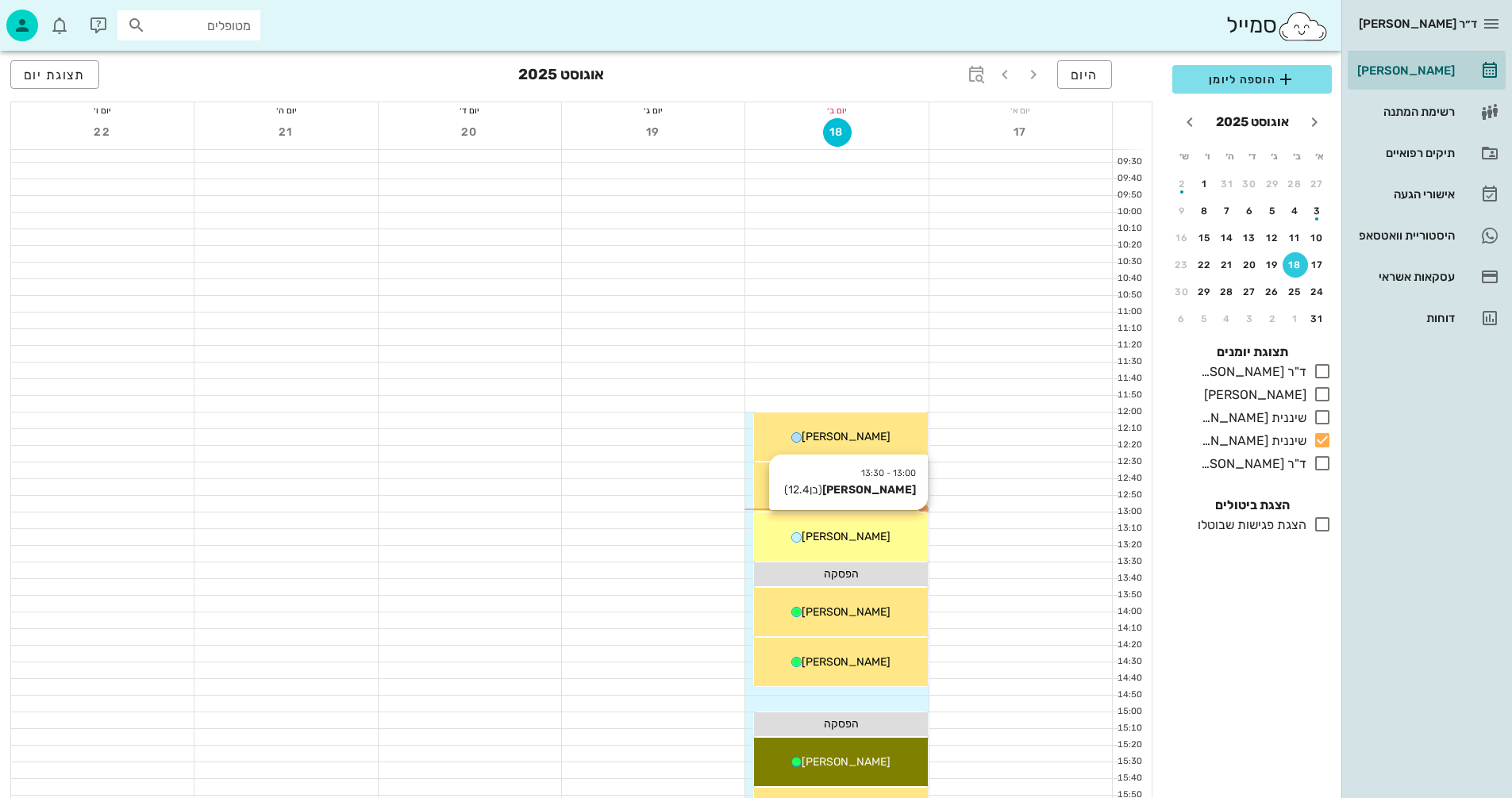
click at [884, 545] on div "[PERSON_NAME]" at bounding box center [841, 536] width 173 height 17
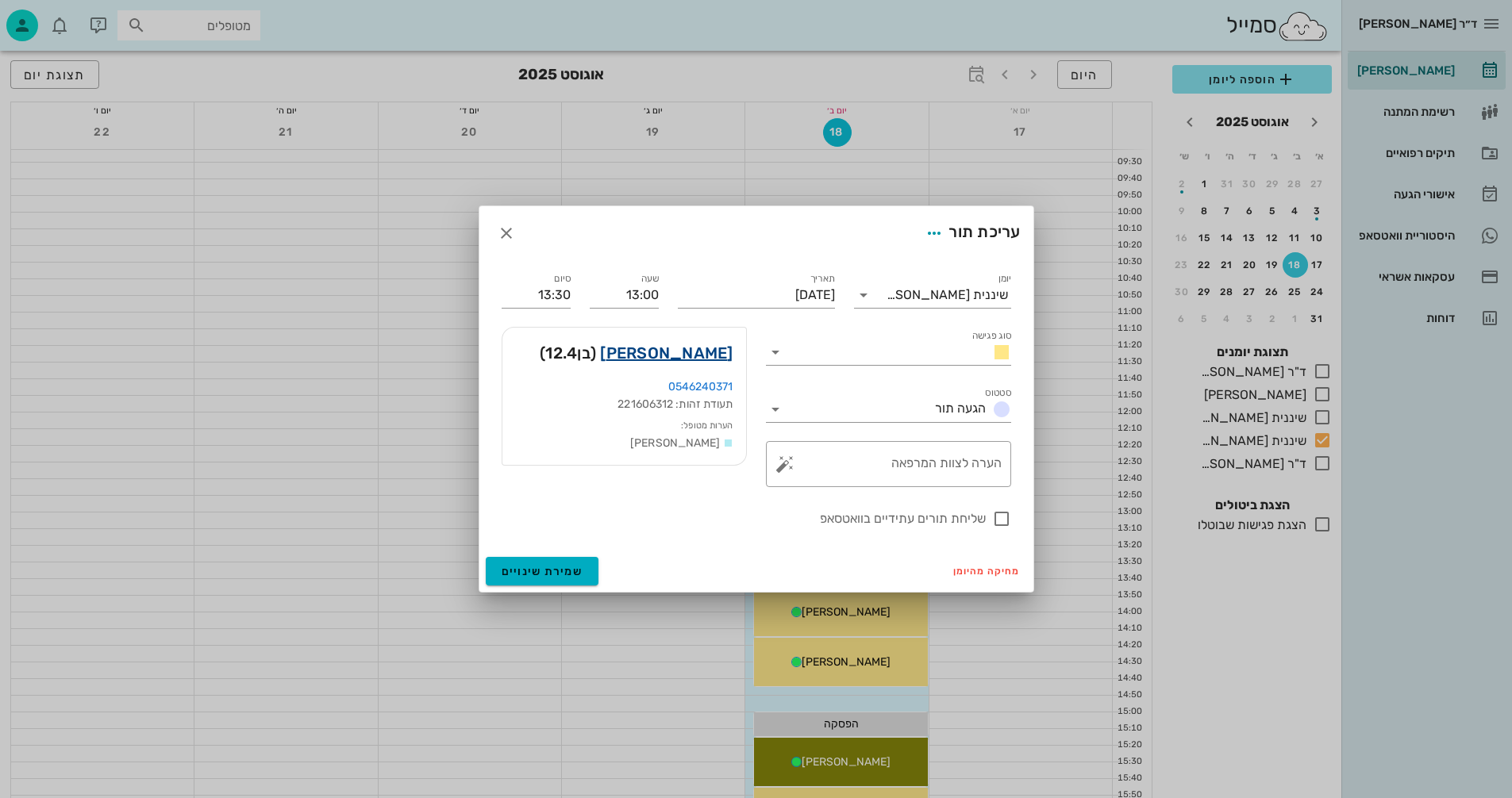
click at [686, 351] on link "איתי פלאצי" at bounding box center [666, 353] width 133 height 25
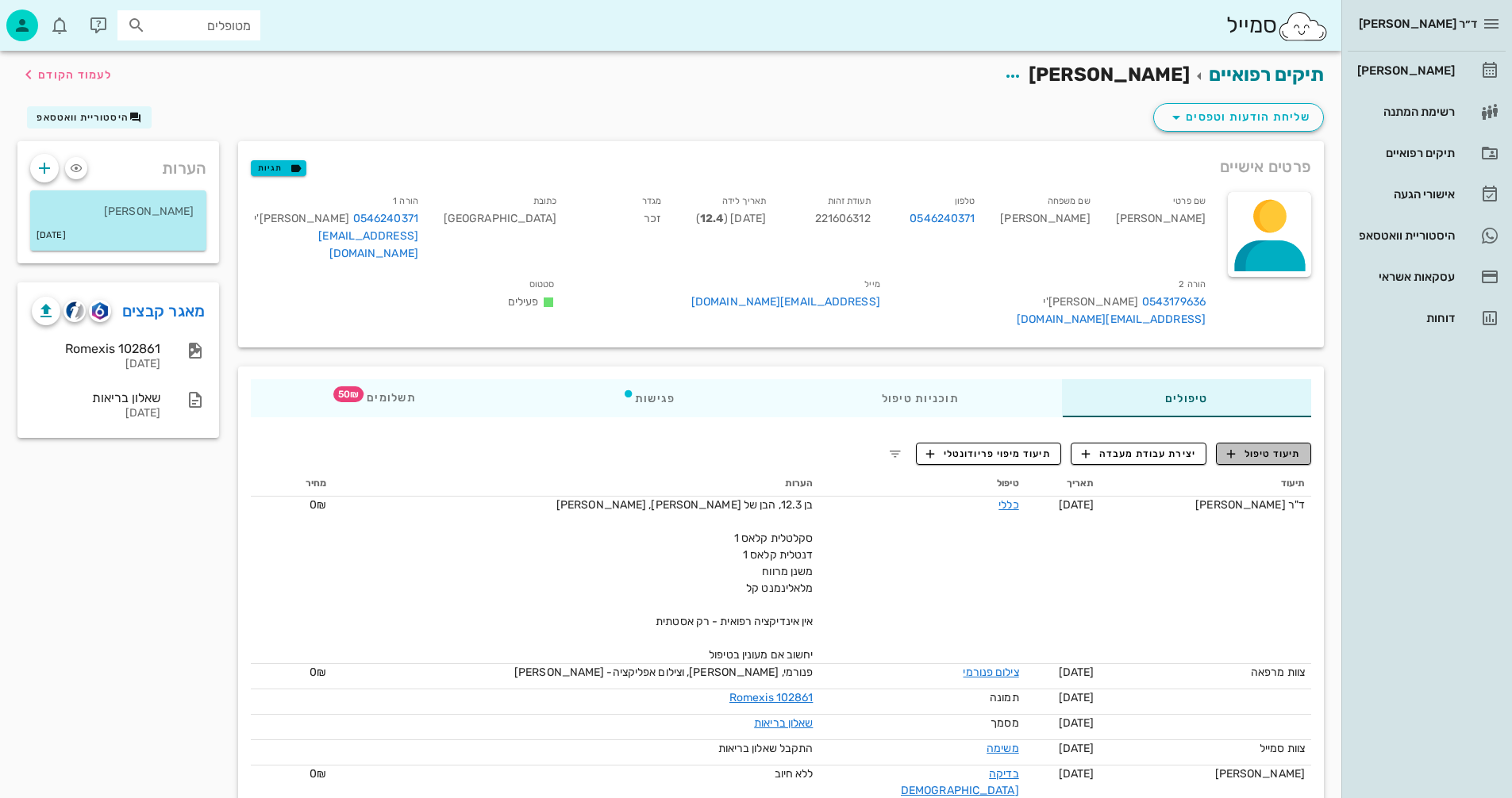
click at [1251, 447] on span "תיעוד טיפול" at bounding box center [1263, 454] width 74 height 14
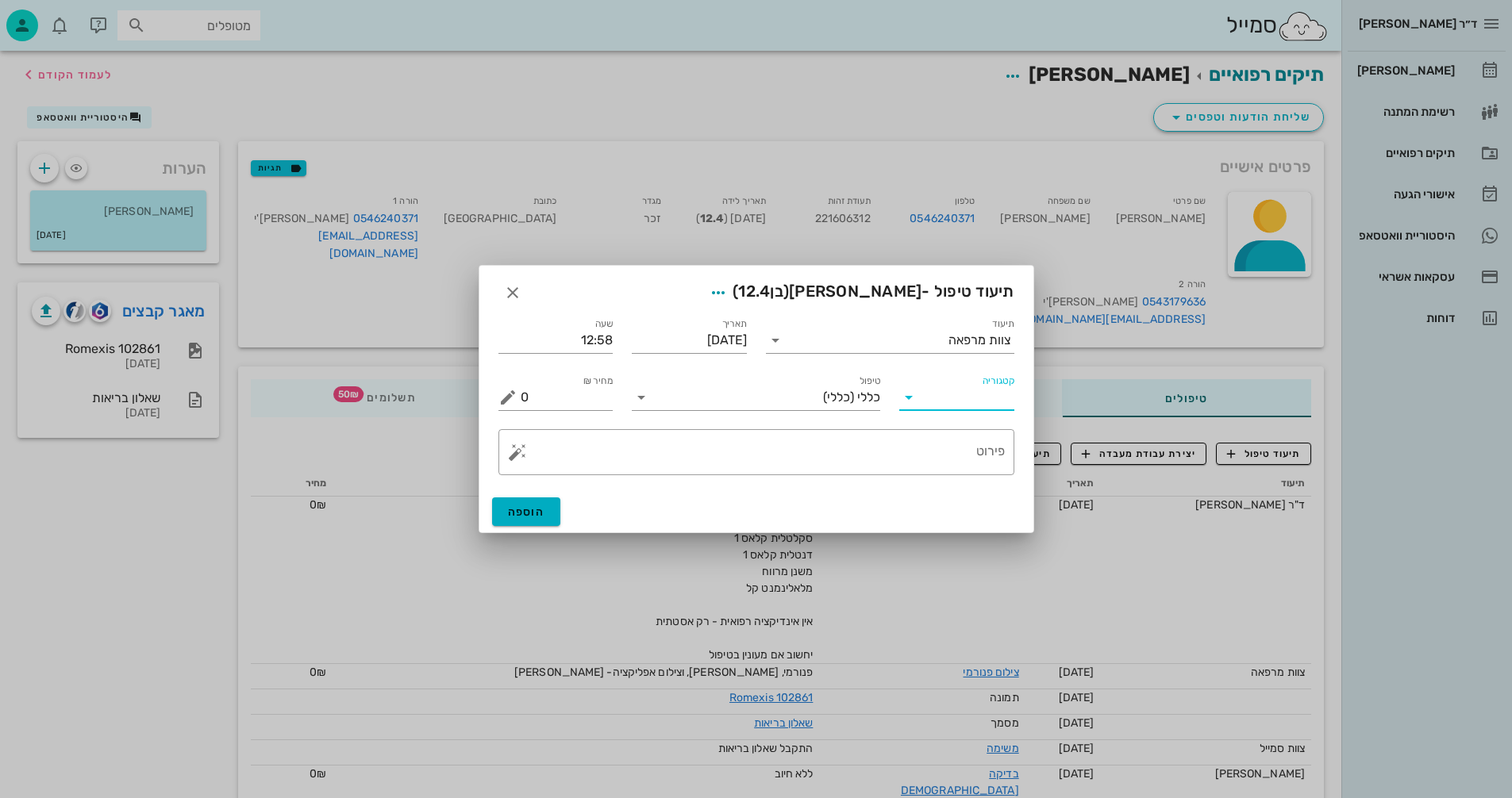
click at [950, 396] on input "קטגוריה" at bounding box center [969, 397] width 90 height 25
click at [947, 472] on div "פריודונטיה" at bounding box center [980, 473] width 139 height 15
type input "פריודונטיה"
click at [732, 402] on input "טיפול" at bounding box center [766, 397] width 226 height 25
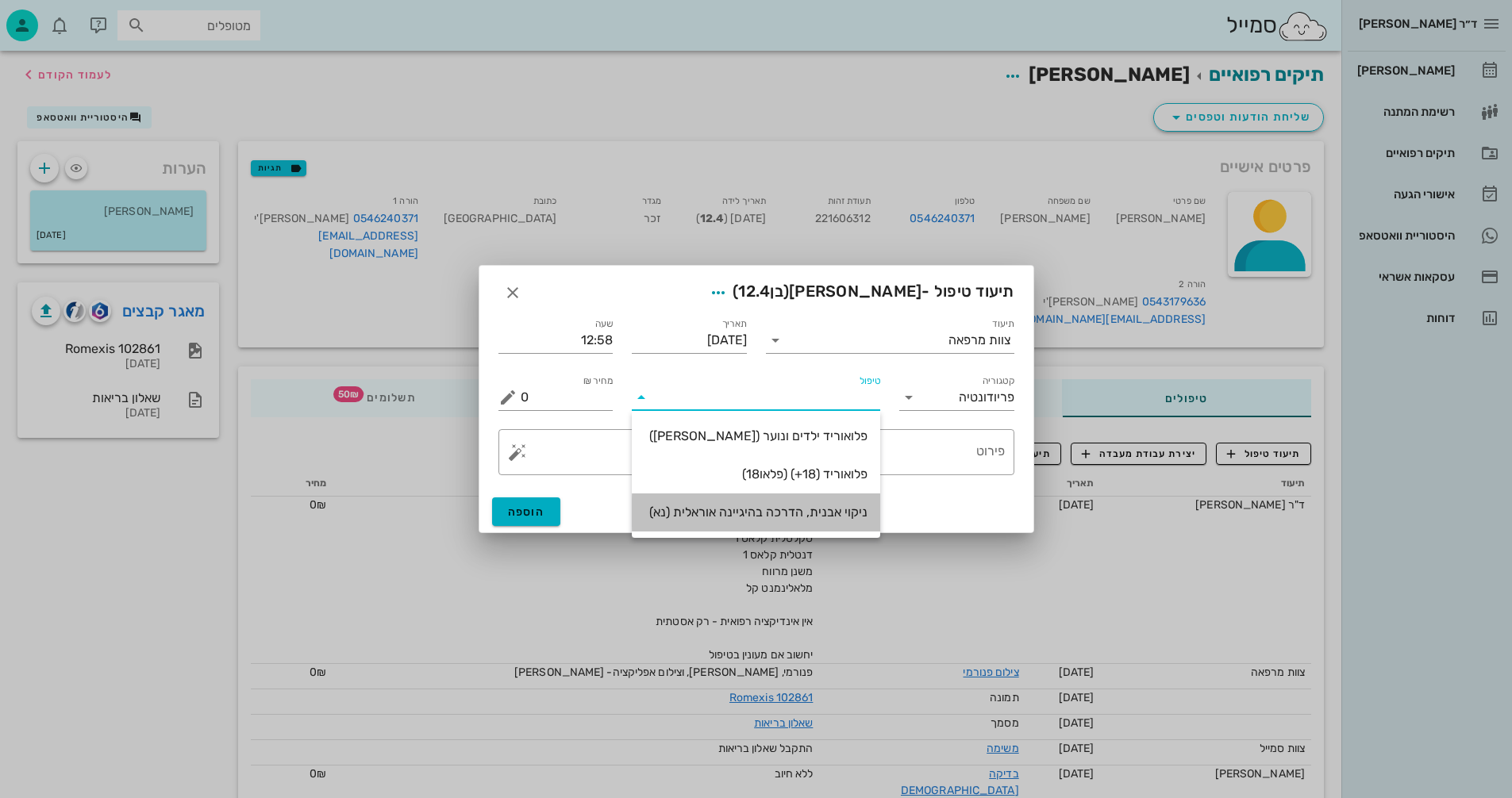
click at [766, 513] on div "ניקוי אבנית, הדרכה בהיגיינה אוראלית (נא)" at bounding box center [755, 512] width 223 height 15
type input "300"
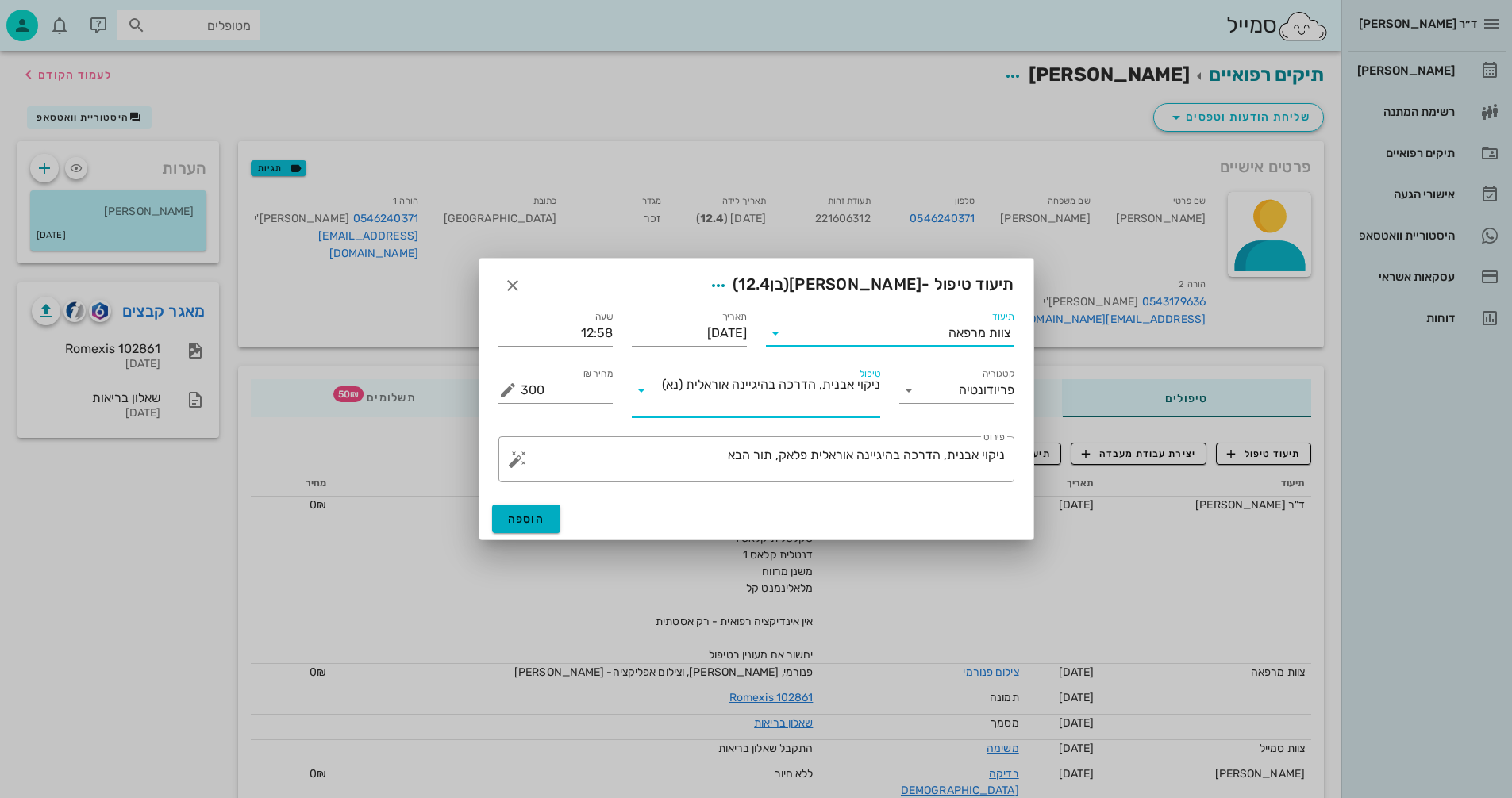
click at [925, 333] on input "תיעוד" at bounding box center [869, 333] width 161 height 25
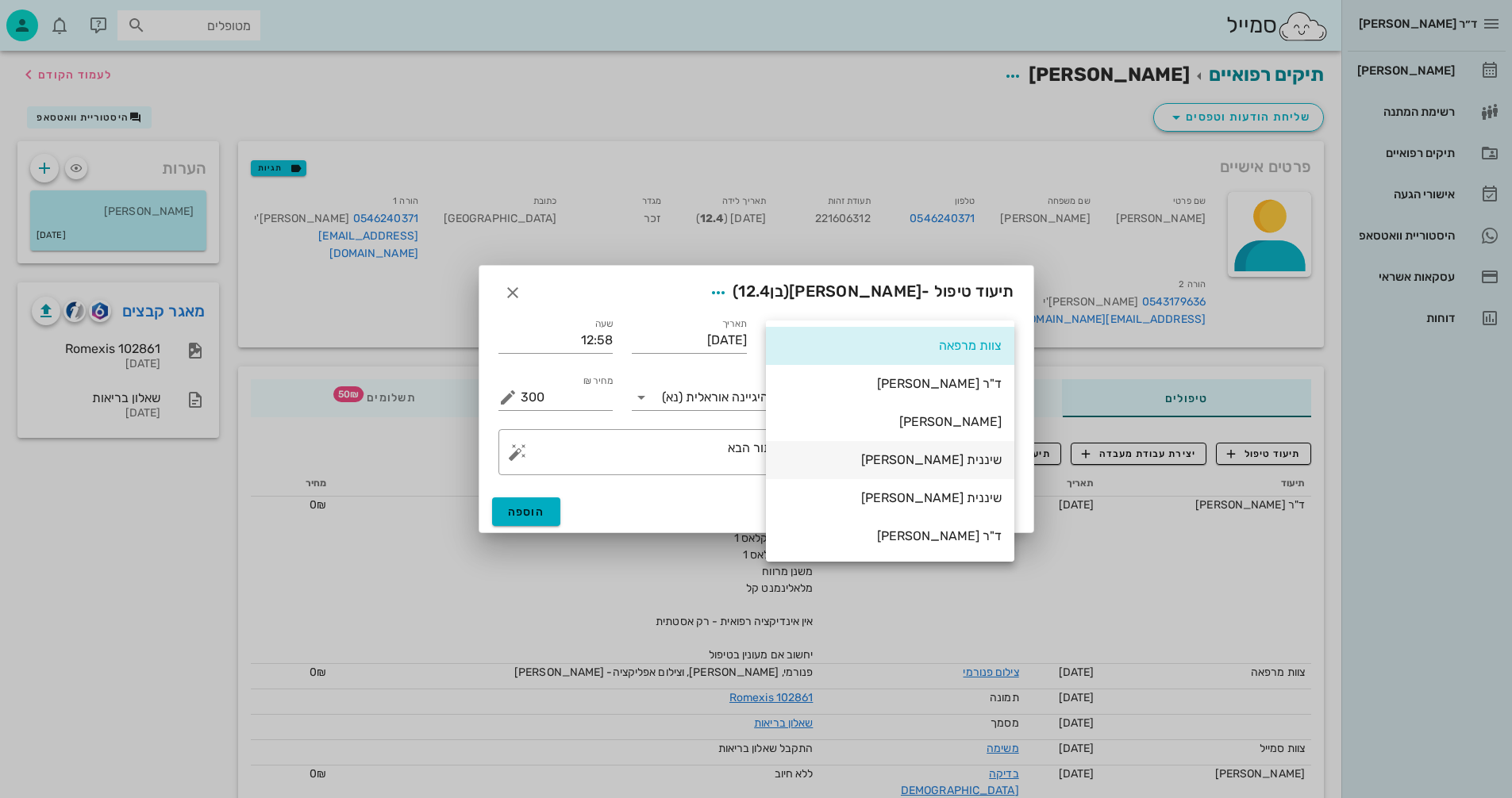
click at [966, 459] on div "שיננית [PERSON_NAME]" at bounding box center [890, 459] width 223 height 15
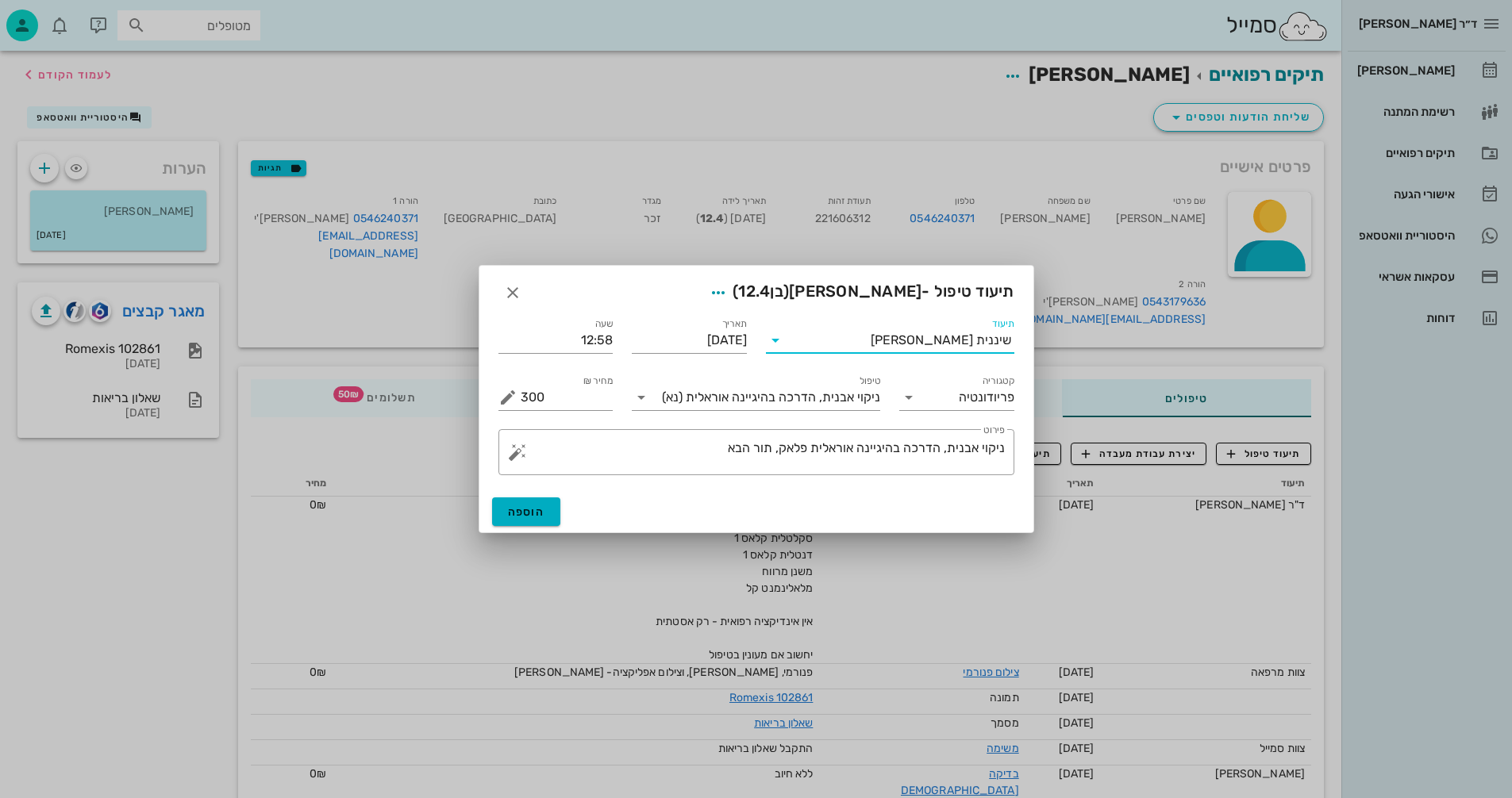
click at [854, 341] on input "תיעוד" at bounding box center [829, 340] width 83 height 25
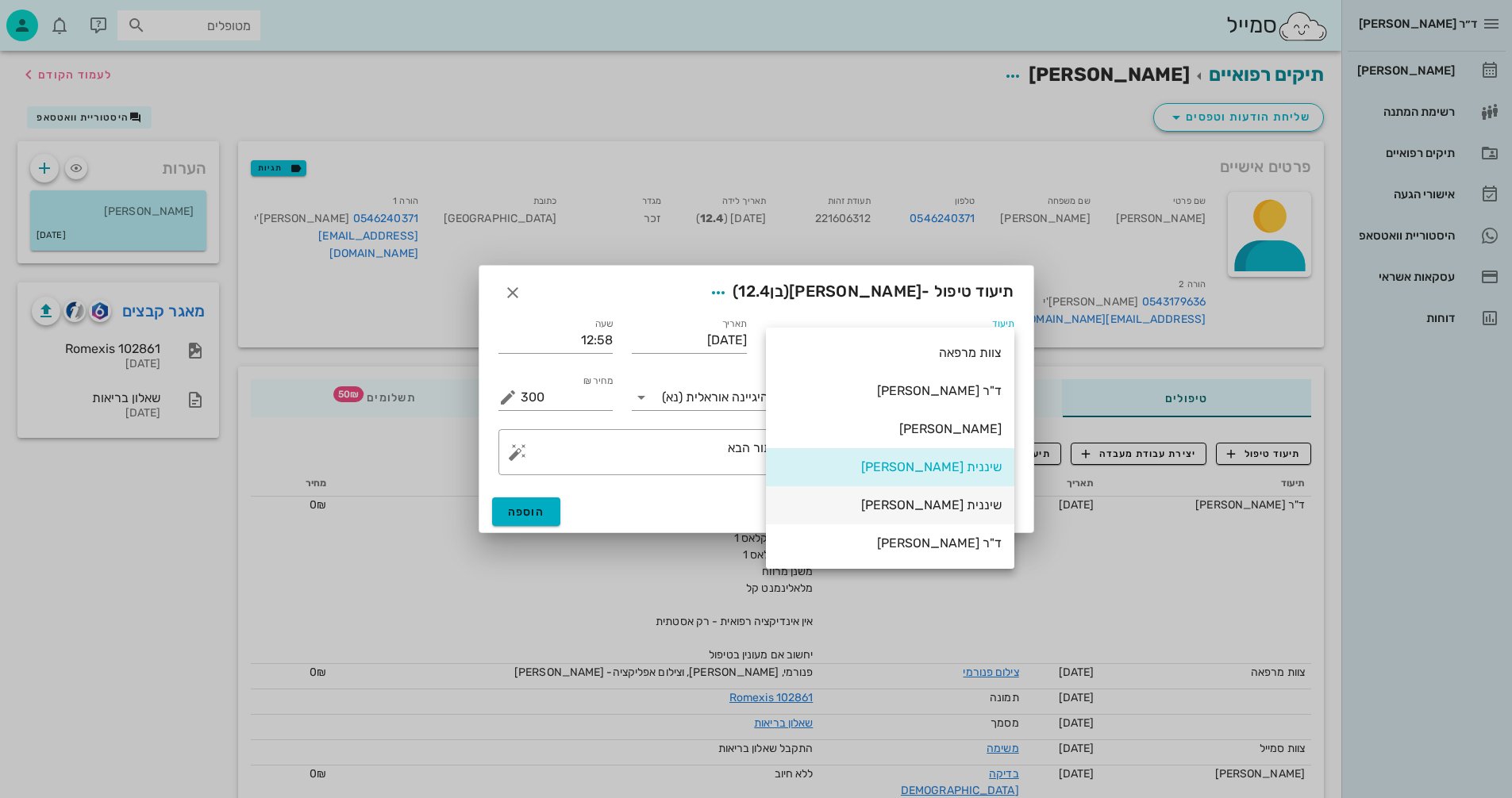
click at [964, 507] on div "שיננית [PERSON_NAME]" at bounding box center [890, 505] width 223 height 15
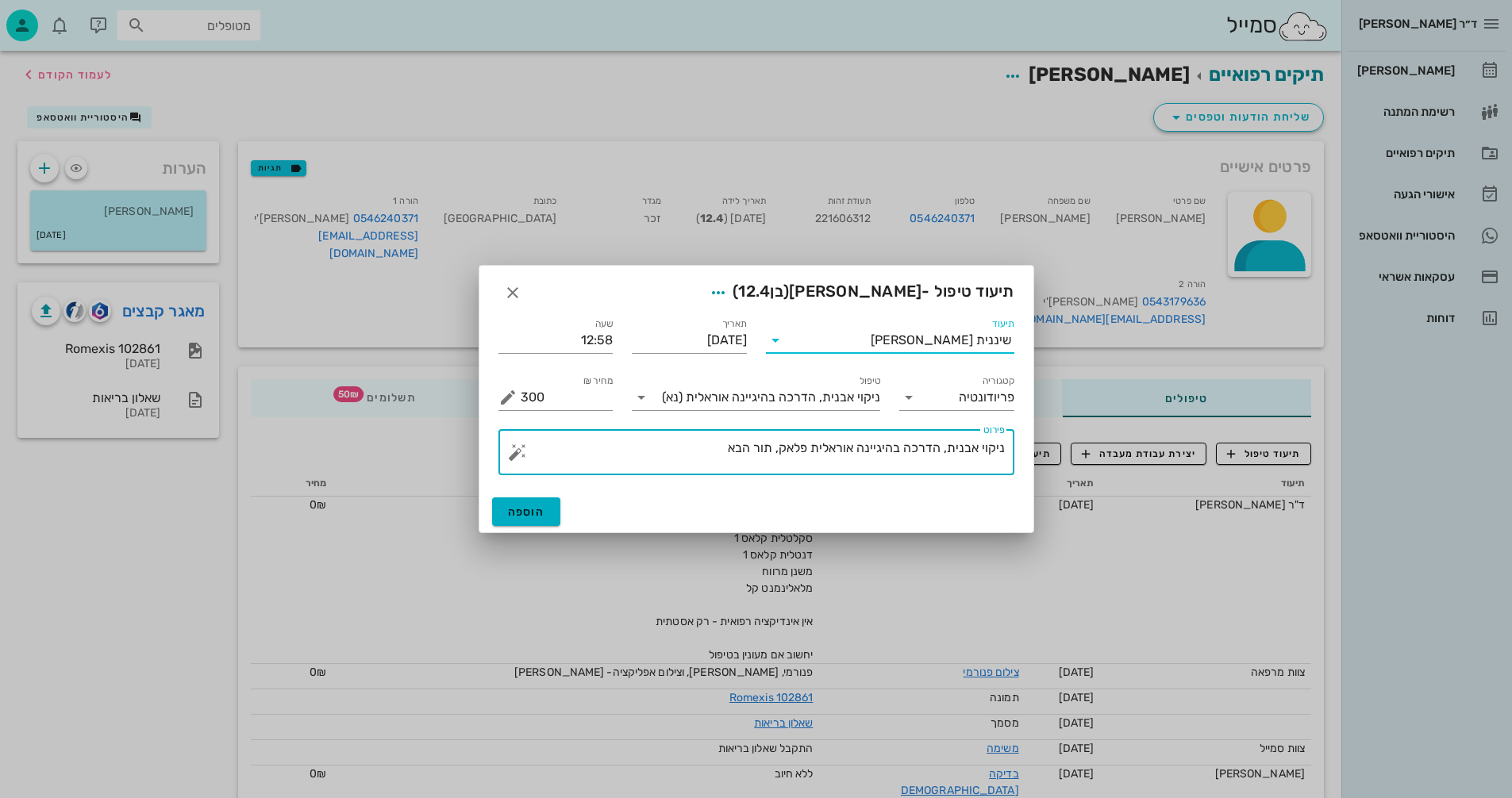
click at [708, 459] on textarea "ניקוי אבנית, הדרכה בהיגיינה אוראלית פלאק, תור הבא" at bounding box center [762, 457] width 484 height 38
click at [775, 448] on textarea "ניקוי אבנית, הדרכה בהיגיינה אוראלית פלאק, תור הבא" at bounding box center [762, 457] width 484 height 38
click at [580, 454] on textarea "ניקוי אבנית, הדרכה בהיגיינה אוראלית פלאק, היגיינה טובה, כפות פלו' תור הבא" at bounding box center [762, 457] width 484 height 38
type textarea "ניקוי אבנית, הדרכה בהיגיינה אוראלית פלאק, היגיינה טובה, כפות פלו' תור הבא 6ח"
click at [524, 515] on span "הוספה" at bounding box center [526, 512] width 38 height 13
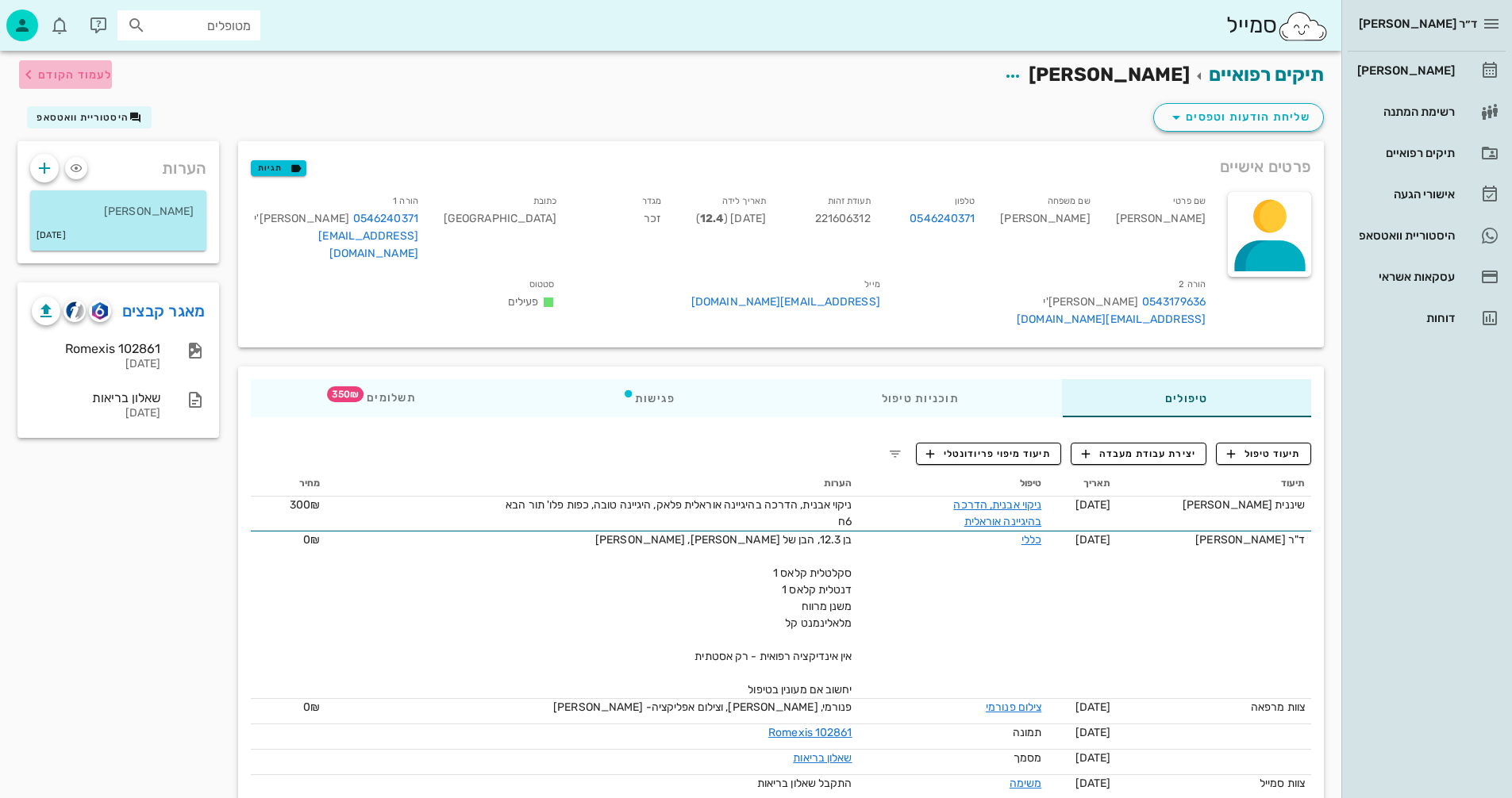
click at [100, 82] on span "לעמוד הקודם" at bounding box center [65, 75] width 93 height 19
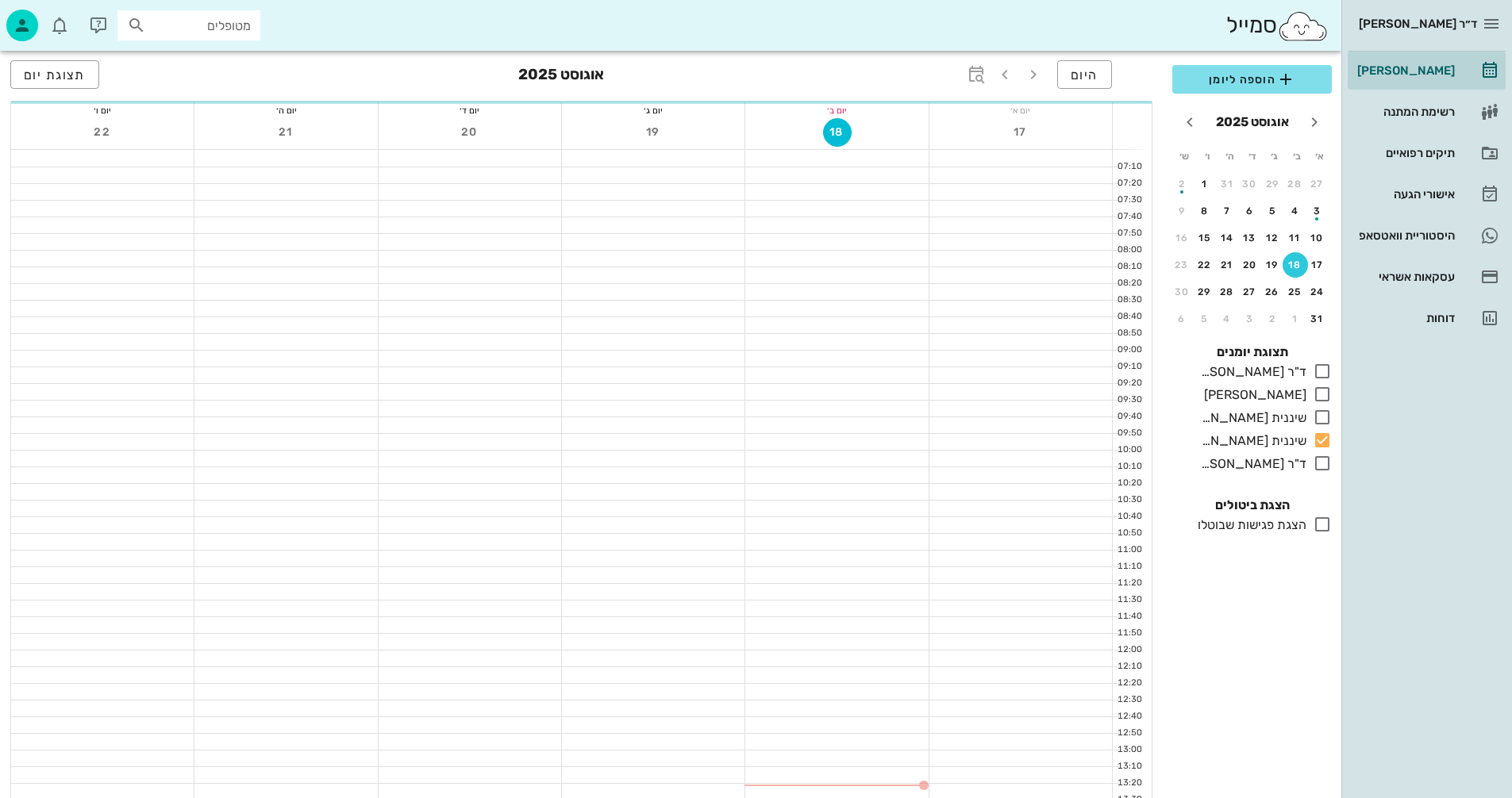
scroll to position [238, 0]
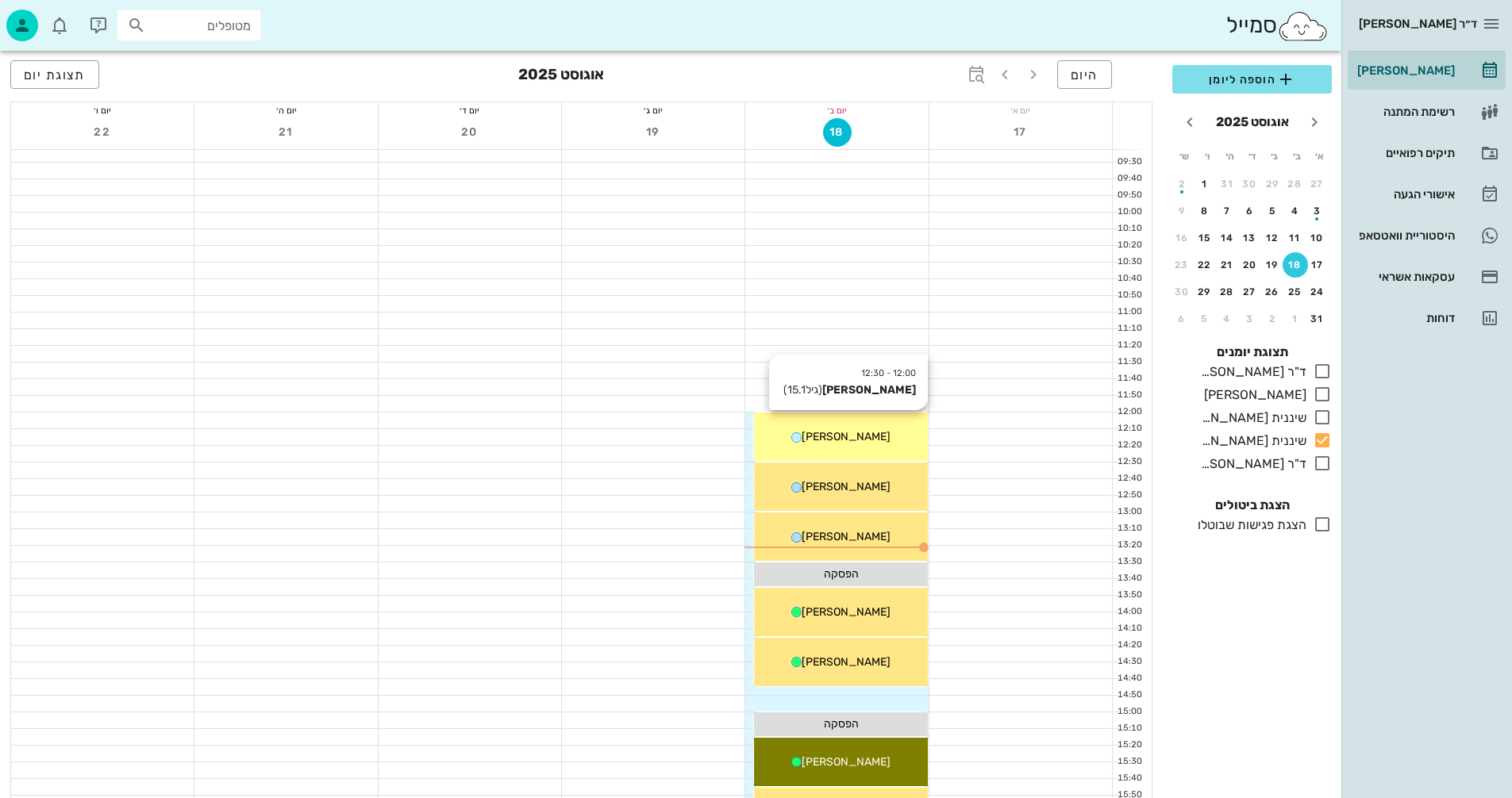
click at [876, 437] on div "[PERSON_NAME]" at bounding box center [841, 437] width 173 height 17
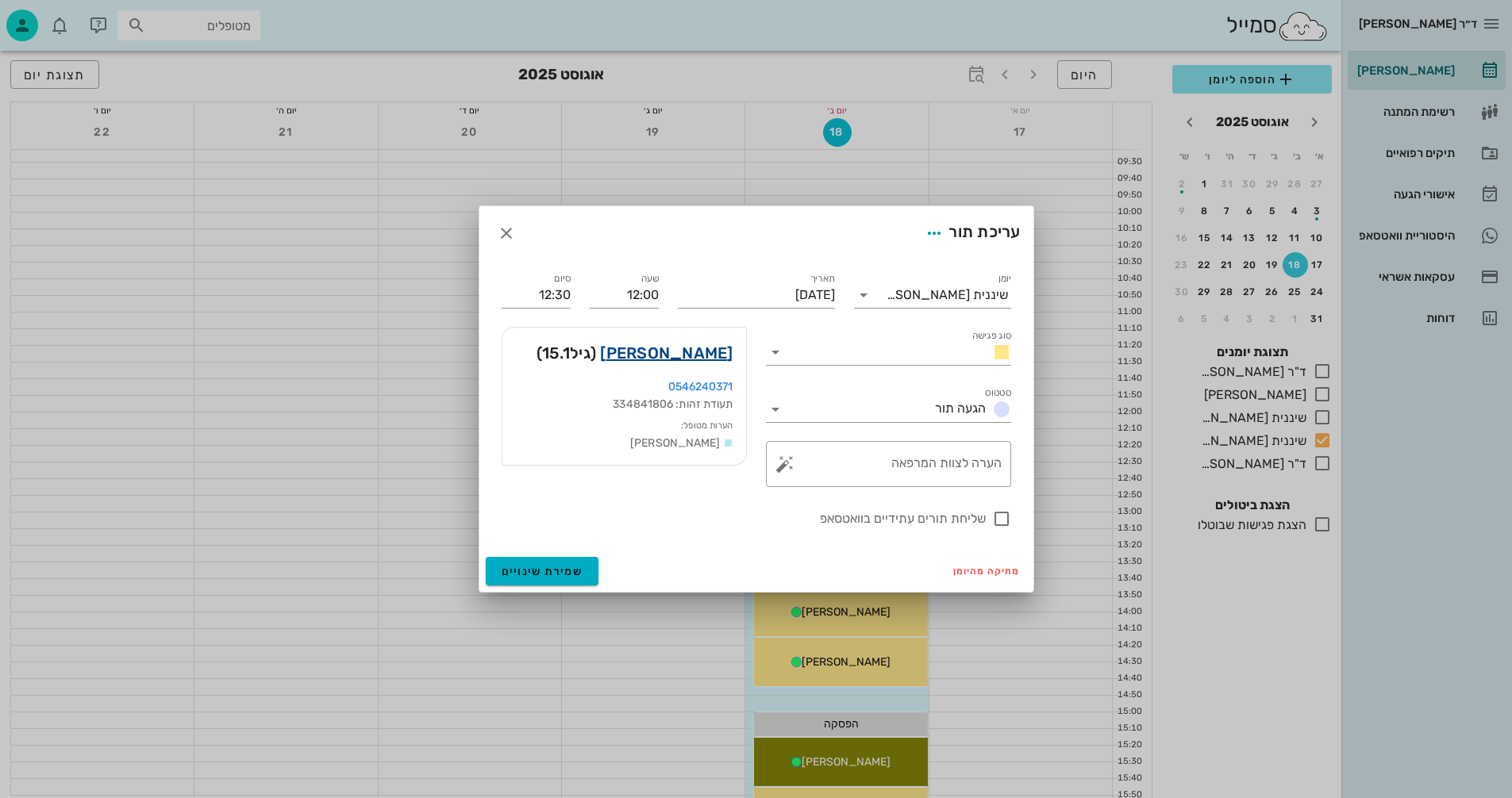
click at [693, 349] on link "עידן פלאצי" at bounding box center [666, 353] width 133 height 25
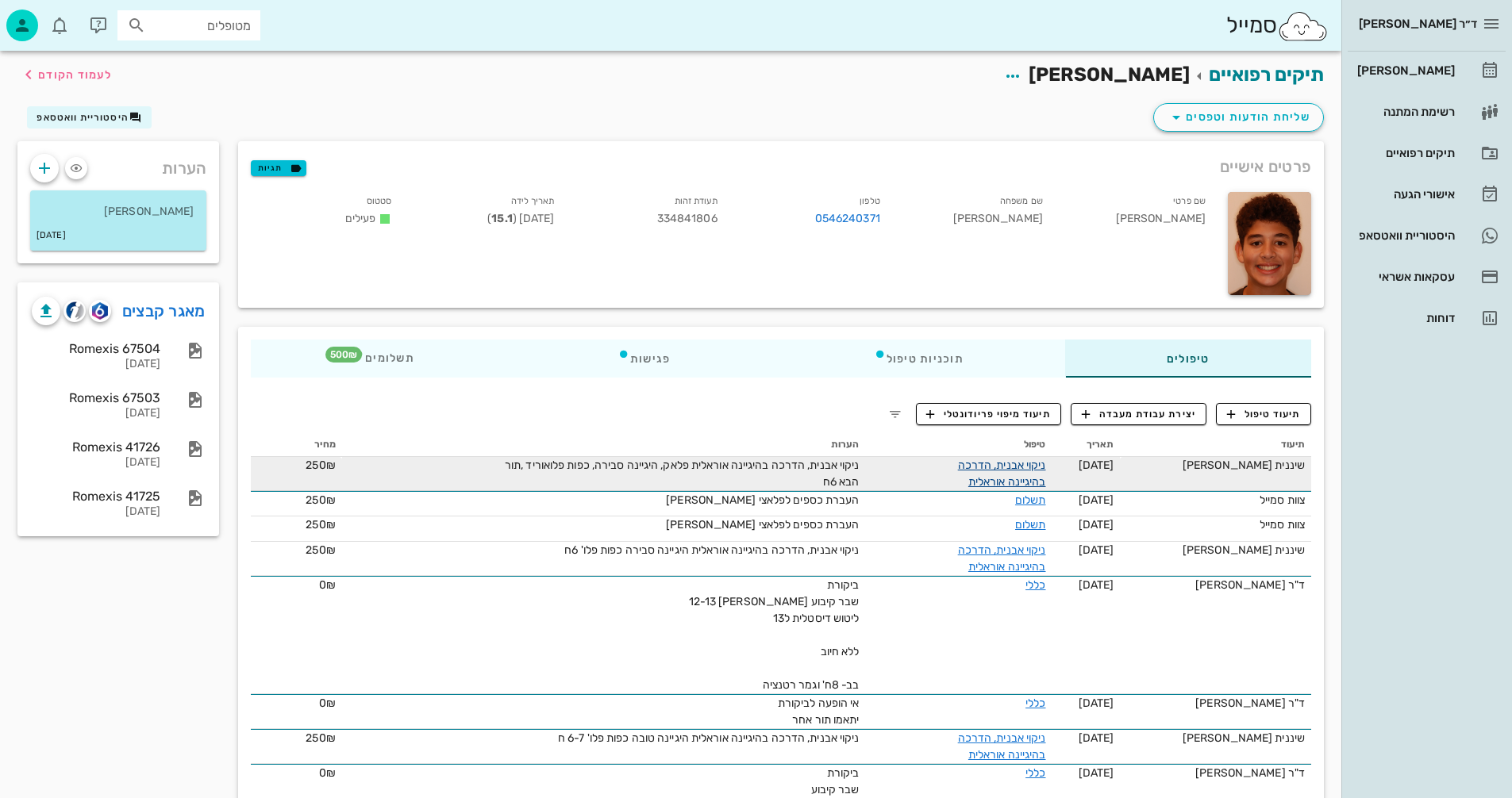
click at [997, 466] on link "ניקוי אבנית, הדרכה בהיגיינה אוראלית" at bounding box center [1001, 473] width 88 height 31
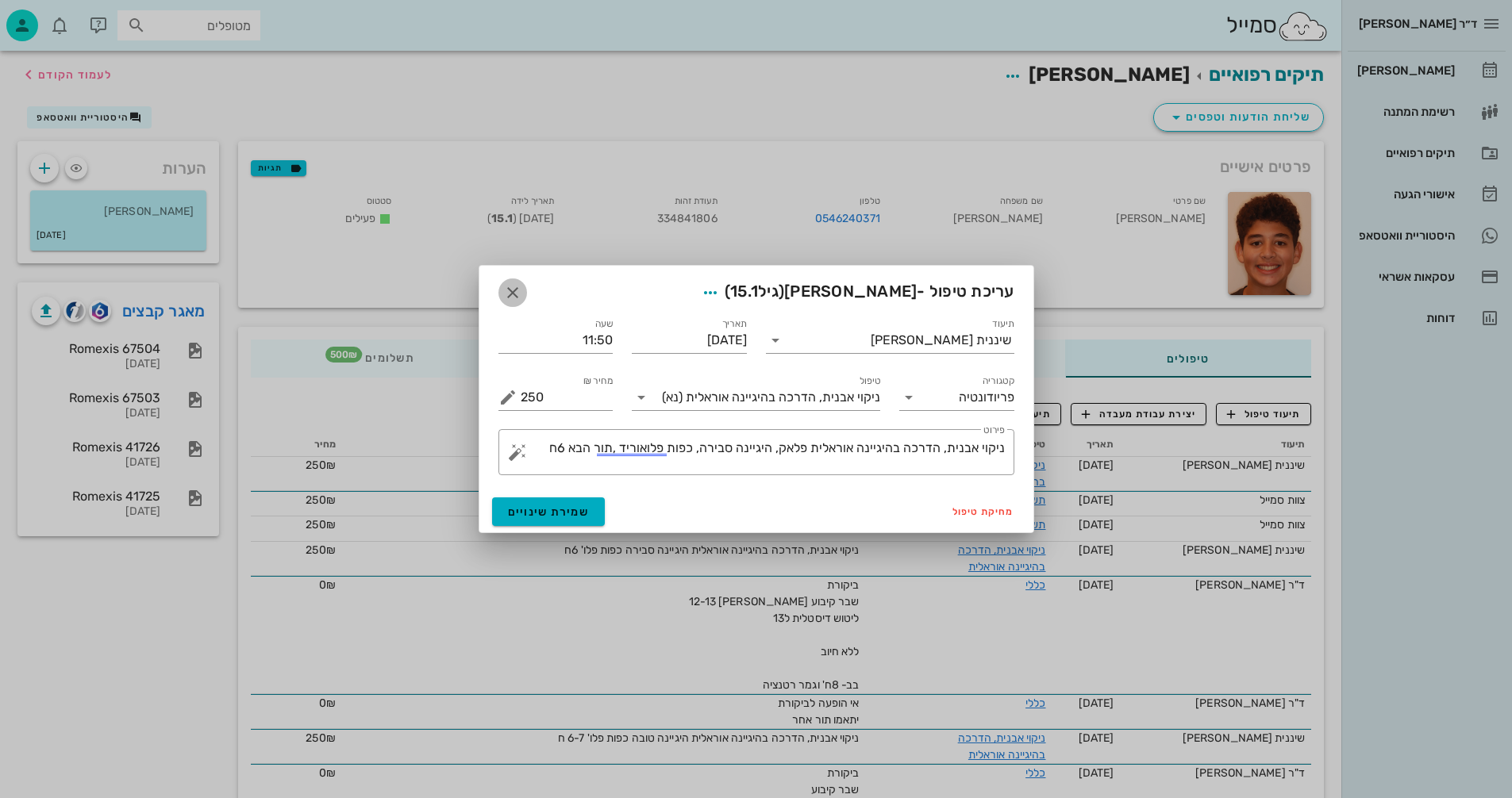
click at [506, 289] on icon "button" at bounding box center [512, 293] width 19 height 19
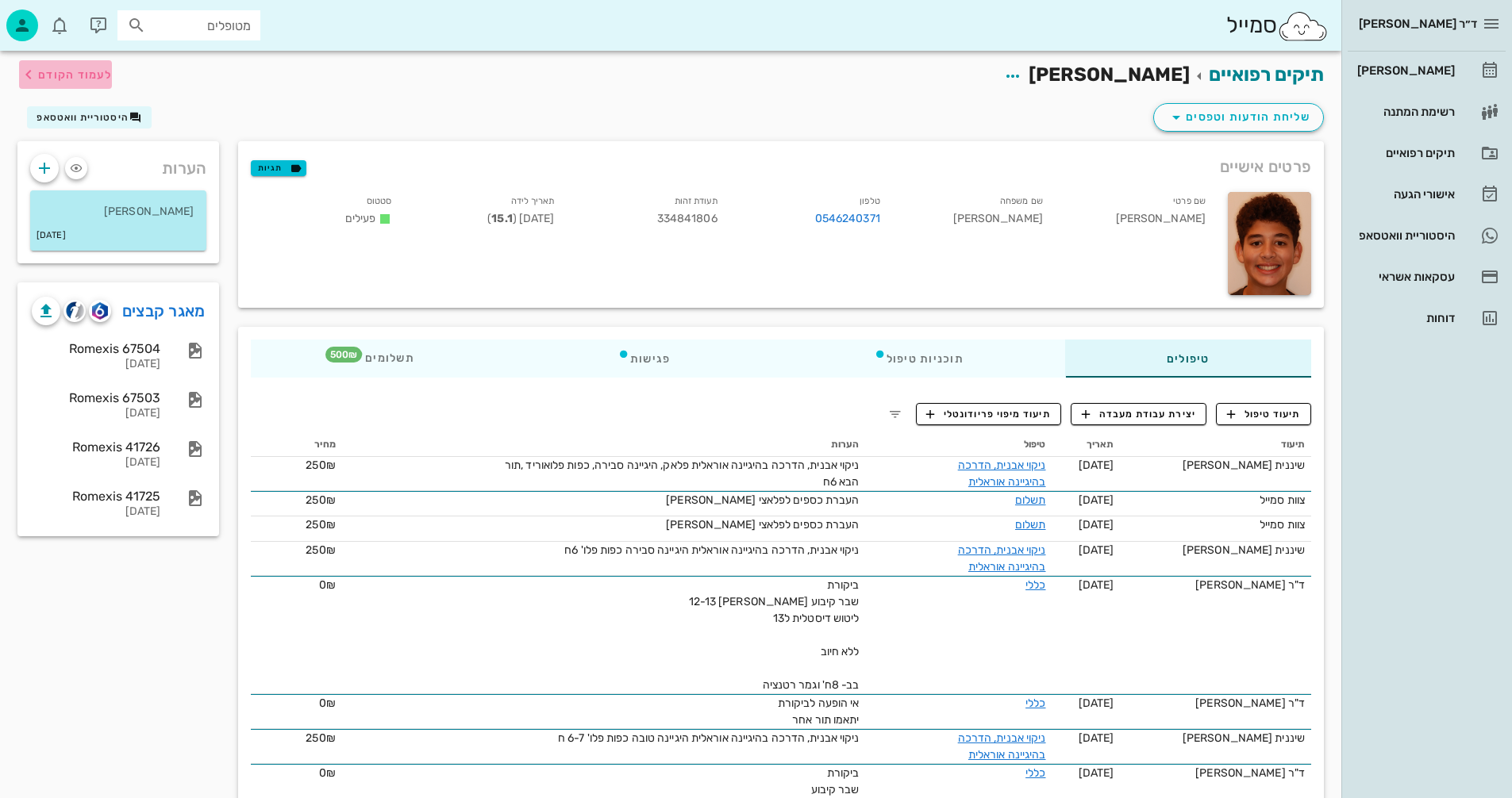
click at [82, 75] on span "לעמוד הקודם" at bounding box center [75, 74] width 74 height 13
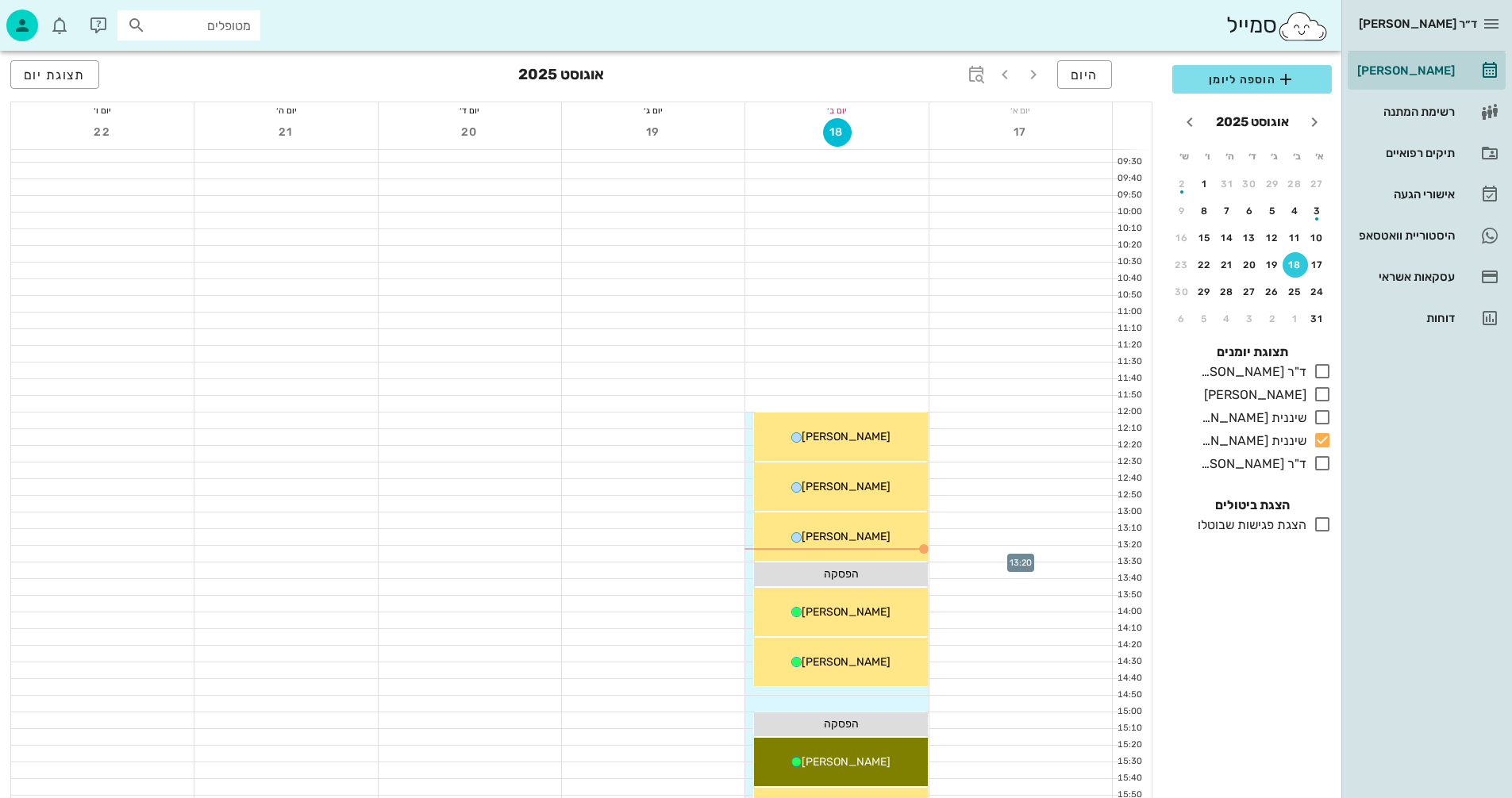
scroll to position [476, 0]
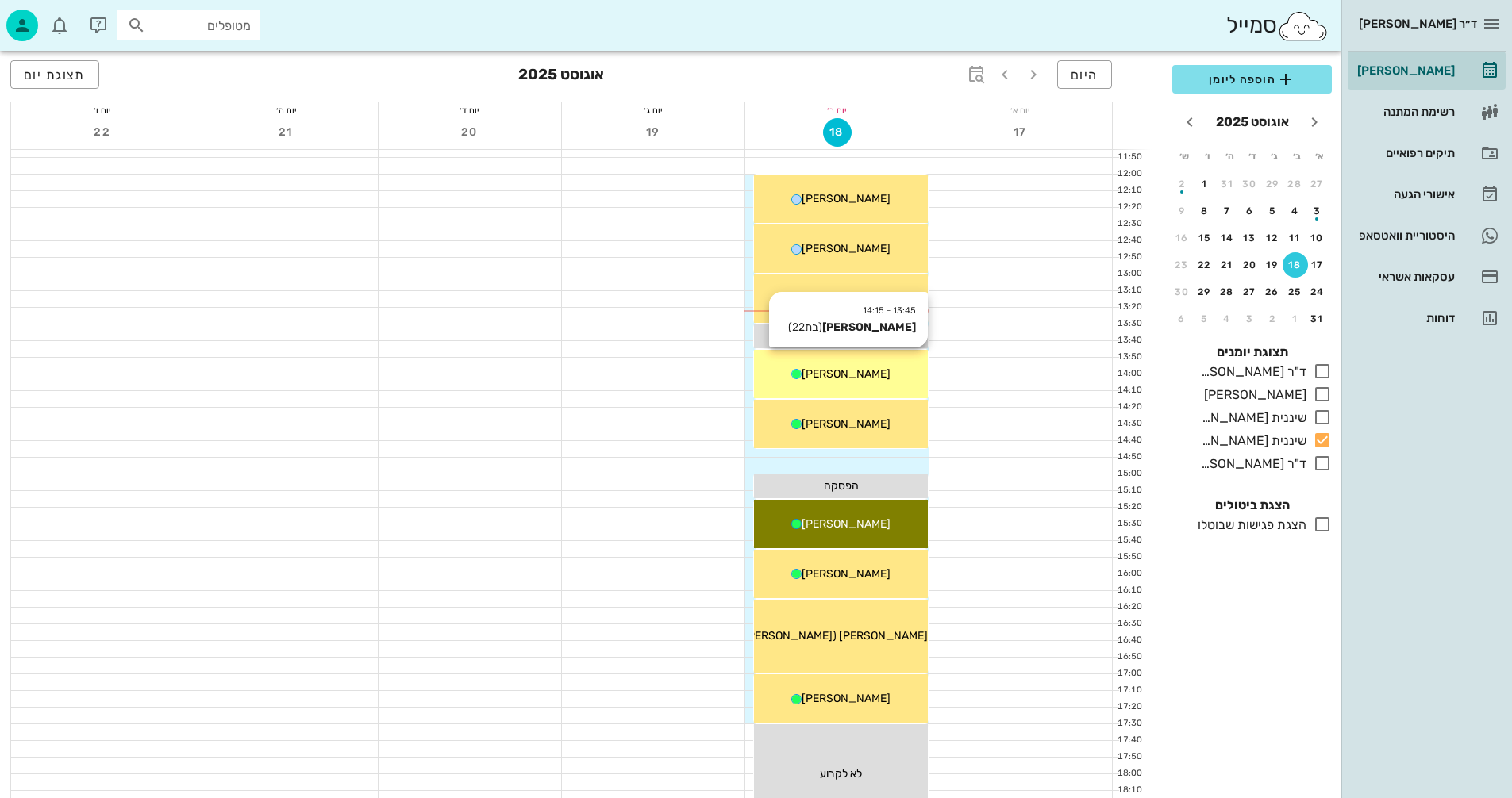
click at [859, 366] on div "[PERSON_NAME]" at bounding box center [841, 374] width 173 height 17
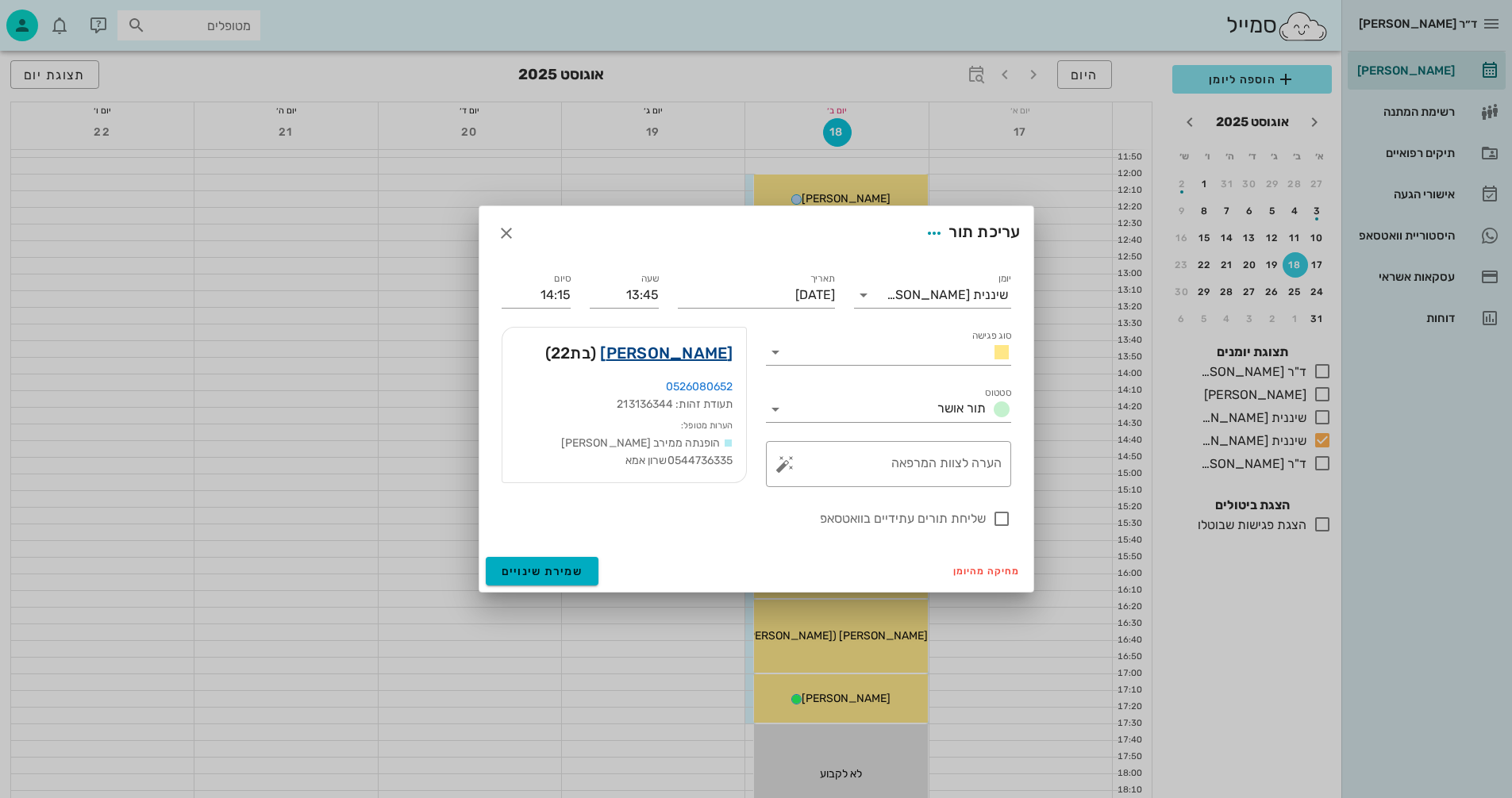
click at [685, 352] on link "רותם ברקוביץ" at bounding box center [666, 353] width 133 height 25
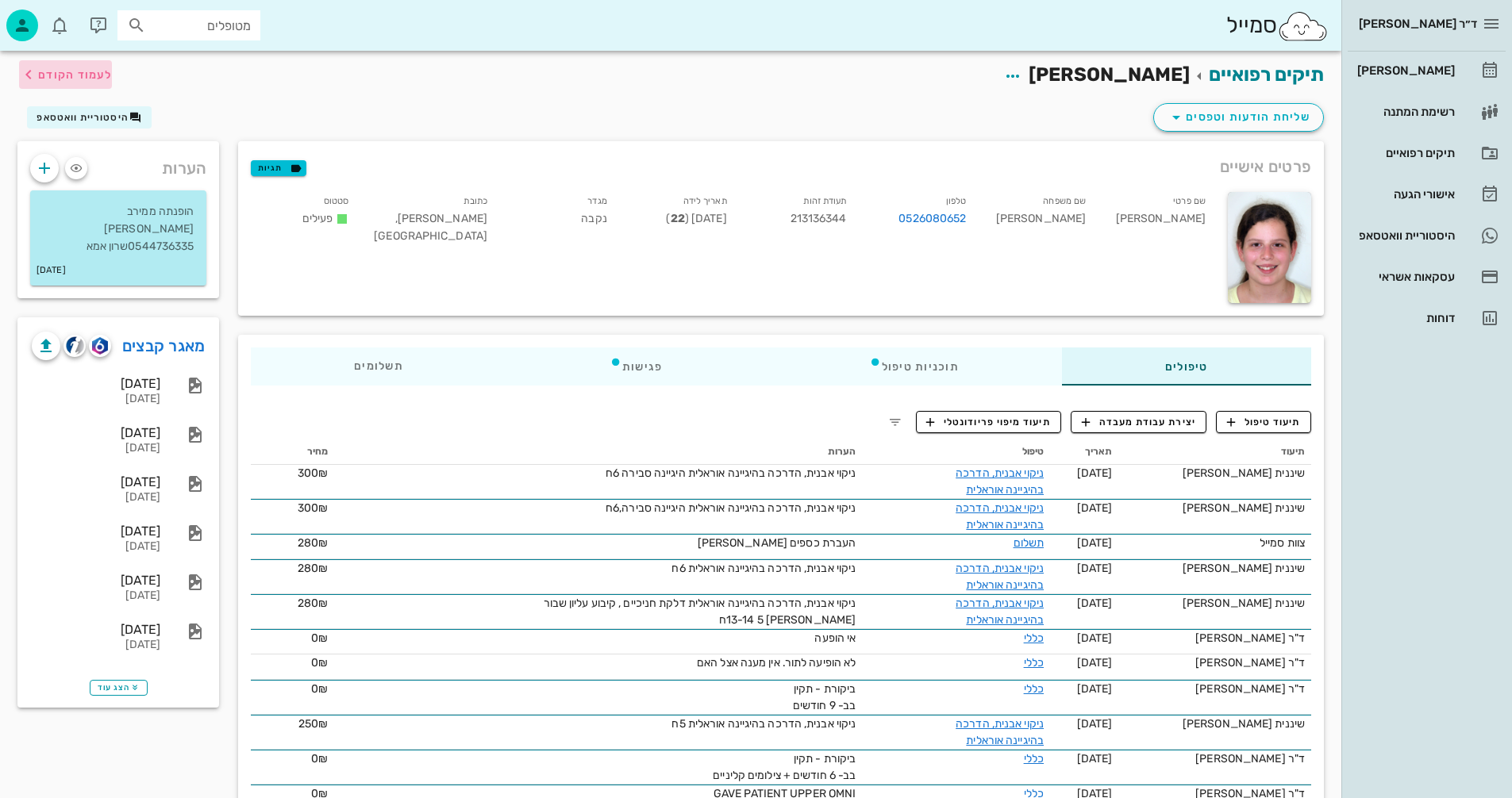
click at [90, 78] on span "לעמוד הקודם" at bounding box center [75, 74] width 74 height 13
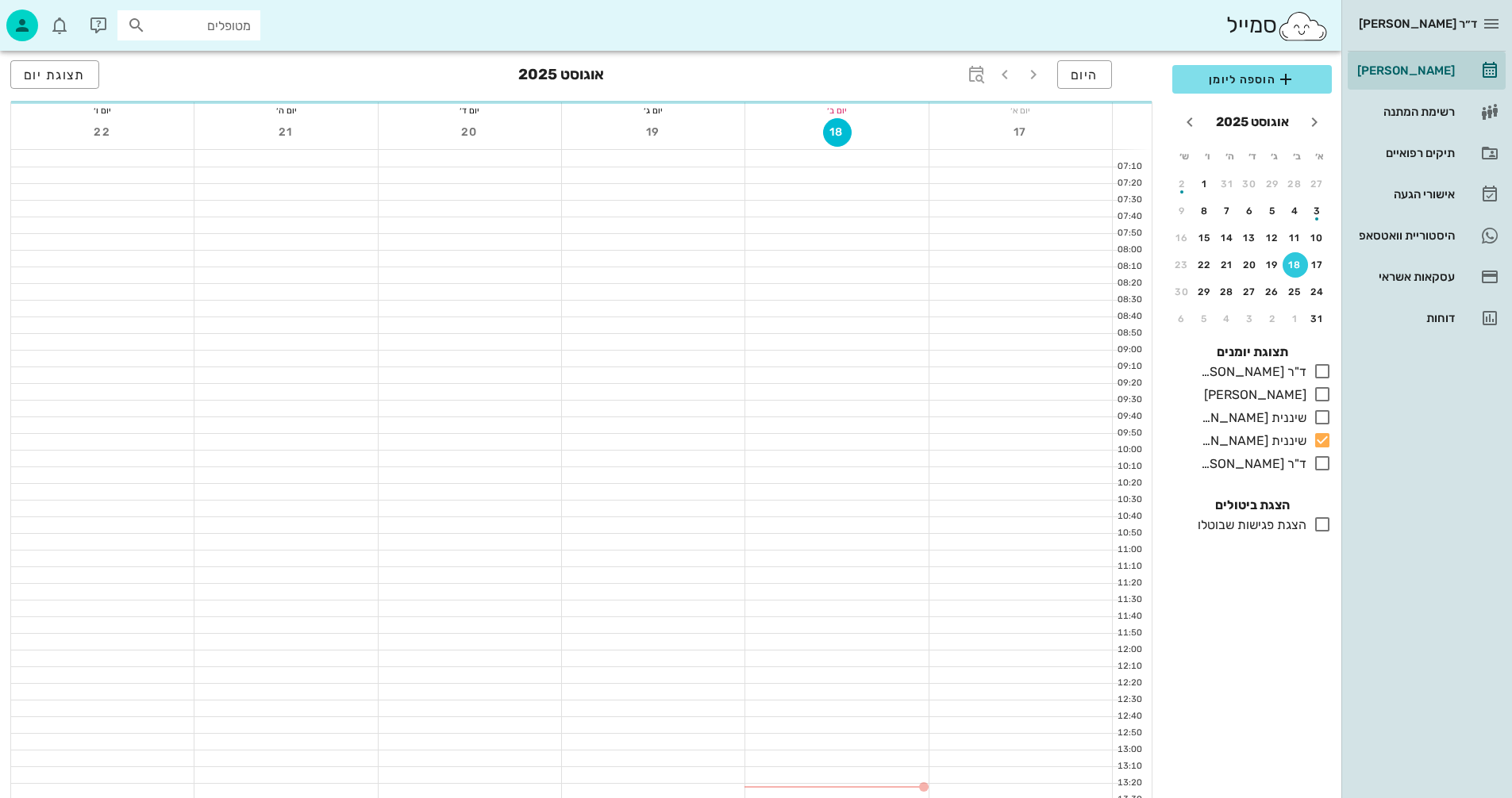
scroll to position [476, 0]
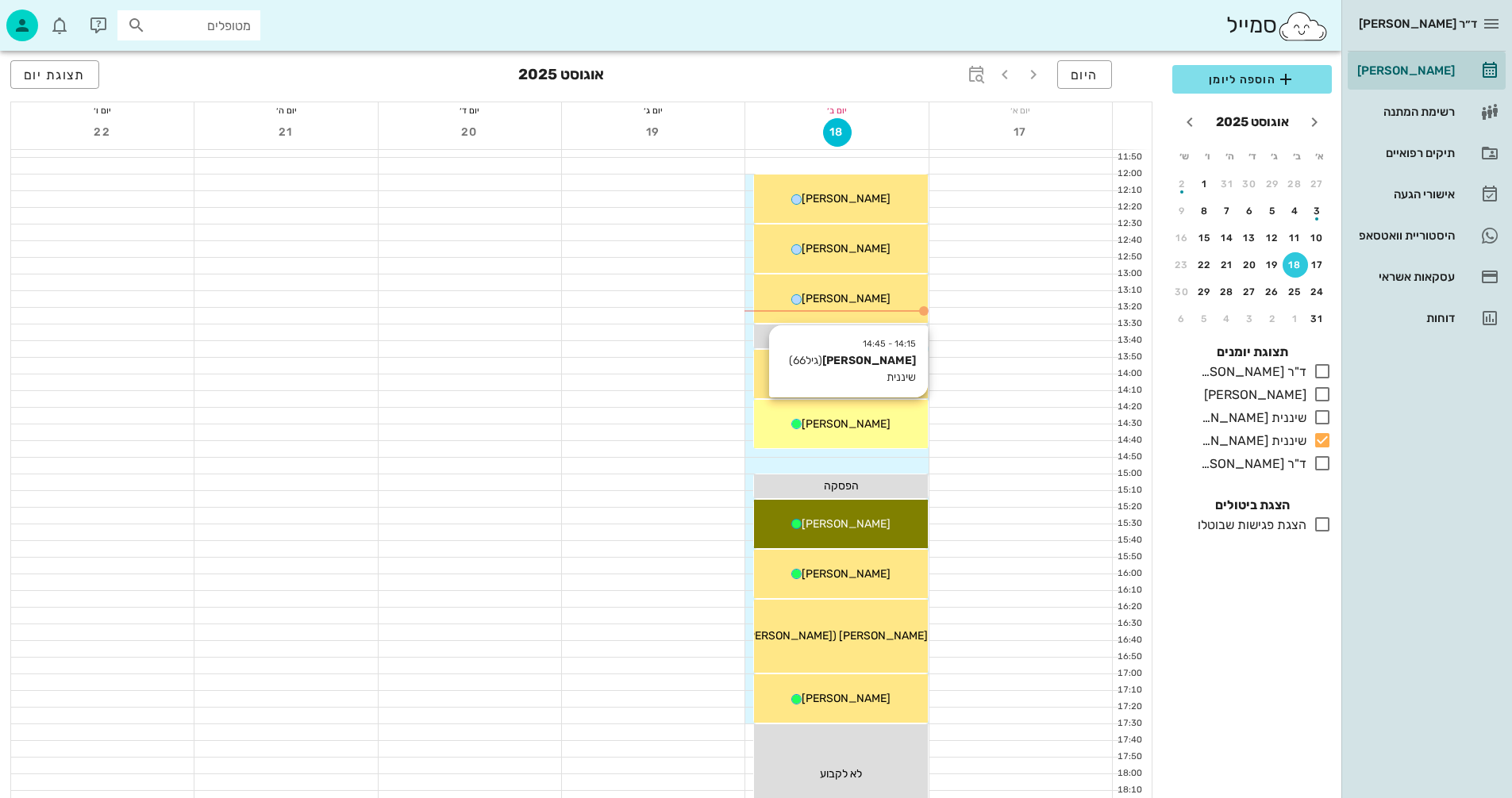
click at [853, 428] on span "[PERSON_NAME]" at bounding box center [846, 423] width 89 height 13
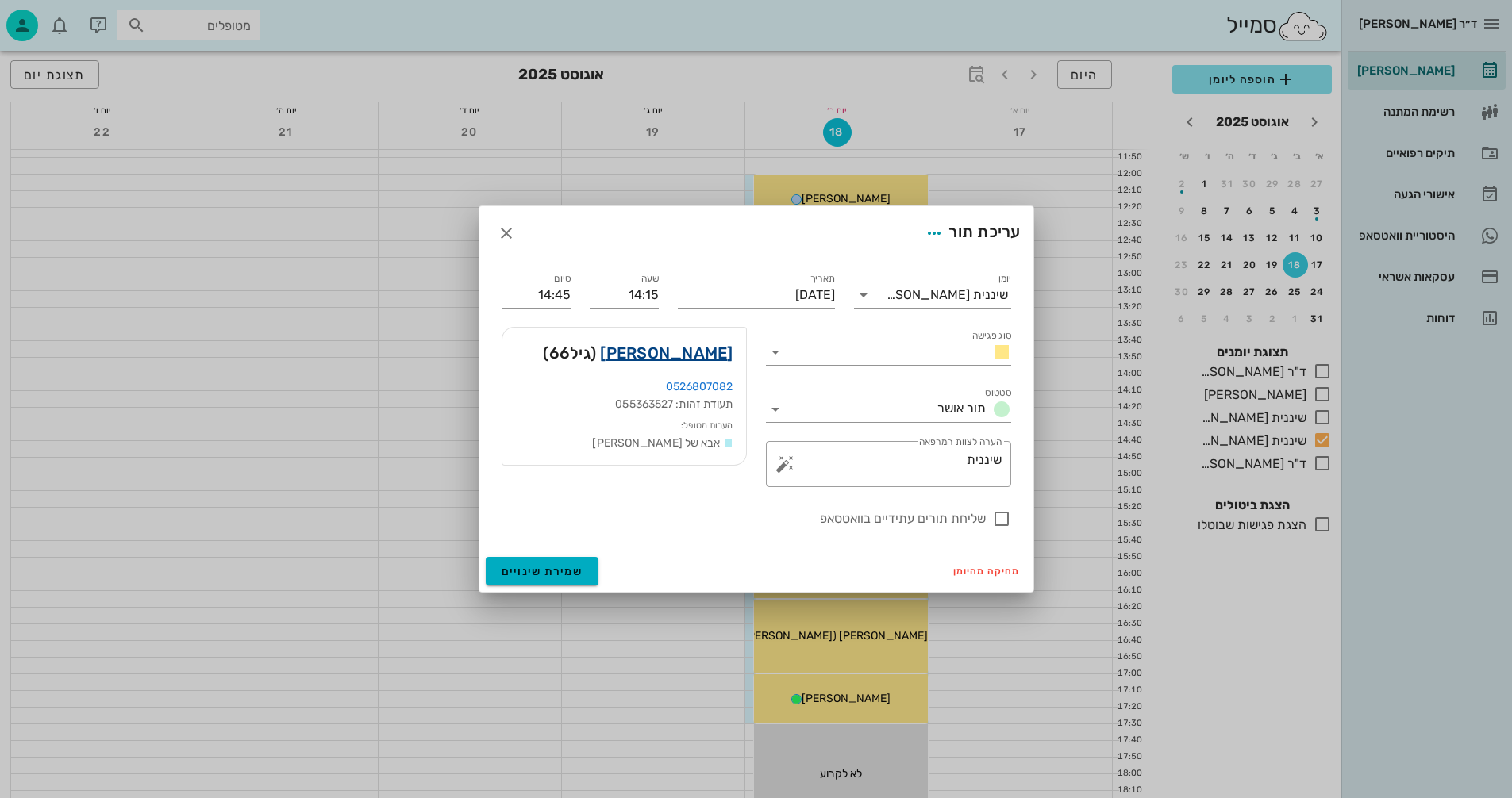
click at [718, 349] on link "דוד סער" at bounding box center [666, 353] width 133 height 25
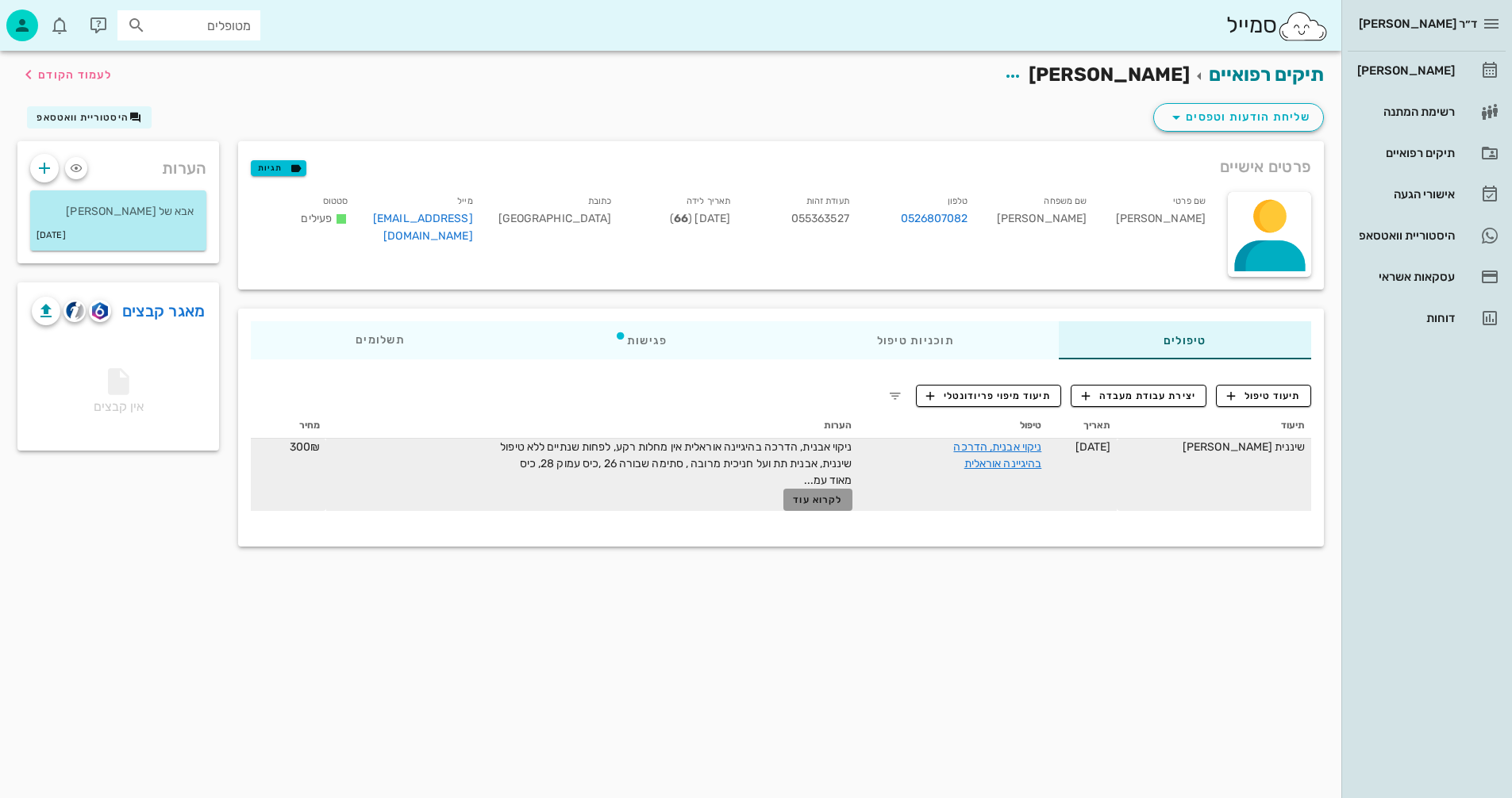
click at [842, 501] on span "לקרוא עוד" at bounding box center [817, 499] width 49 height 11
click at [89, 83] on span "לעמוד הקודם" at bounding box center [65, 75] width 93 height 19
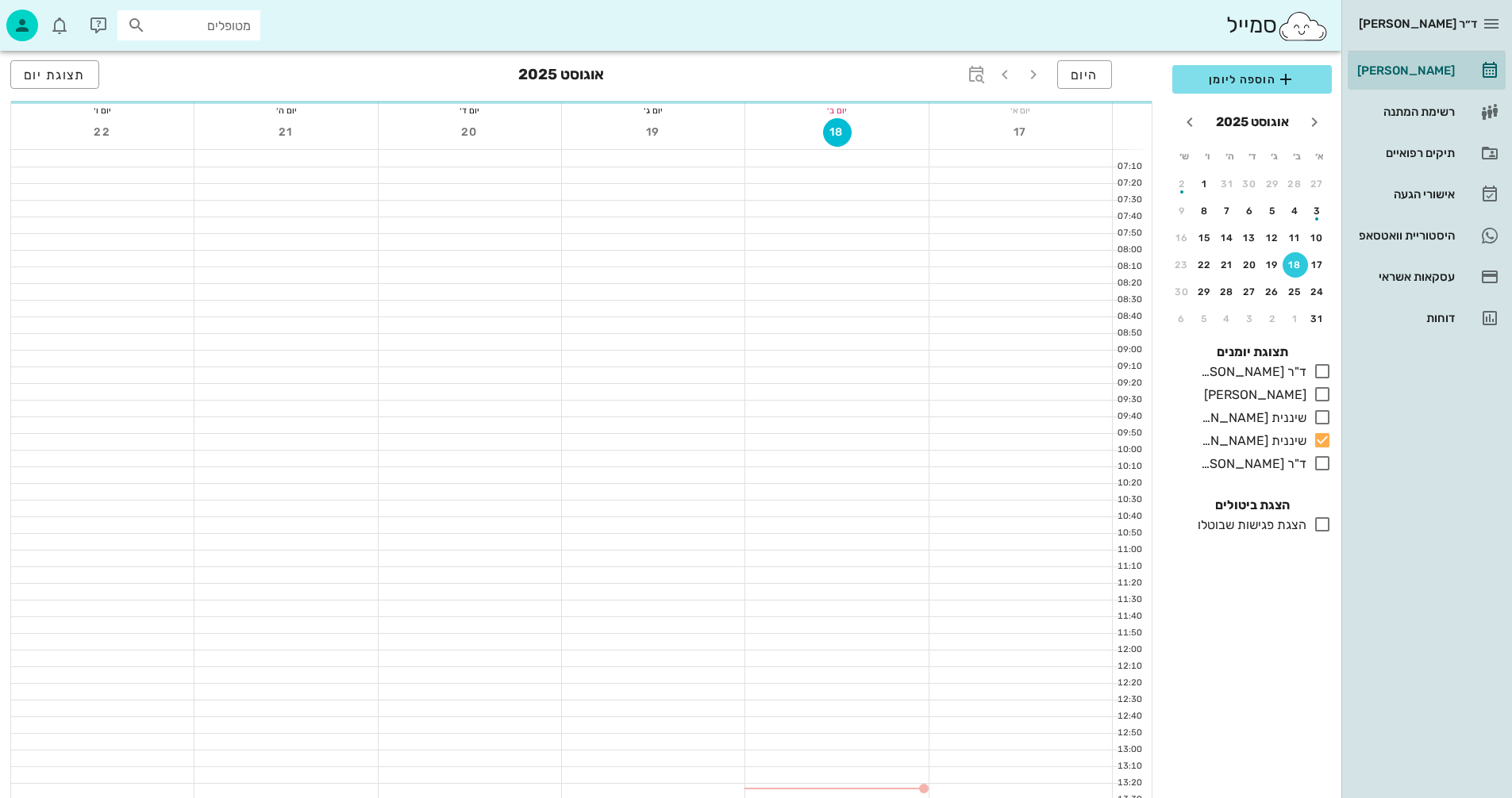
scroll to position [476, 0]
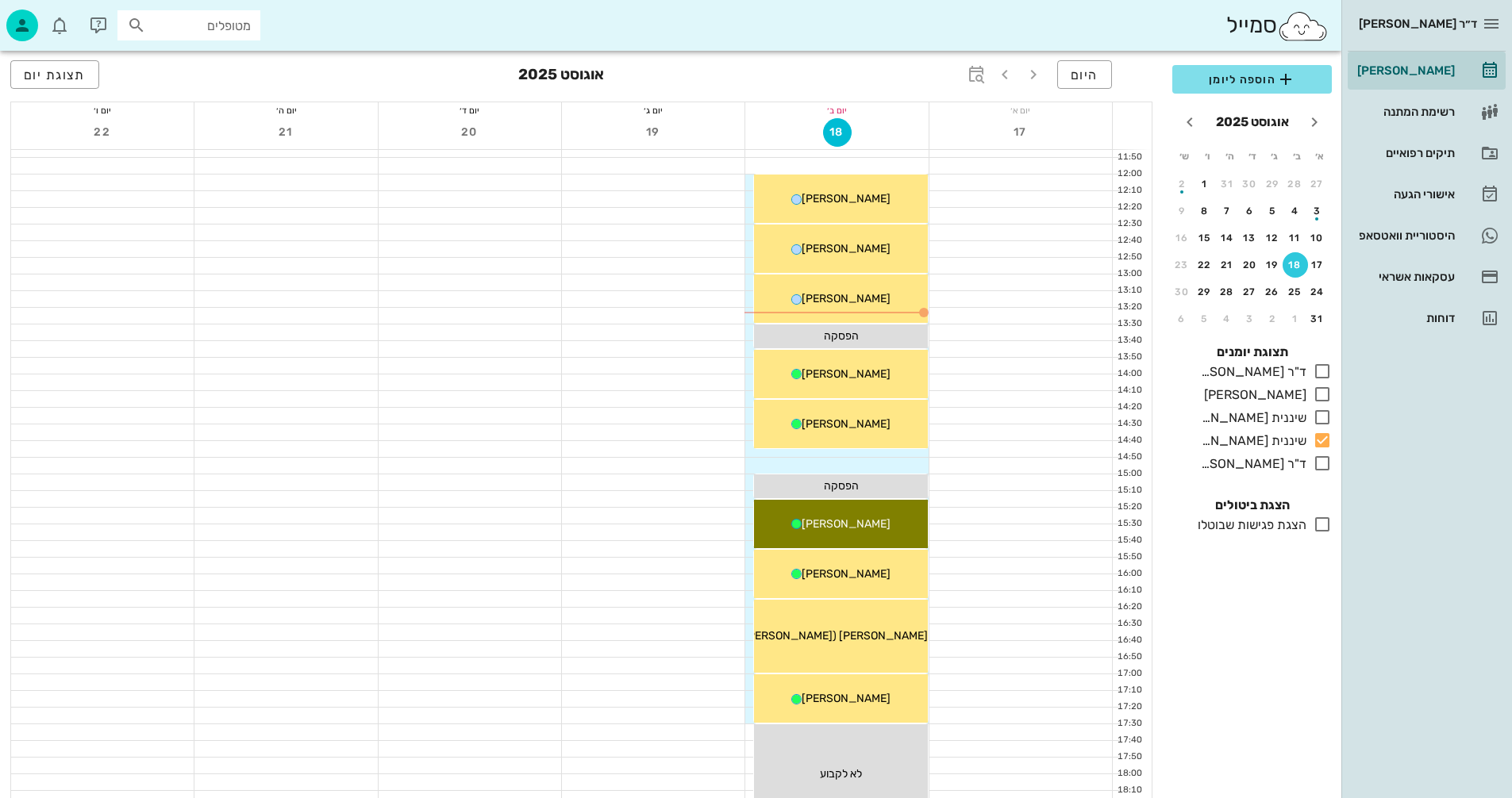
drag, startPoint x: 870, startPoint y: 531, endPoint x: 679, endPoint y: 483, distance: 196.9
click at [679, 483] on div at bounding box center [653, 483] width 182 height 16
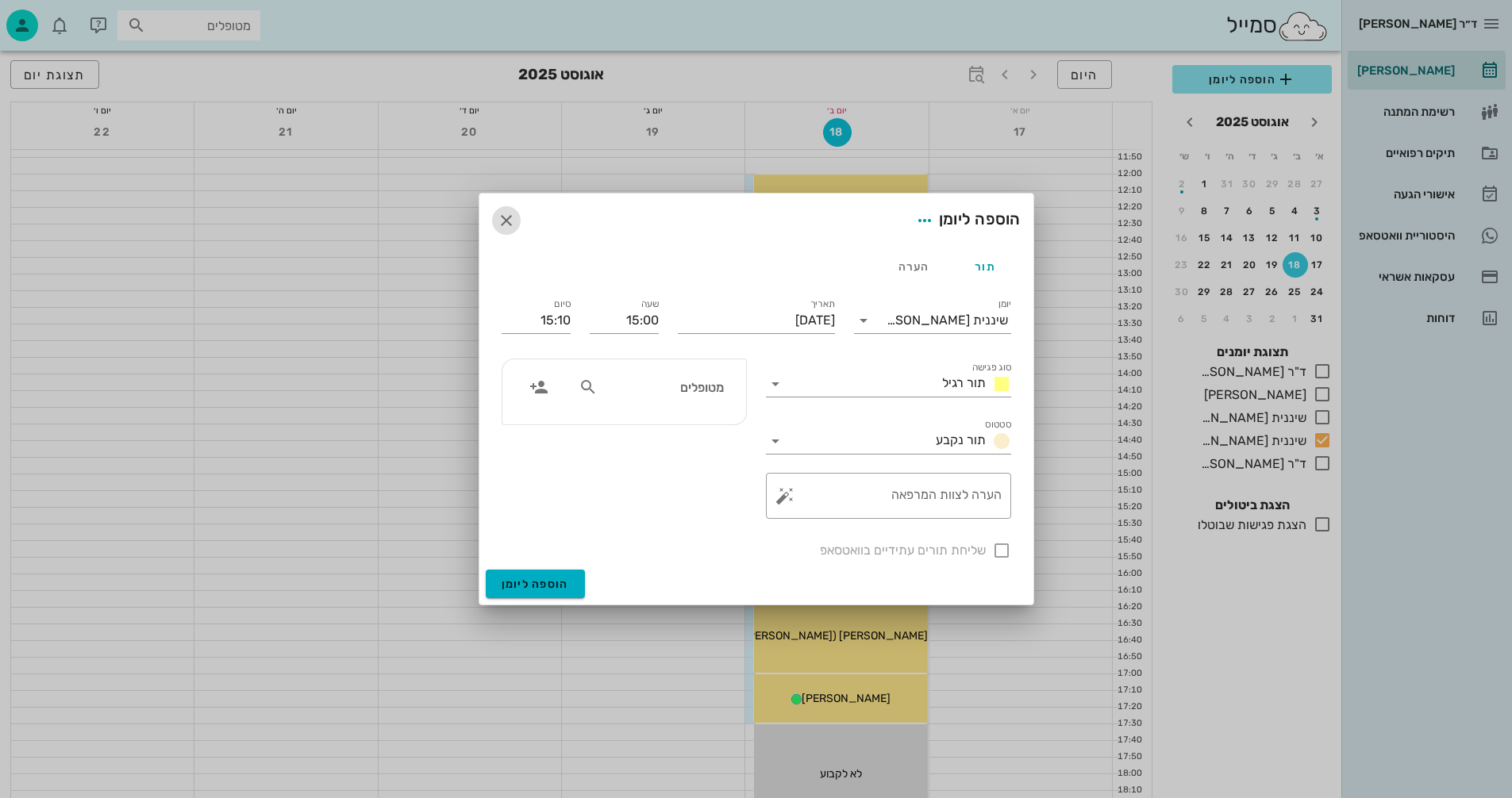
click at [513, 214] on icon "button" at bounding box center [506, 221] width 19 height 19
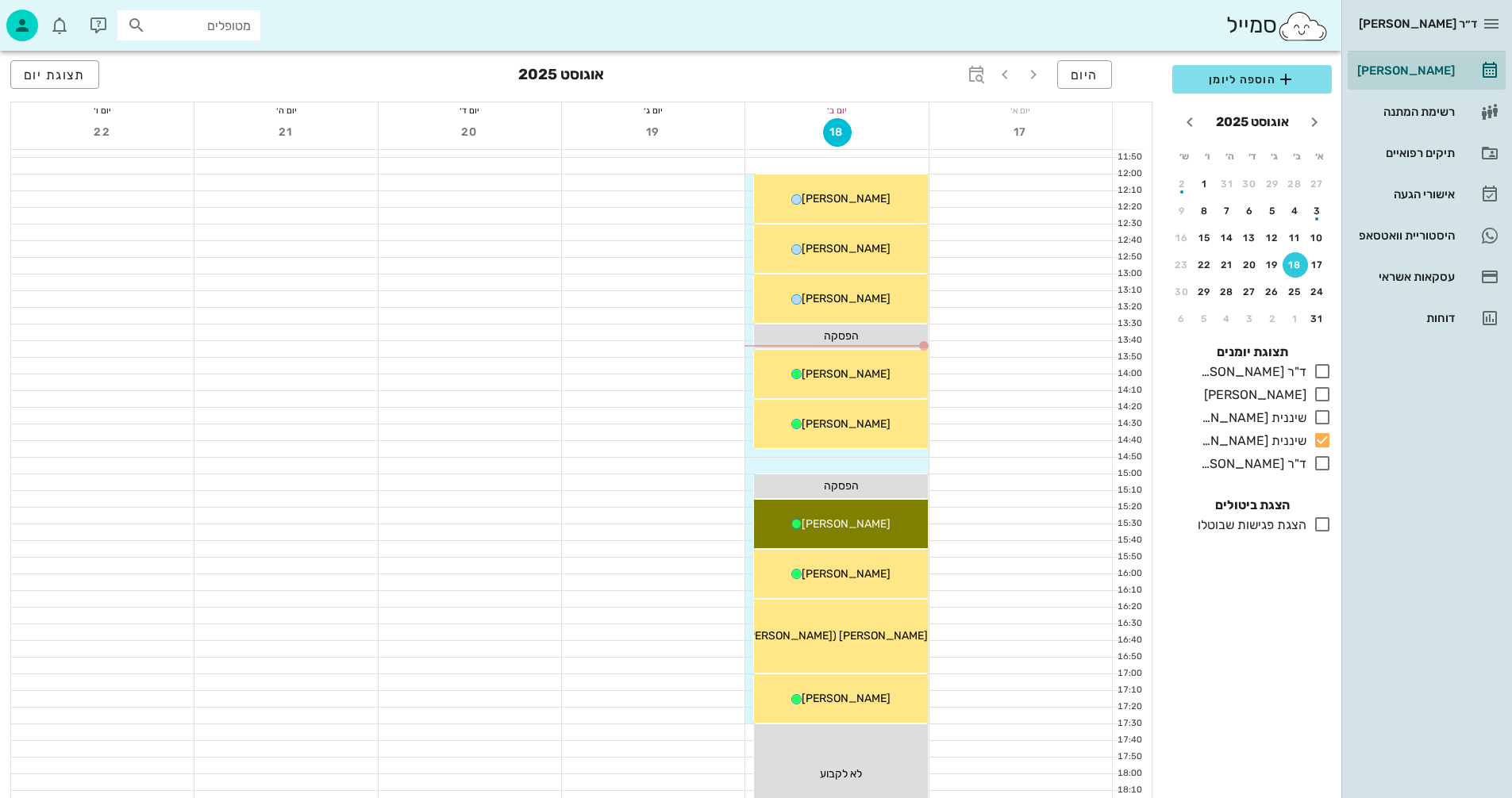
drag, startPoint x: 831, startPoint y: 386, endPoint x: 438, endPoint y: 368, distance: 393.4
click at [437, 368] on div at bounding box center [470, 366] width 182 height 16
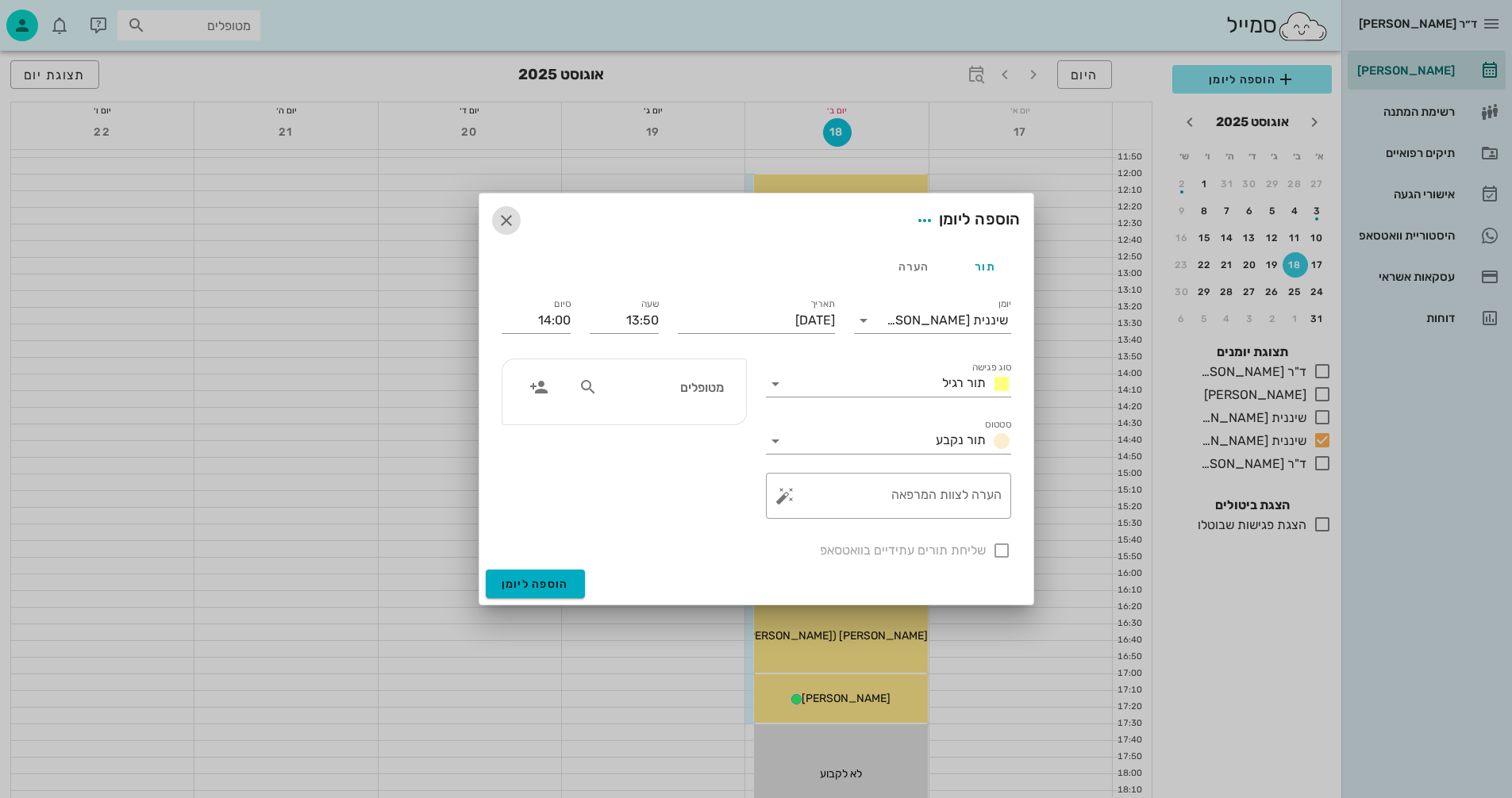
click at [503, 220] on icon "button" at bounding box center [506, 221] width 19 height 19
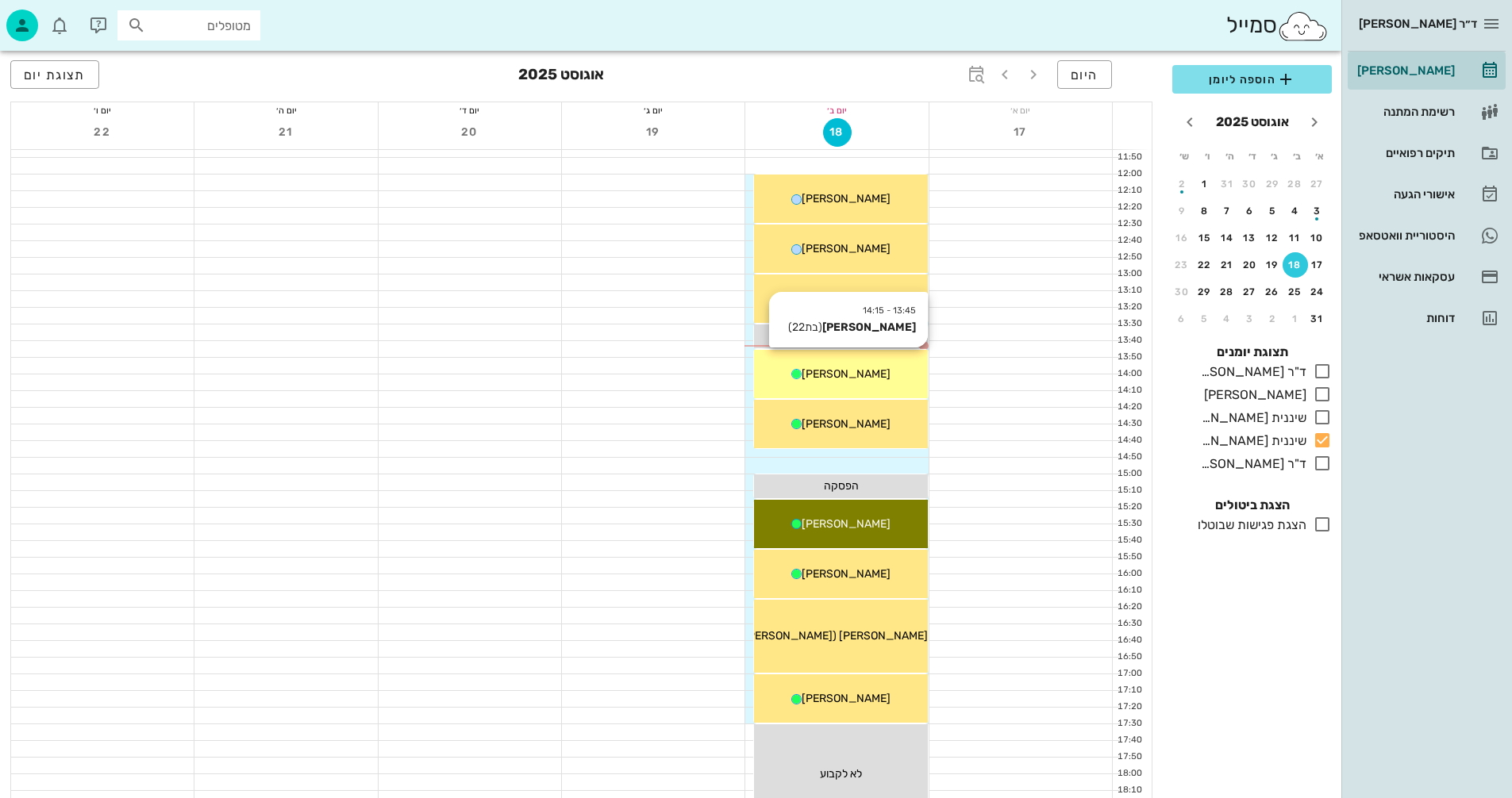
click at [870, 382] on div "[PERSON_NAME]" at bounding box center [841, 374] width 173 height 17
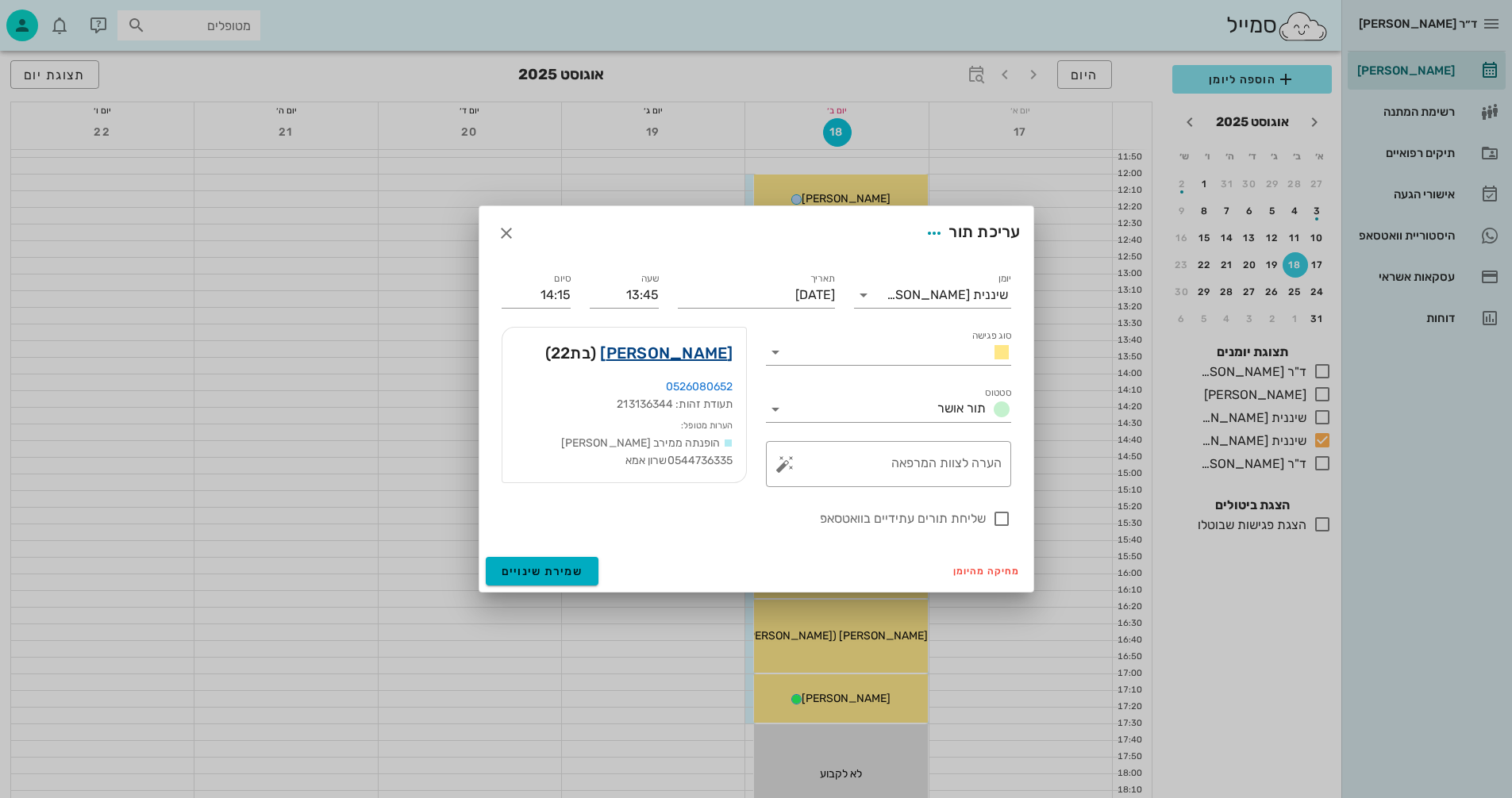
click at [718, 359] on link "רותם ברקוביץ" at bounding box center [666, 353] width 133 height 25
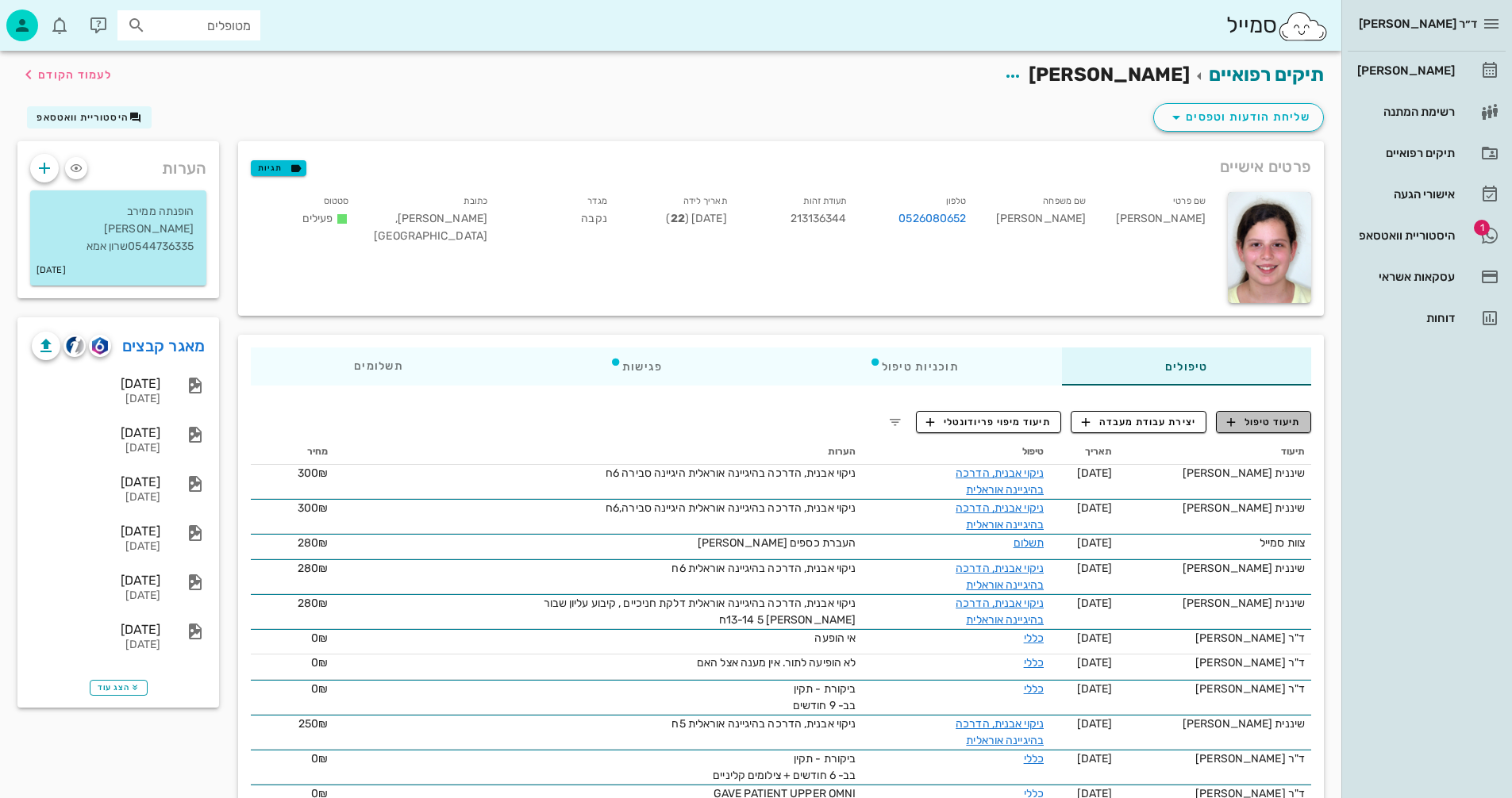
click at [1249, 423] on span "תיעוד טיפול" at bounding box center [1263, 422] width 74 height 14
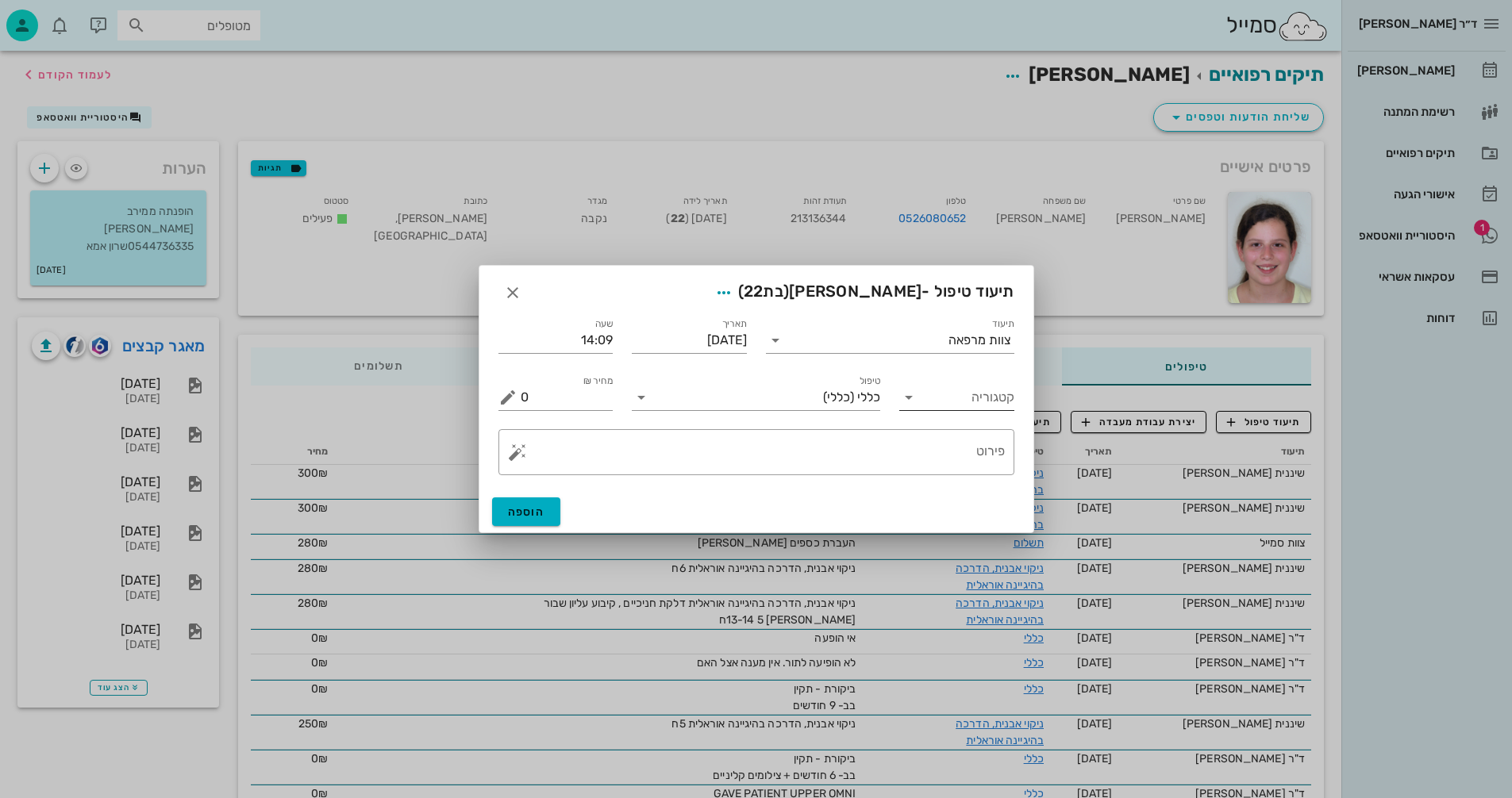
click at [917, 409] on div "קטגוריה" at bounding box center [957, 397] width 115 height 25
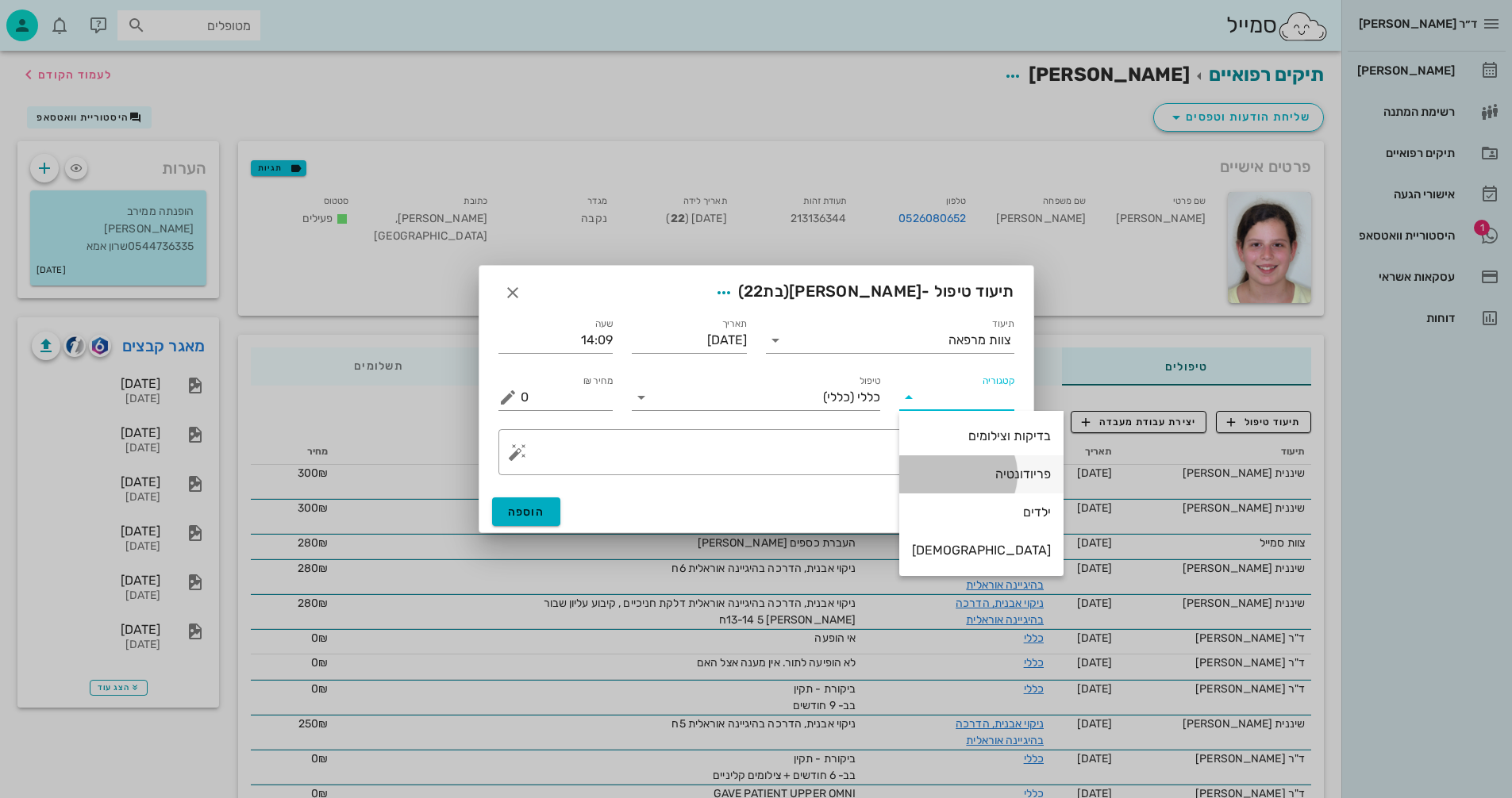
click at [980, 477] on div "פריודונטיה" at bounding box center [980, 473] width 139 height 15
type input "פריודונטיה"
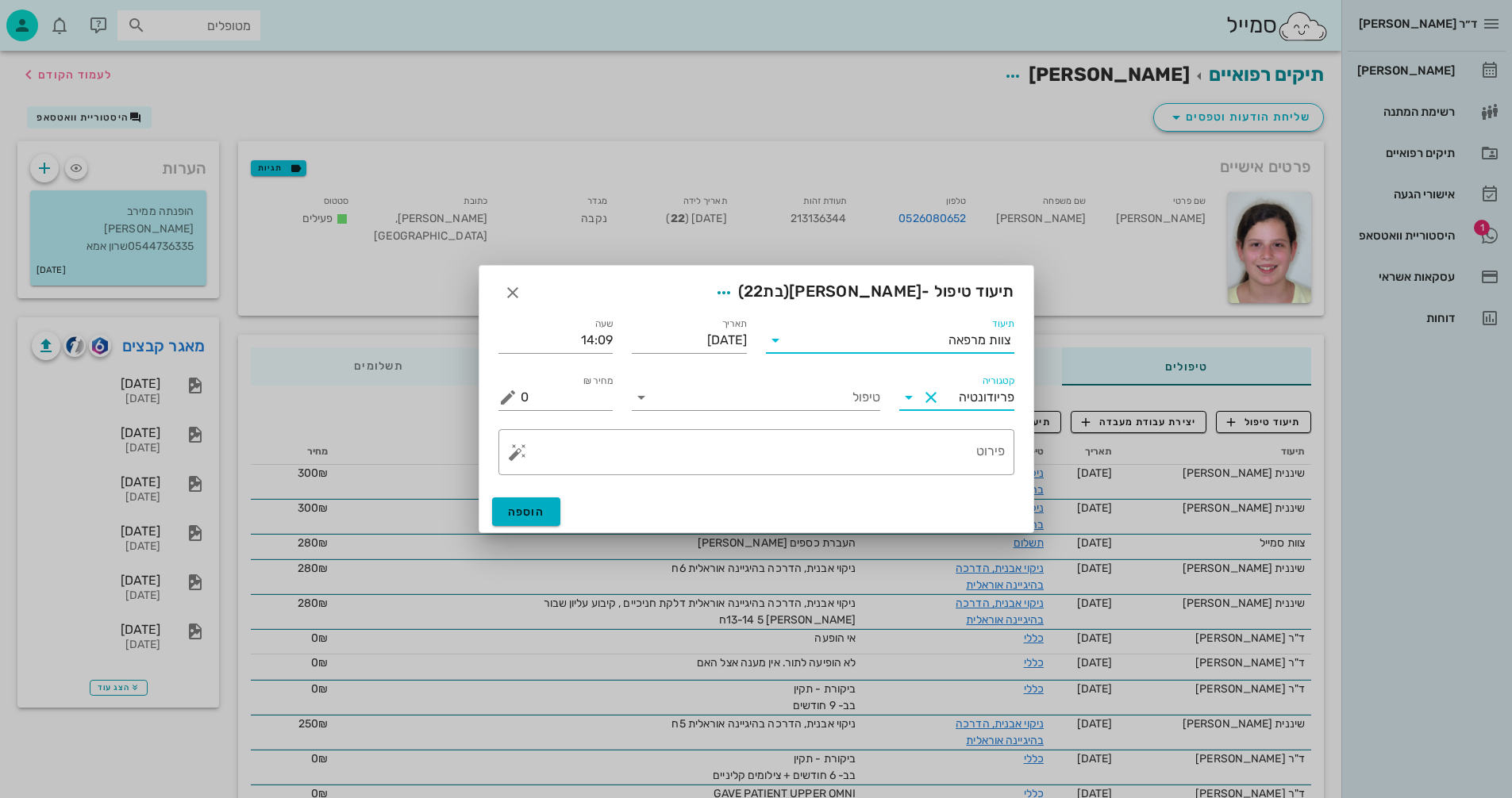
click at [872, 352] on input "תיעוד" at bounding box center [869, 340] width 161 height 25
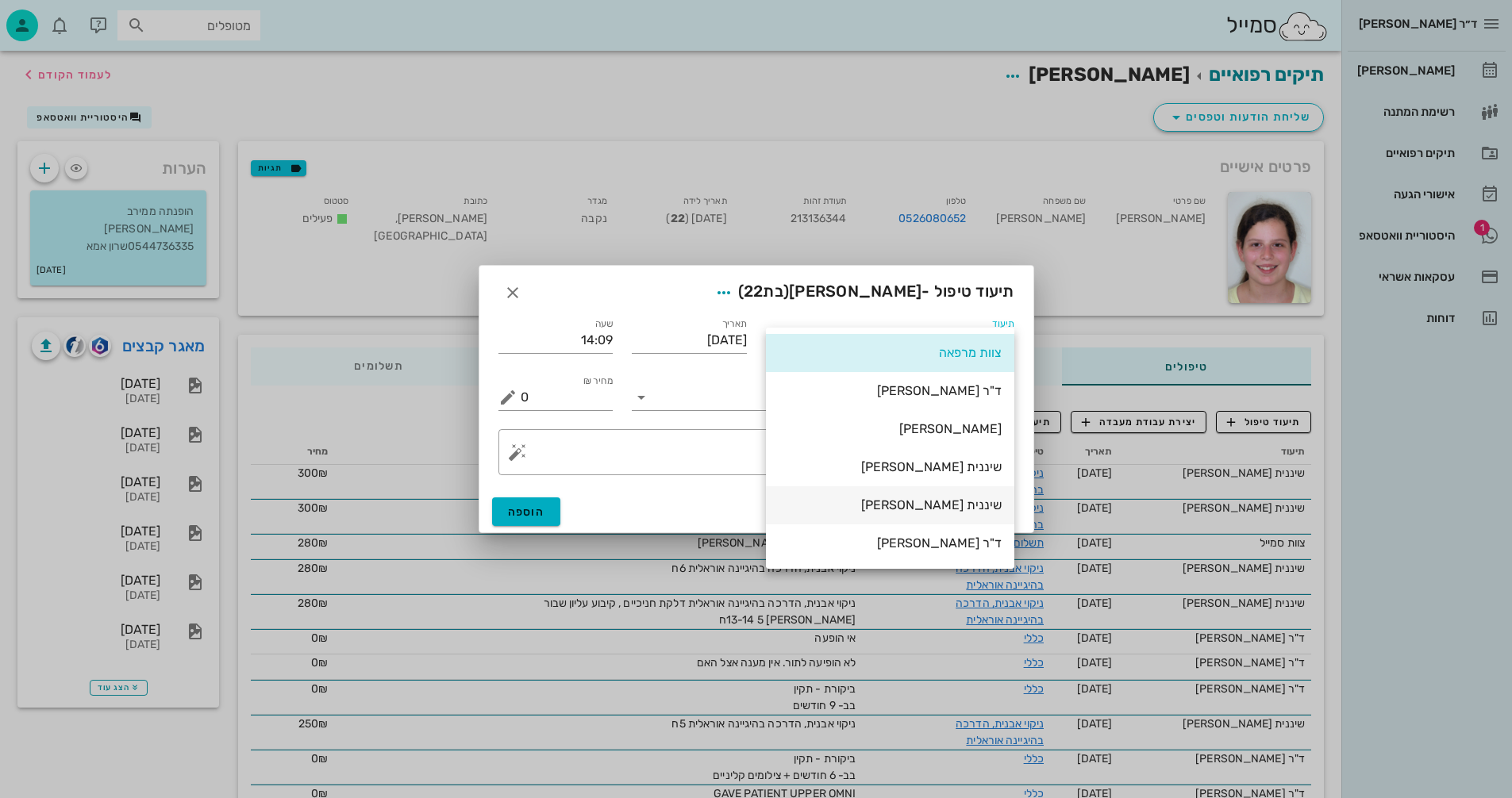
click at [989, 512] on div "שיננית [PERSON_NAME]" at bounding box center [890, 505] width 223 height 15
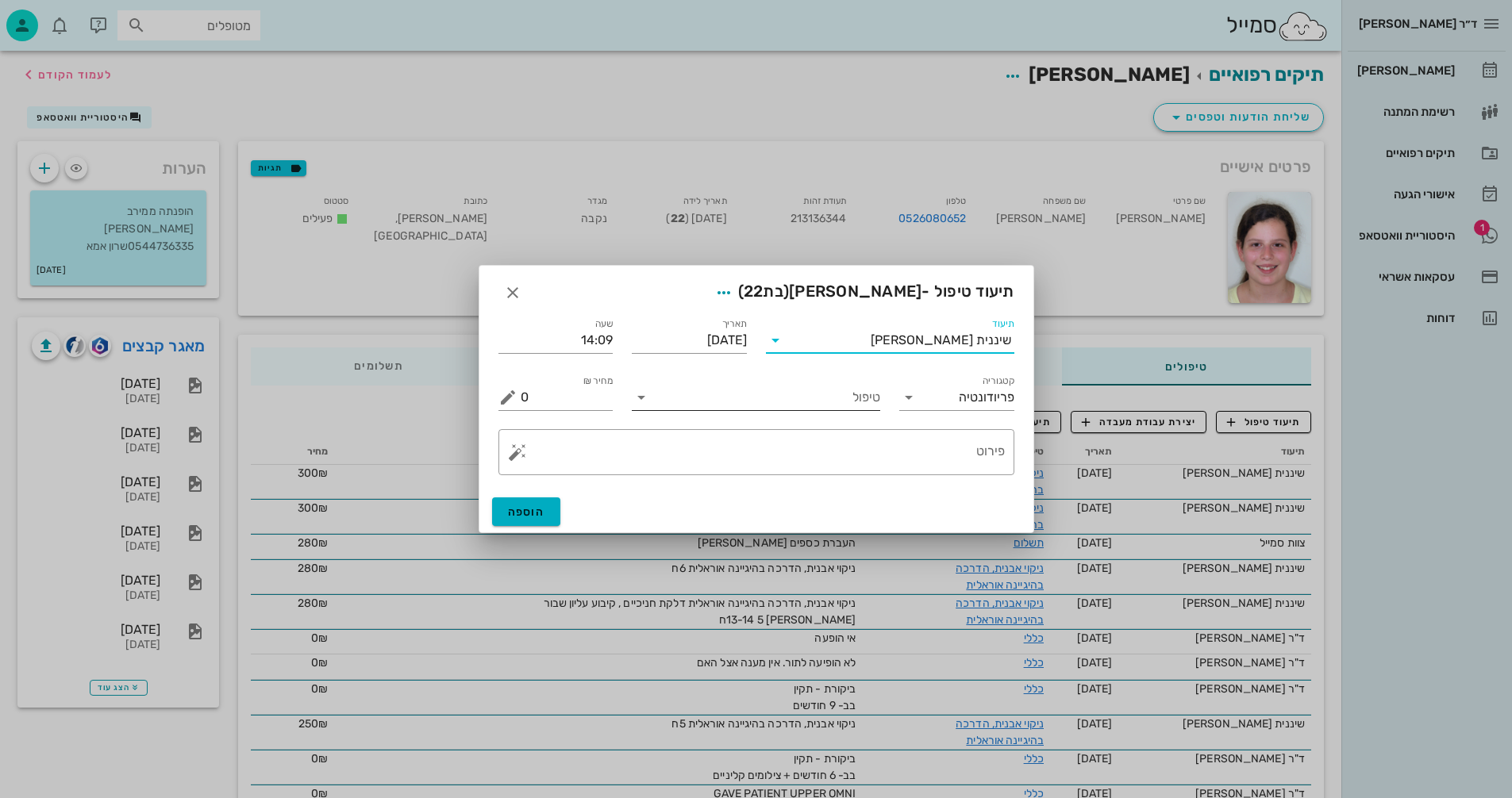
click at [640, 401] on icon at bounding box center [642, 397] width 19 height 19
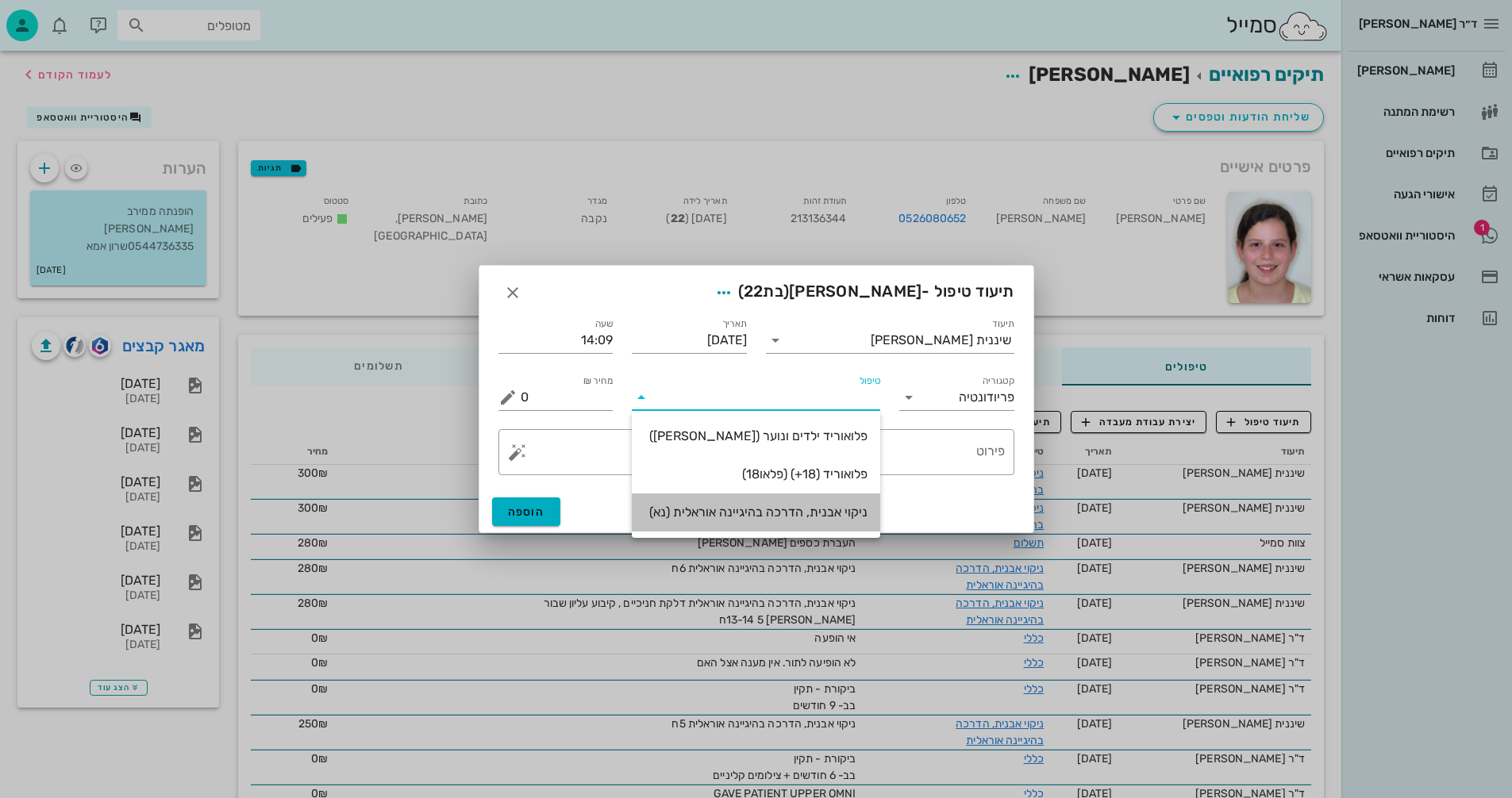
click at [852, 511] on div "ניקוי אבנית, הדרכה בהיגיינה אוראלית (נא)" at bounding box center [755, 512] width 223 height 15
type input "300"
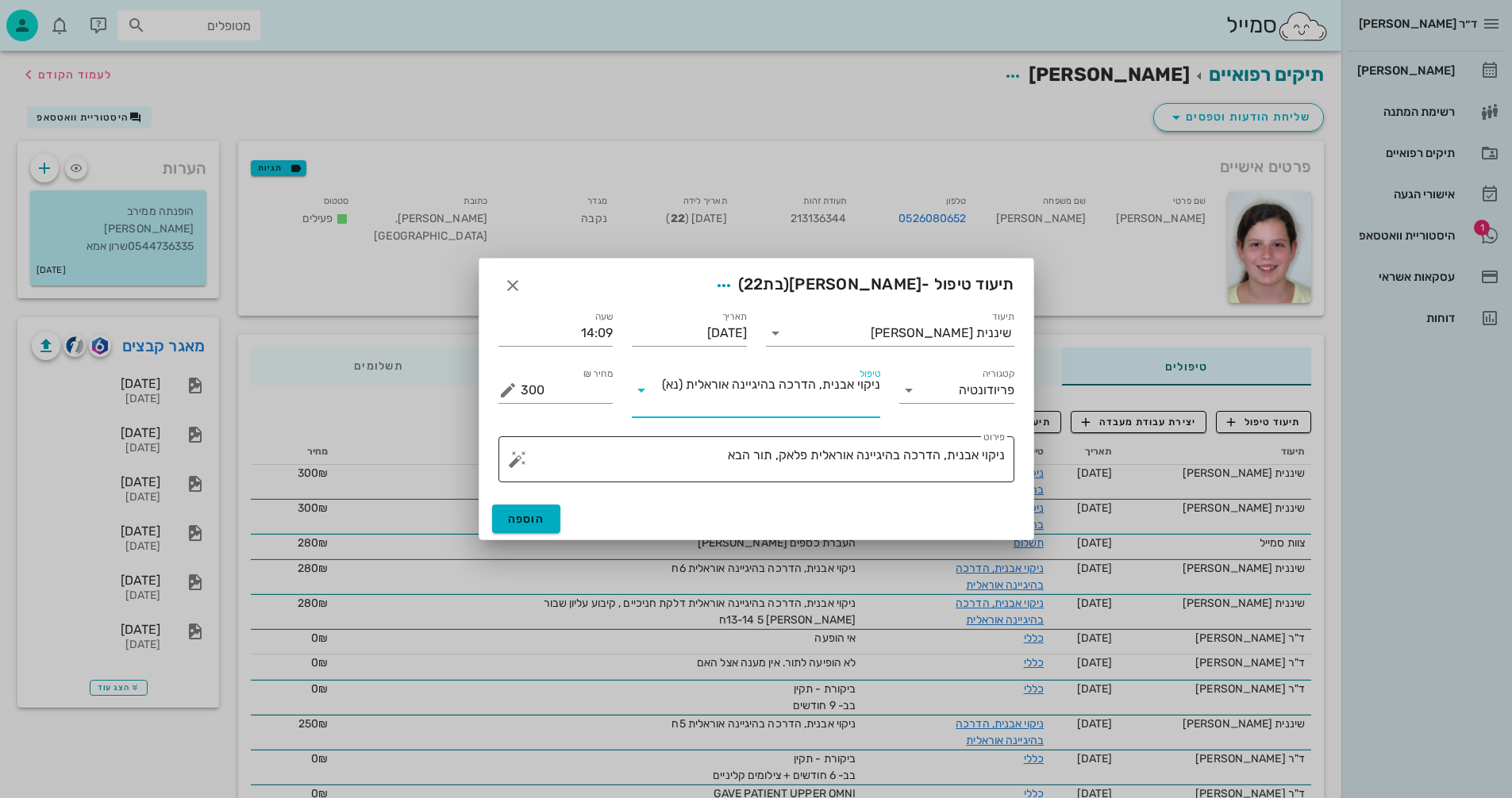
drag, startPoint x: 776, startPoint y: 457, endPoint x: 807, endPoint y: 466, distance: 32.3
click at [777, 457] on textarea "ניקוי אבנית, הדרכה בהיגיינה אוראלית פלאק, תור הבא" at bounding box center [762, 464] width 484 height 38
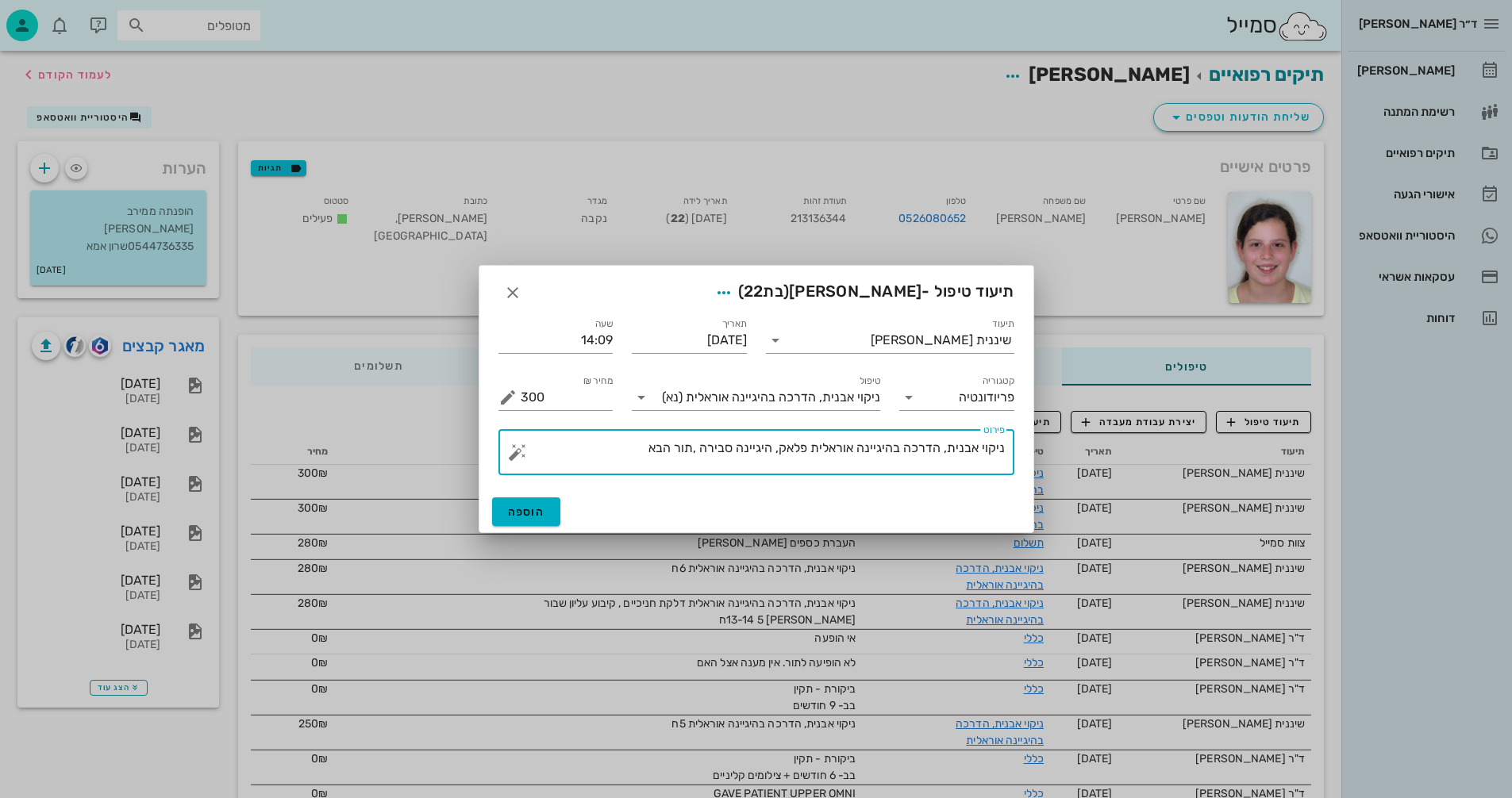
drag, startPoint x: 629, startPoint y: 438, endPoint x: 637, endPoint y: 442, distance: 8.9
click at [636, 441] on textarea "ניקוי אבנית, הדרכה בהיגיינה אוראלית פלאק, היגיינה סבירה ,תור הבא" at bounding box center [762, 457] width 484 height 38
type textarea "ניקוי אבנית, הדרכה בהיגיינה אוראלית פלאק, היגיינה סבירה ,תור הבא 6ח"
click at [548, 507] on button "הוספה" at bounding box center [526, 512] width 69 height 29
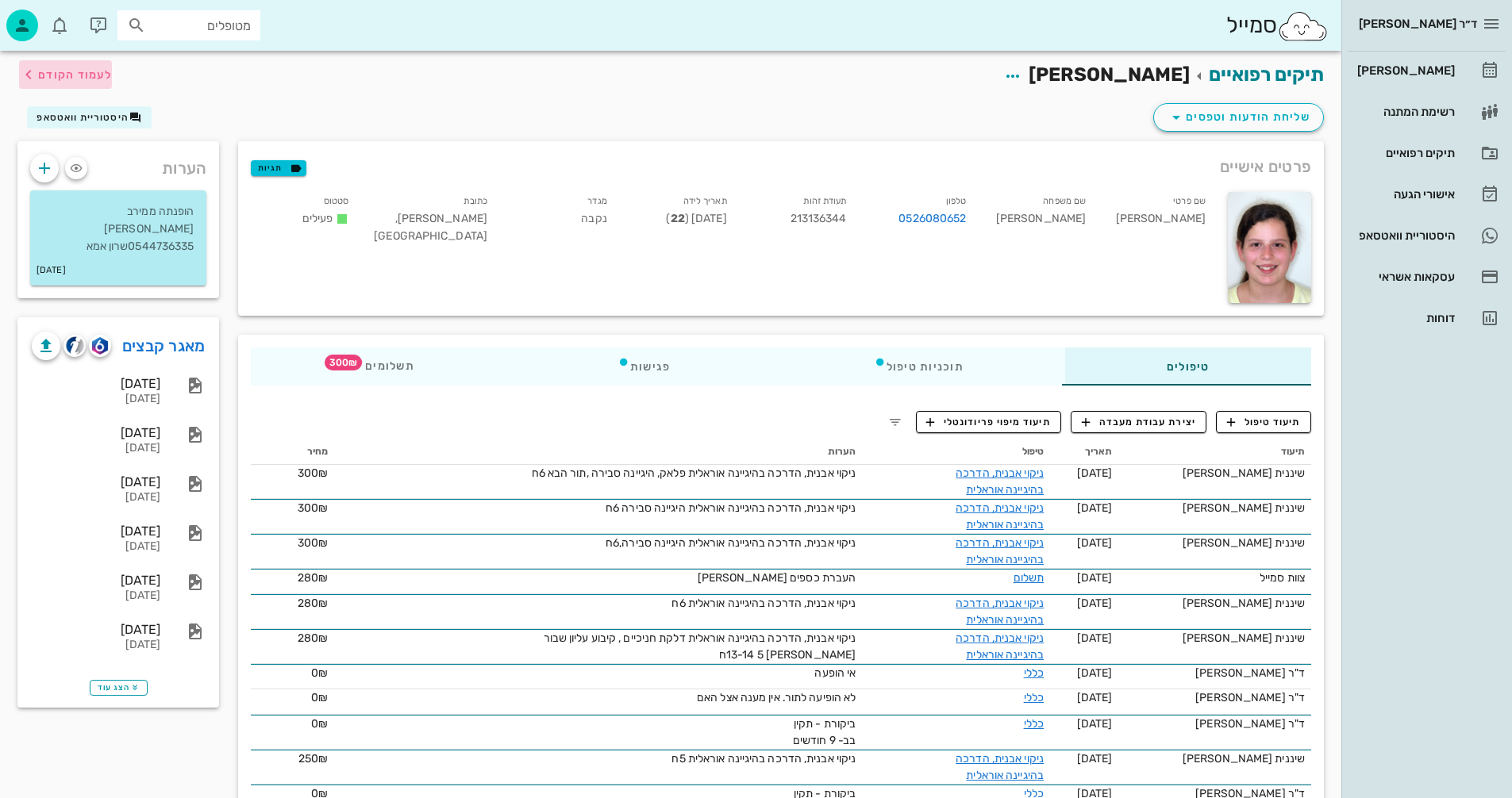
click at [100, 70] on span "לעמוד הקודם" at bounding box center [75, 74] width 74 height 13
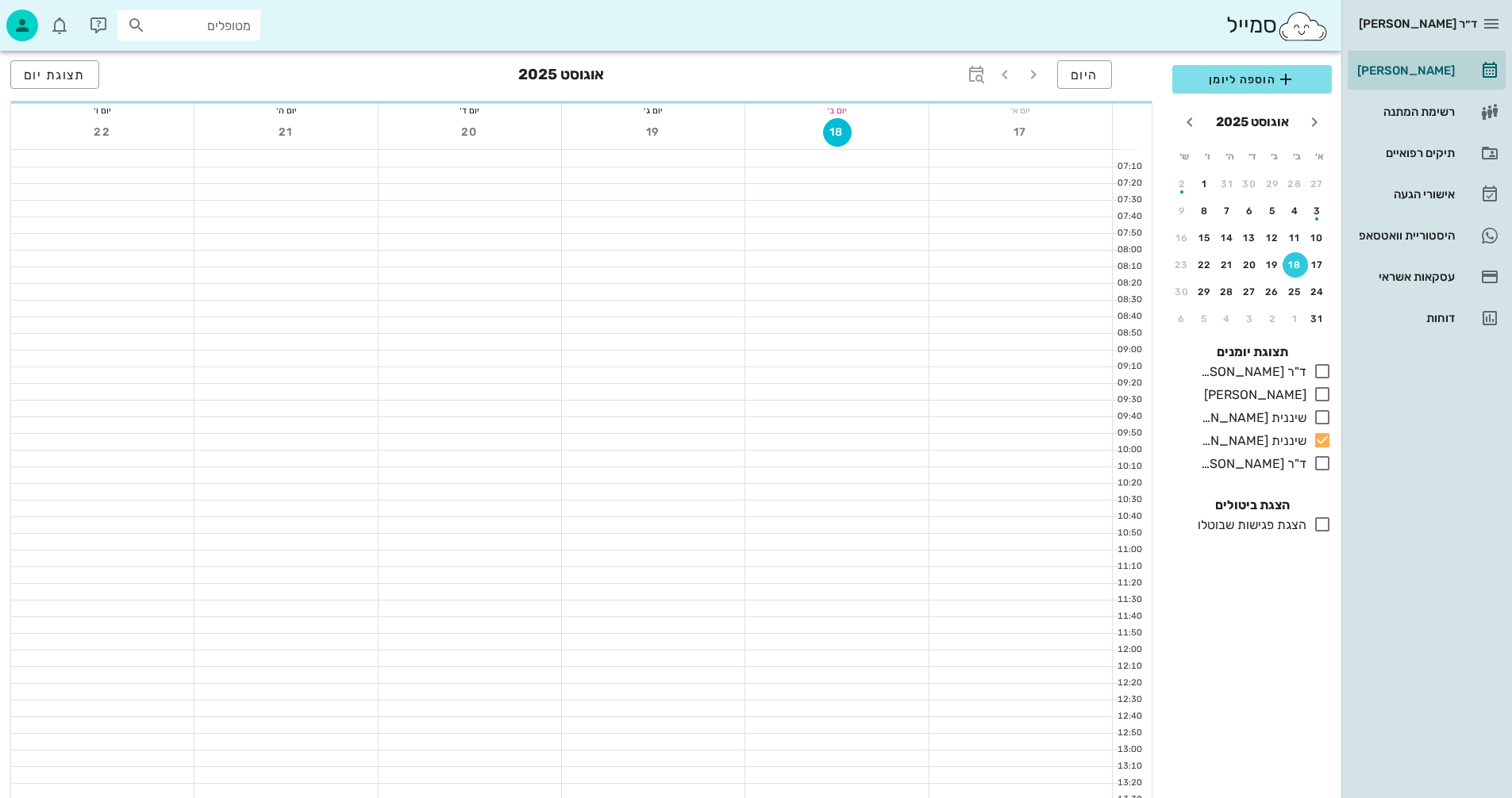
scroll to position [476, 0]
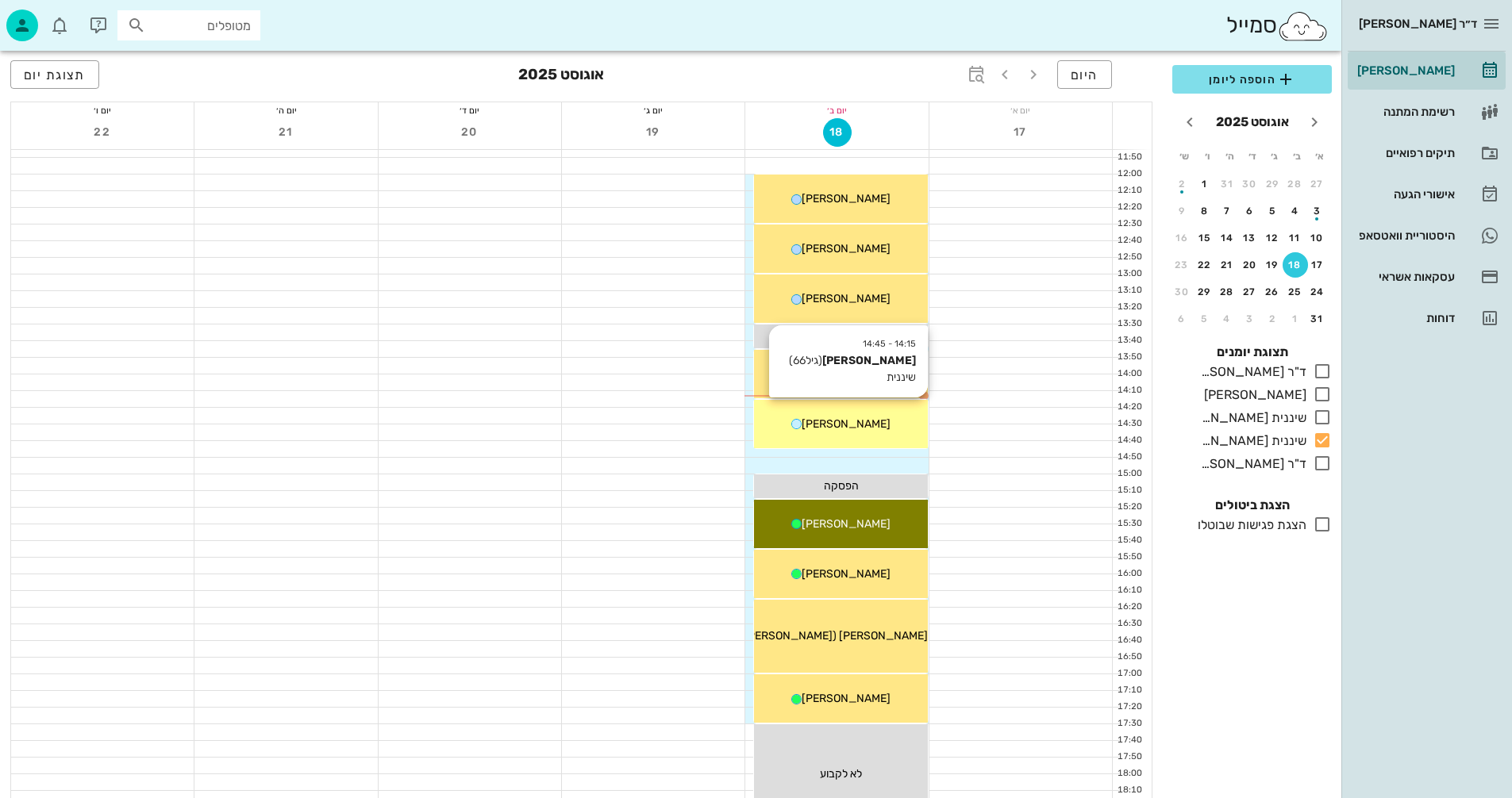
click at [866, 438] on div "14:15 - 14:45 דוד סער (גיל 66 ) שיננית דוד סער" at bounding box center [841, 423] width 173 height 48
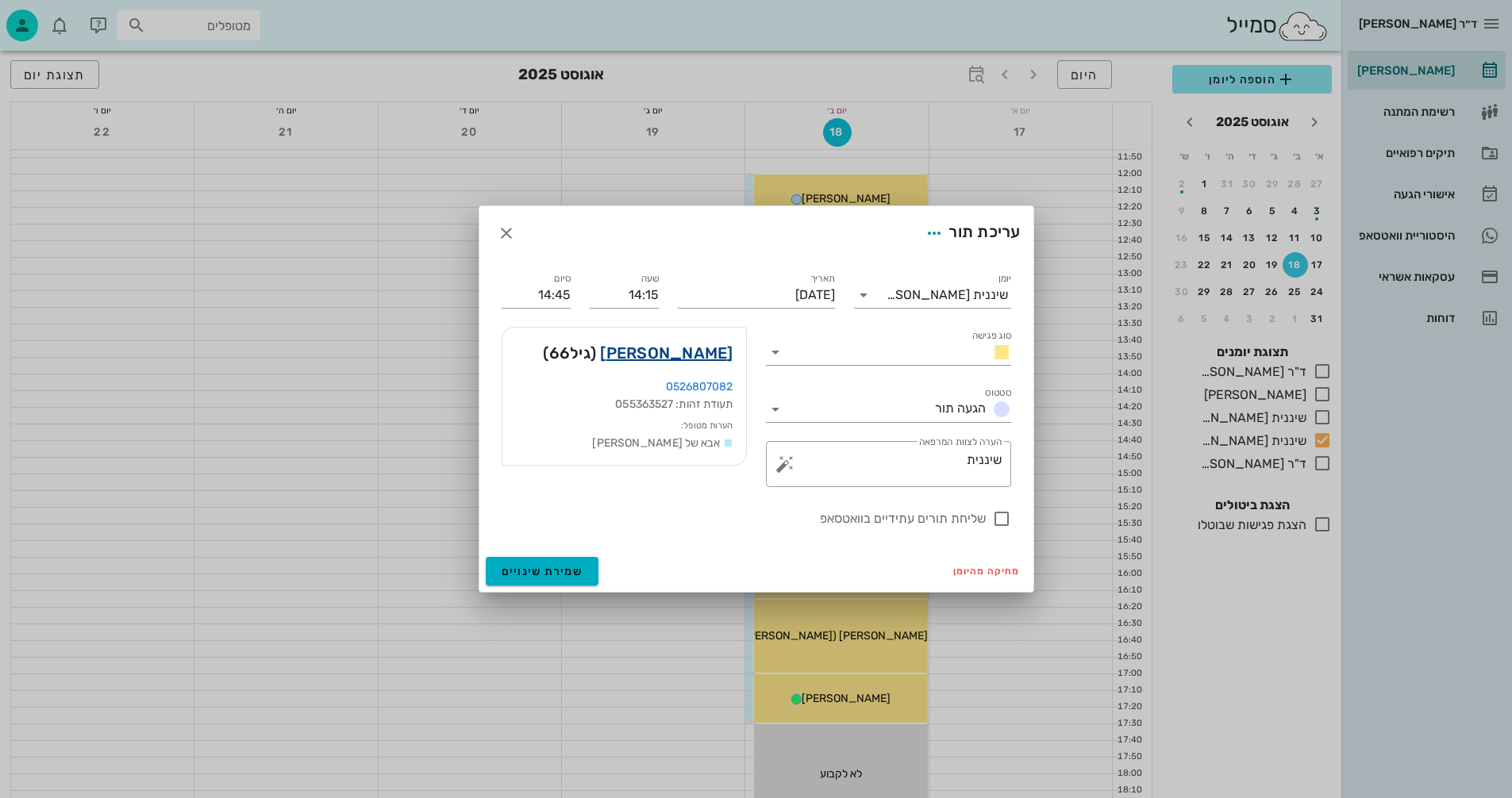
click at [707, 347] on link "דוד סער" at bounding box center [666, 353] width 133 height 25
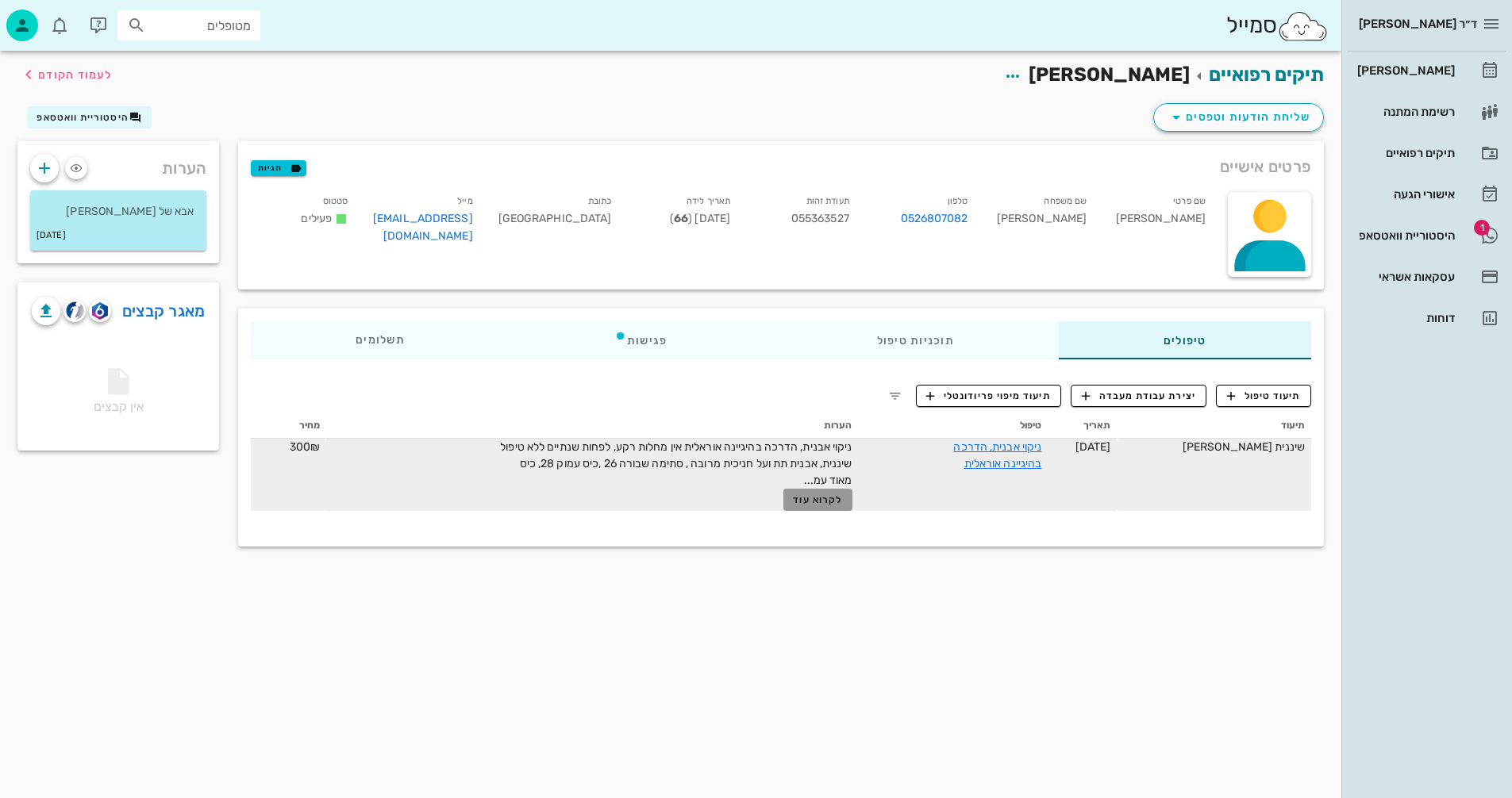
click at [842, 504] on span "לקרוא עוד" at bounding box center [817, 499] width 49 height 11
